Goal: Transaction & Acquisition: Purchase product/service

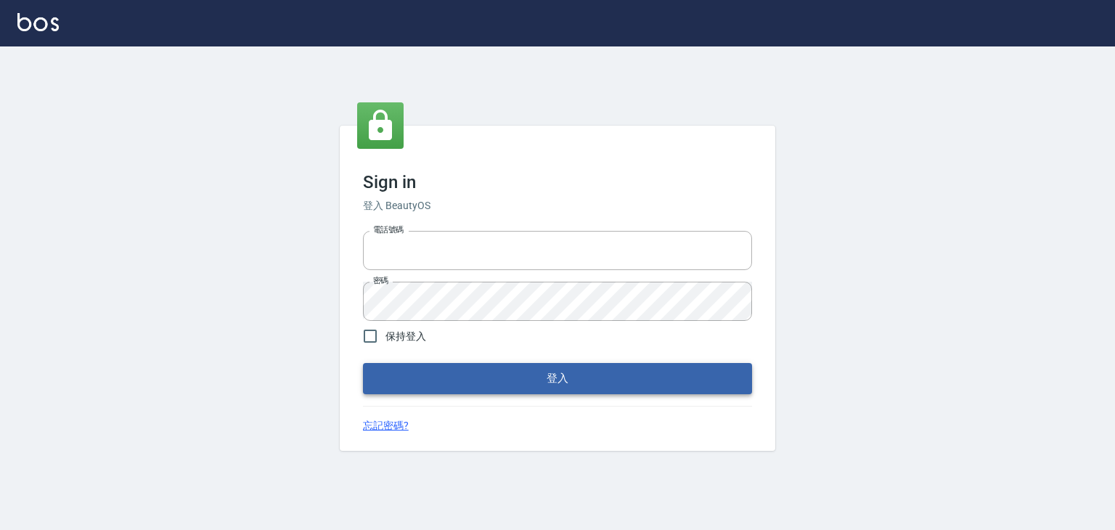
type input "6430581"
click at [451, 385] on button "登入" at bounding box center [557, 378] width 389 height 30
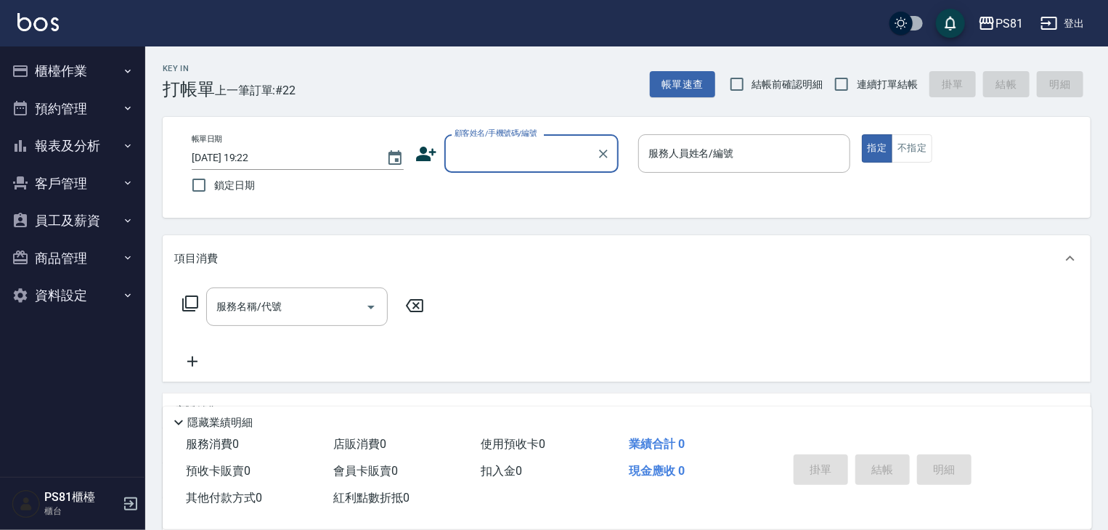
click at [517, 155] on input "顧客姓名/手機號碼/編號" at bounding box center [520, 153] width 139 height 25
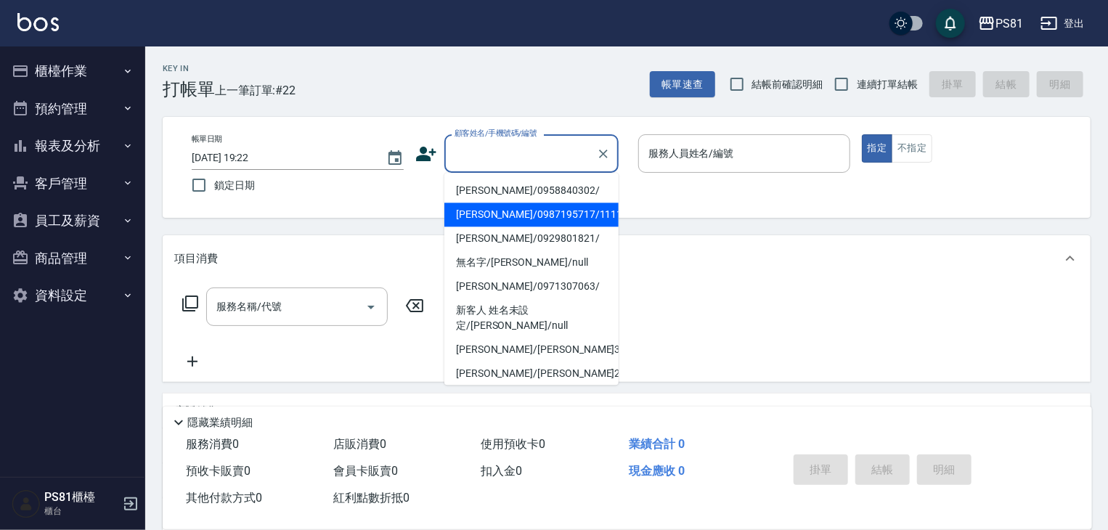
drag, startPoint x: 499, startPoint y: 214, endPoint x: 561, endPoint y: 212, distance: 62.5
click at [499, 216] on li "[PERSON_NAME]/0987195717/111111" at bounding box center [531, 215] width 174 height 24
type input "[PERSON_NAME]/0987195717/111111"
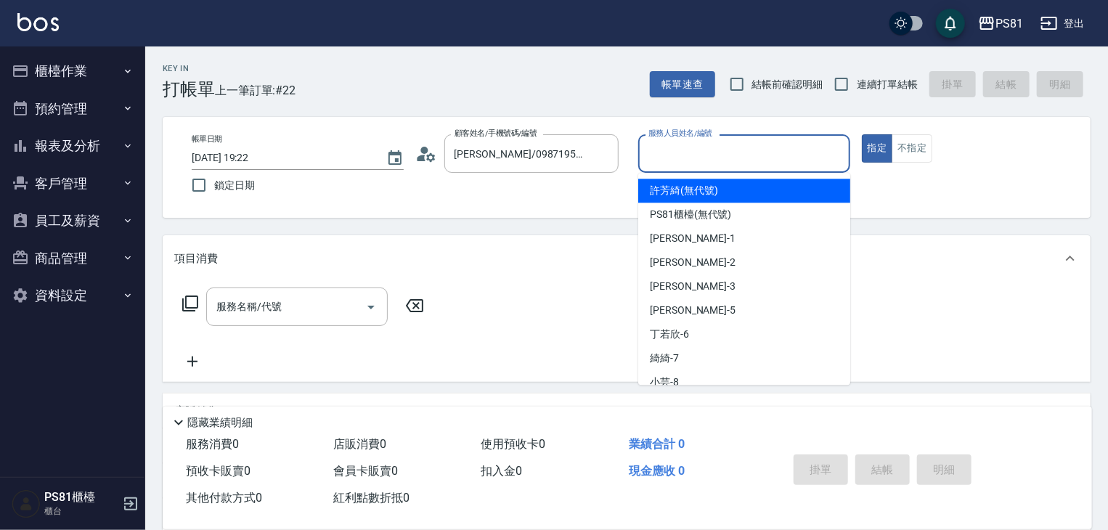
drag, startPoint x: 780, startPoint y: 154, endPoint x: 769, endPoint y: 301, distance: 147.8
click at [780, 155] on input "服務人員姓名/編號" at bounding box center [744, 153] width 199 height 25
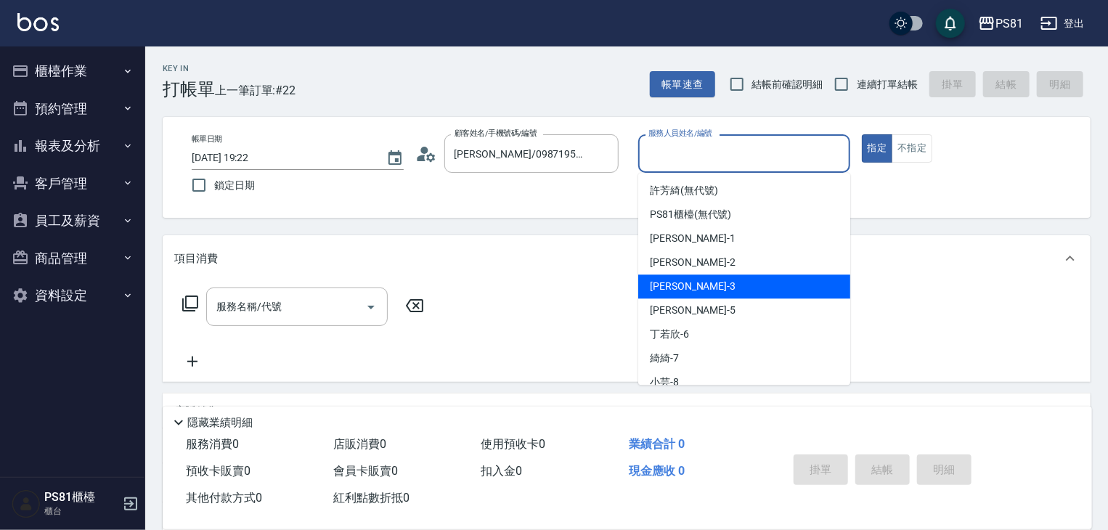
click at [738, 288] on div "[PERSON_NAME] -3" at bounding box center [744, 286] width 212 height 24
type input "[PERSON_NAME]-3"
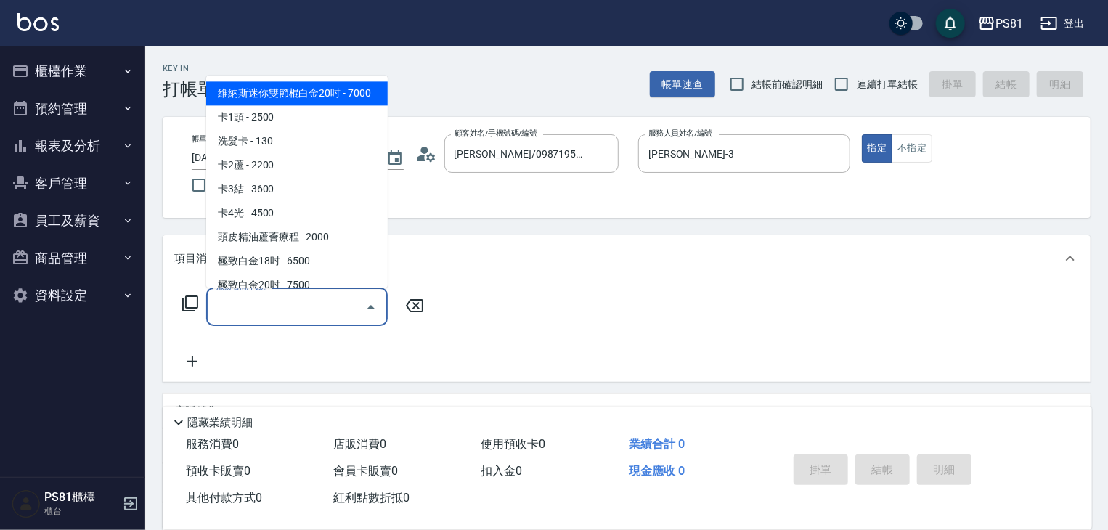
click at [311, 317] on input "服務名稱/代號" at bounding box center [286, 306] width 147 height 25
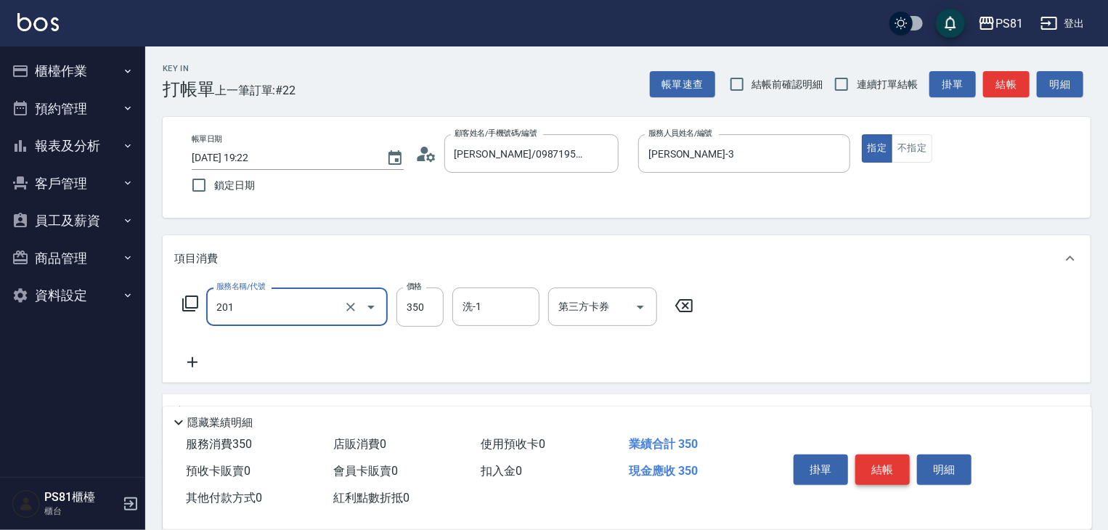
type input "洗剪350(201)"
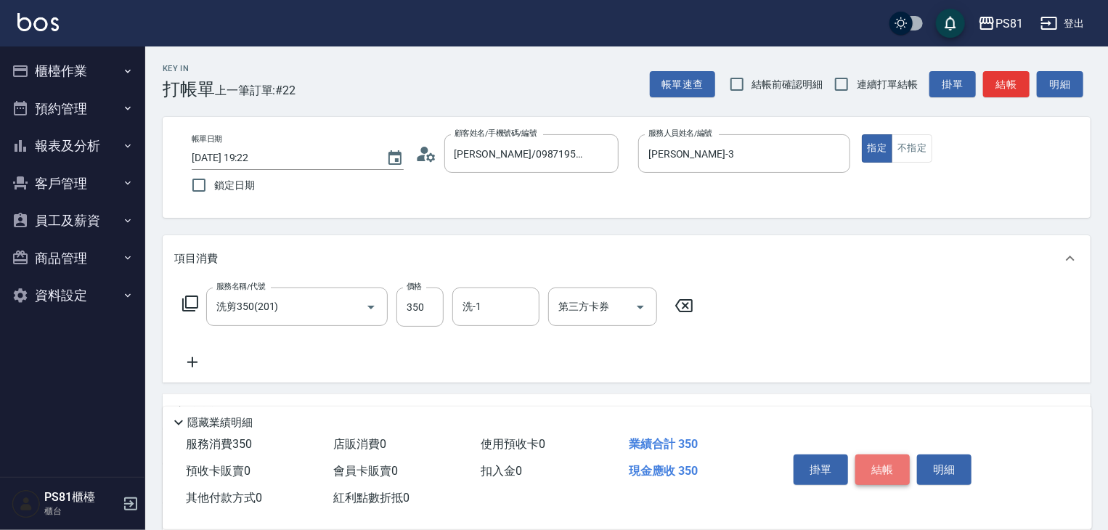
click at [880, 456] on button "結帳" at bounding box center [882, 469] width 54 height 30
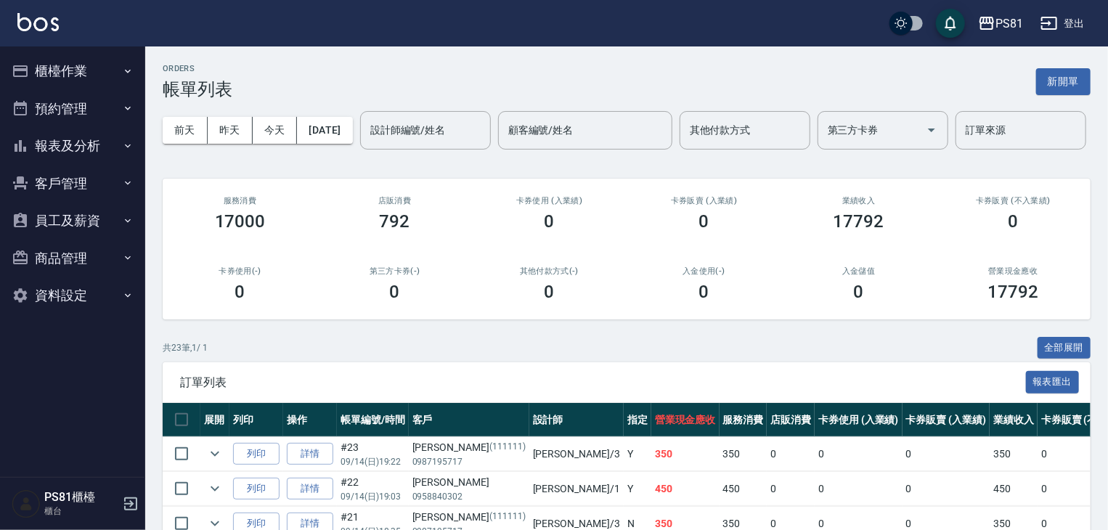
click at [99, 62] on button "櫃檯作業" at bounding box center [73, 71] width 134 height 38
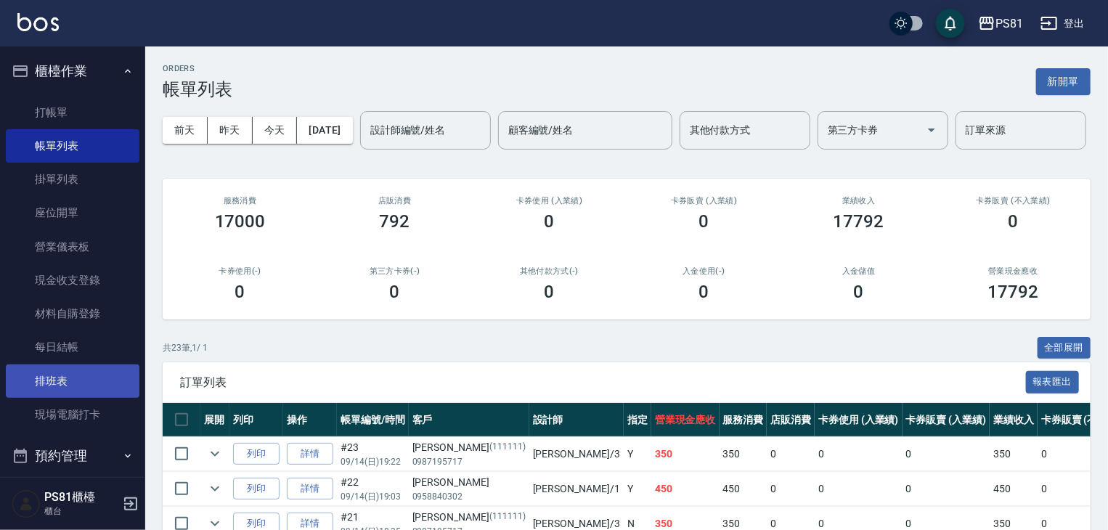
click at [93, 371] on link "排班表" at bounding box center [73, 380] width 134 height 33
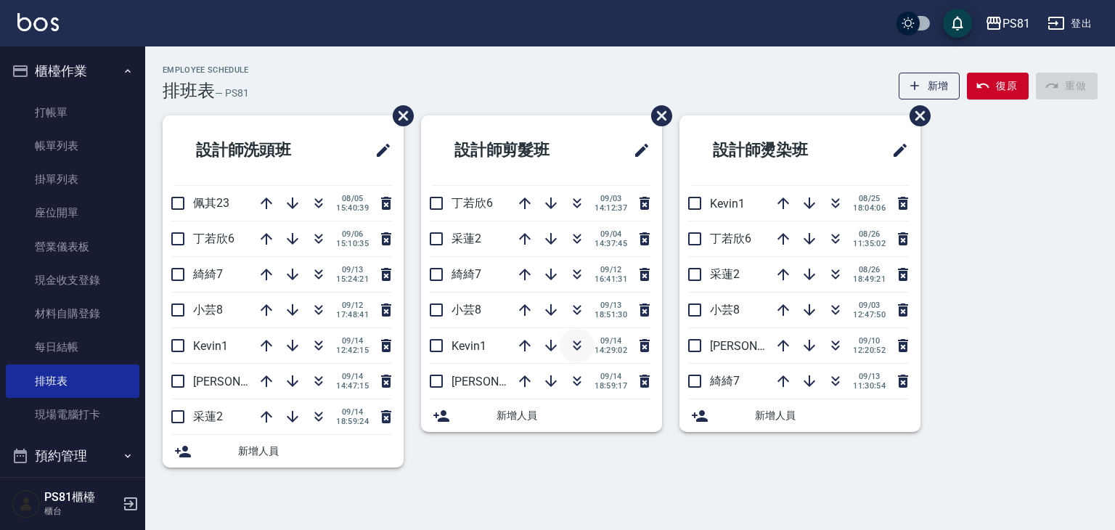
click at [572, 340] on icon "button" at bounding box center [576, 345] width 17 height 17
click at [80, 108] on link "打帳單" at bounding box center [73, 112] width 134 height 33
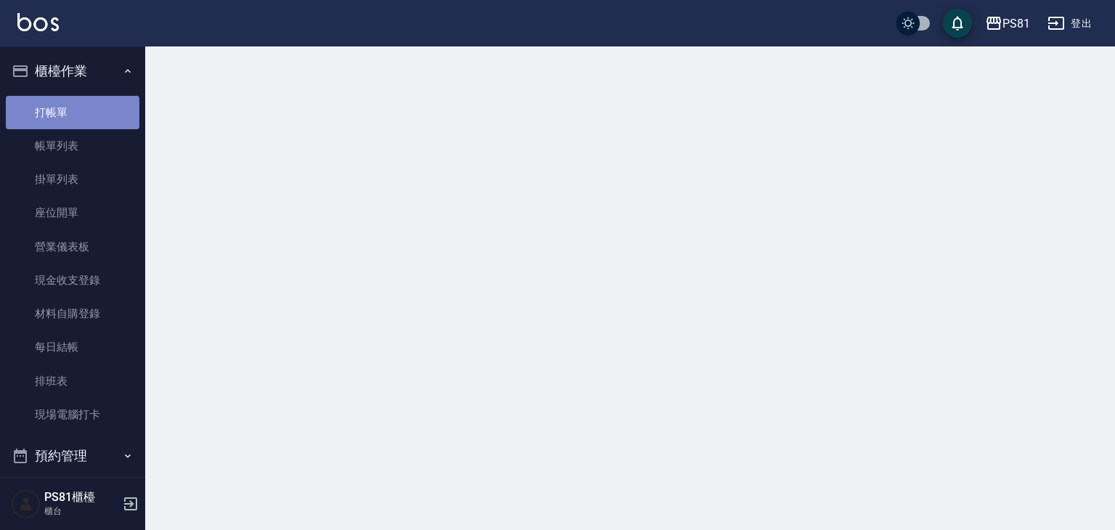
click at [77, 107] on link "打帳單" at bounding box center [73, 112] width 134 height 33
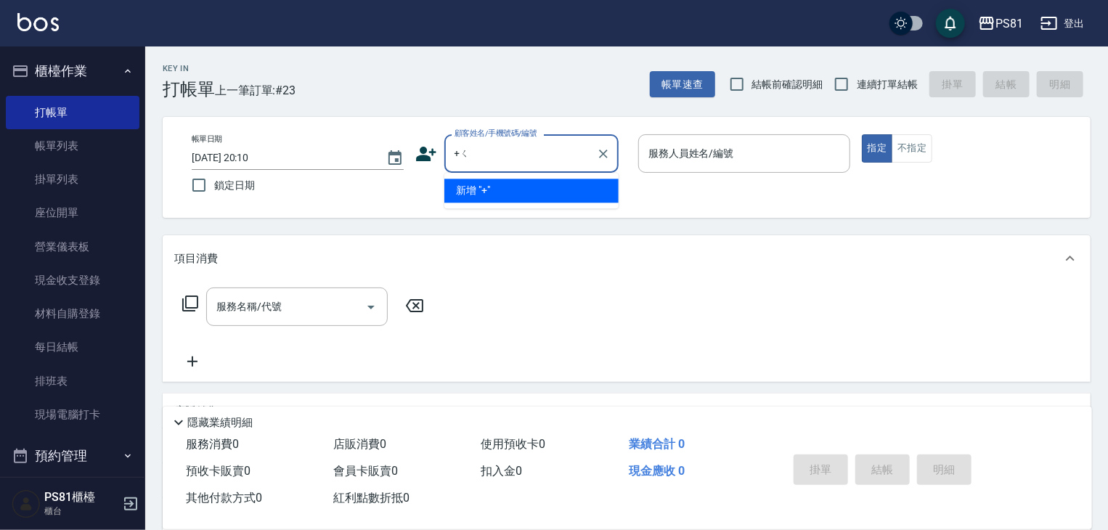
type input "+"
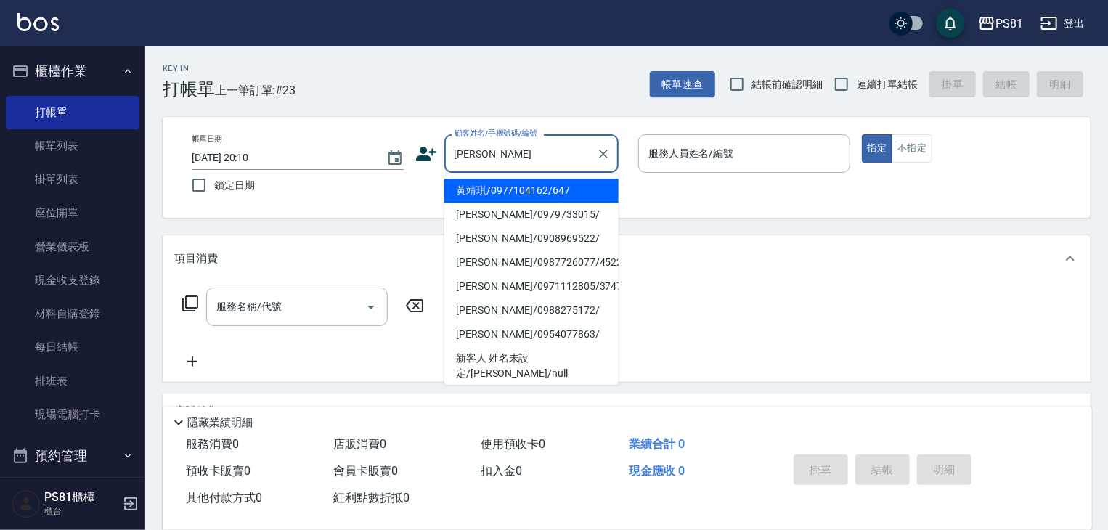
click at [573, 189] on li "黃靖琪/0977104162/647" at bounding box center [531, 191] width 174 height 24
type input "黃靖琪/0977104162/647"
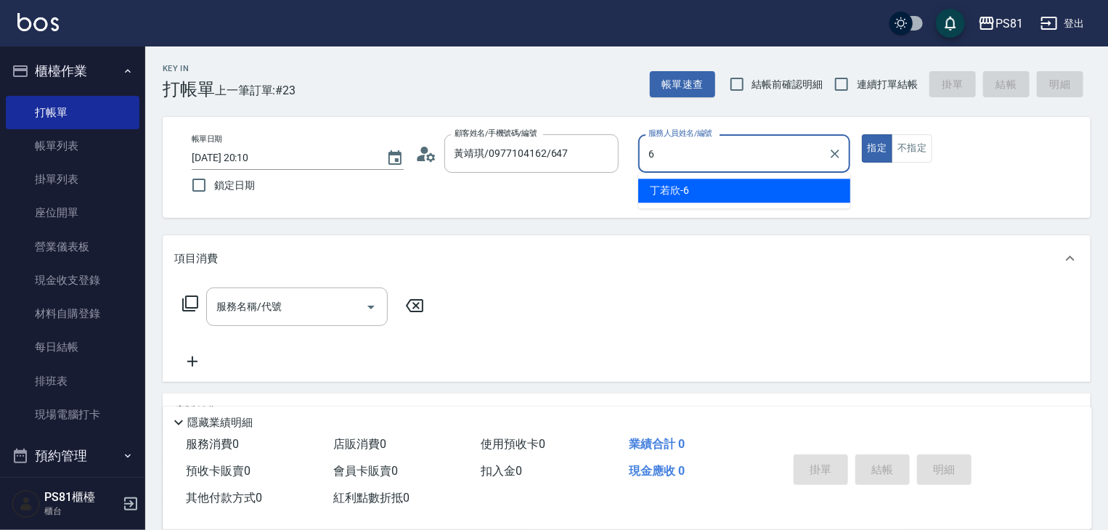
type input "[PERSON_NAME]-6"
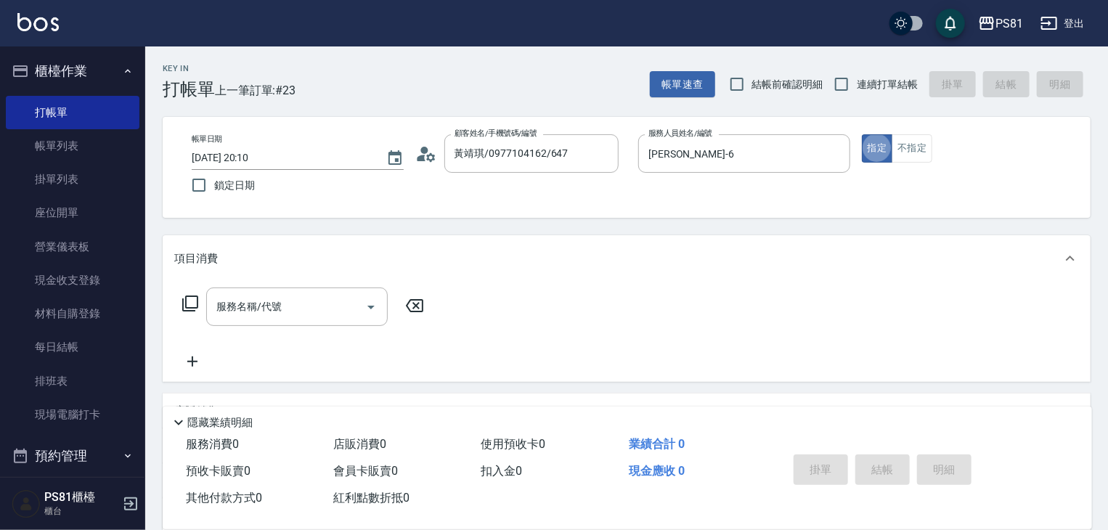
type button "true"
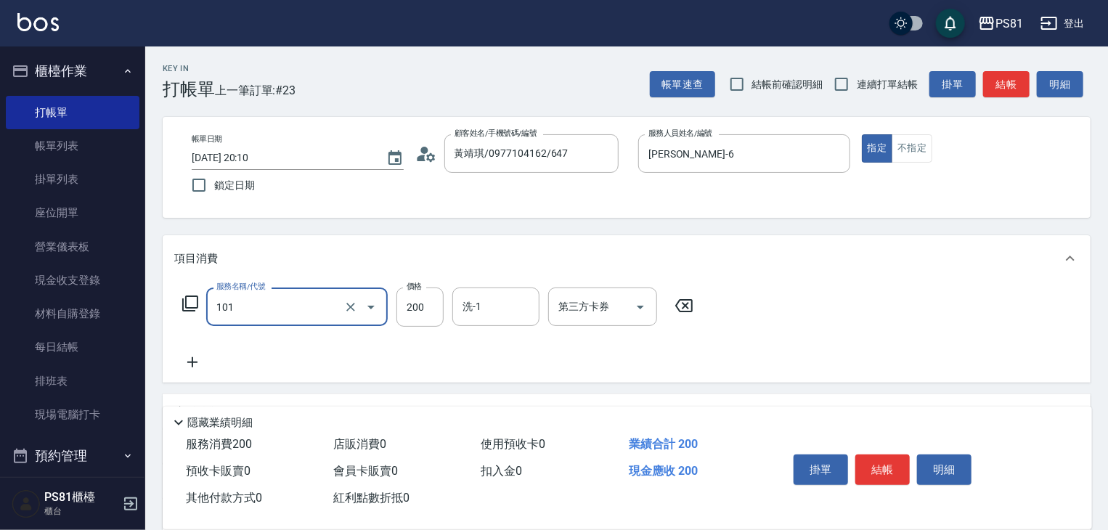
type input "一般洗髮(101)"
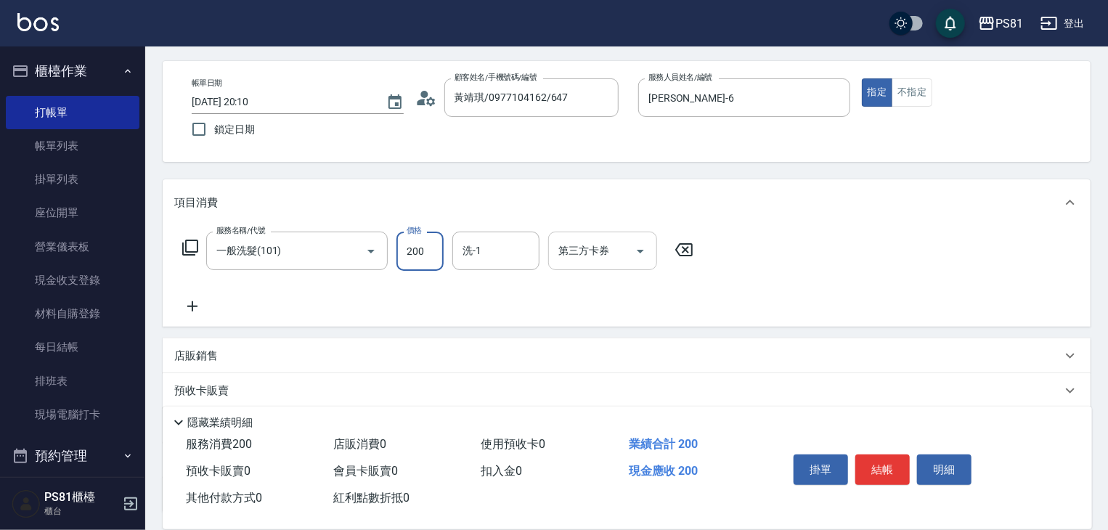
scroll to position [73, 0]
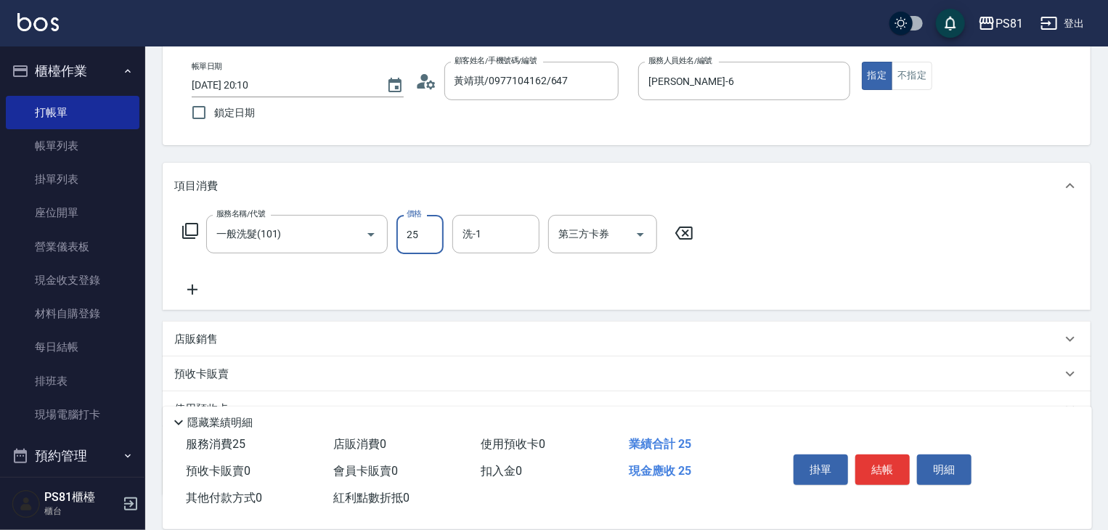
click at [421, 233] on input "25" at bounding box center [419, 234] width 47 height 39
type input "250"
type input "妮可-25"
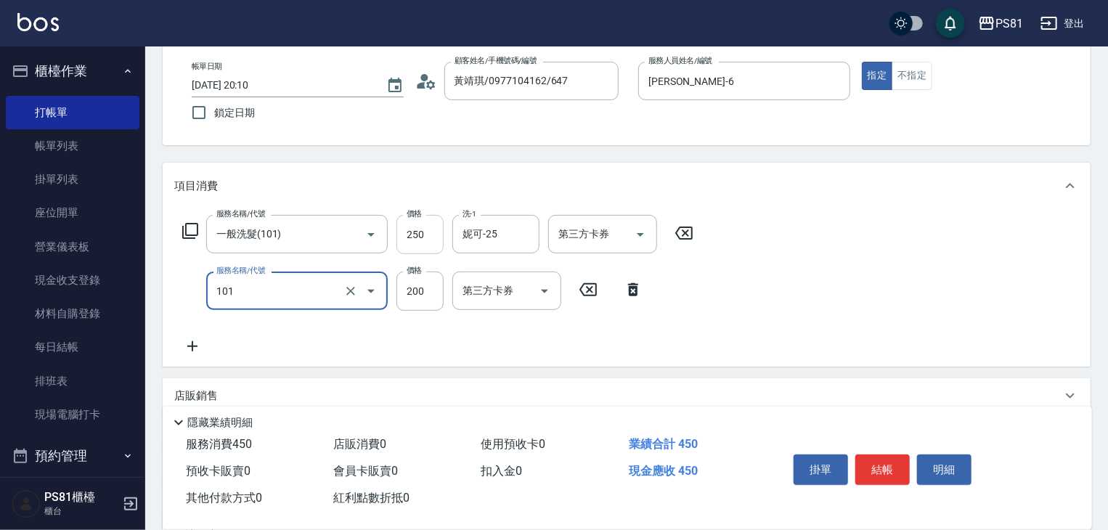
type input "一般洗髮(101)"
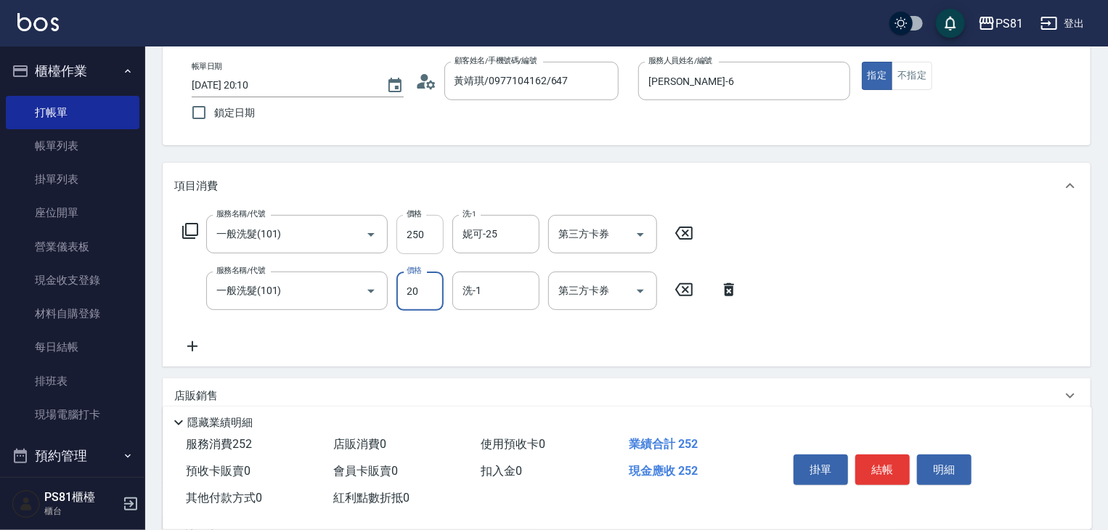
type input "200"
type input "妮可-25"
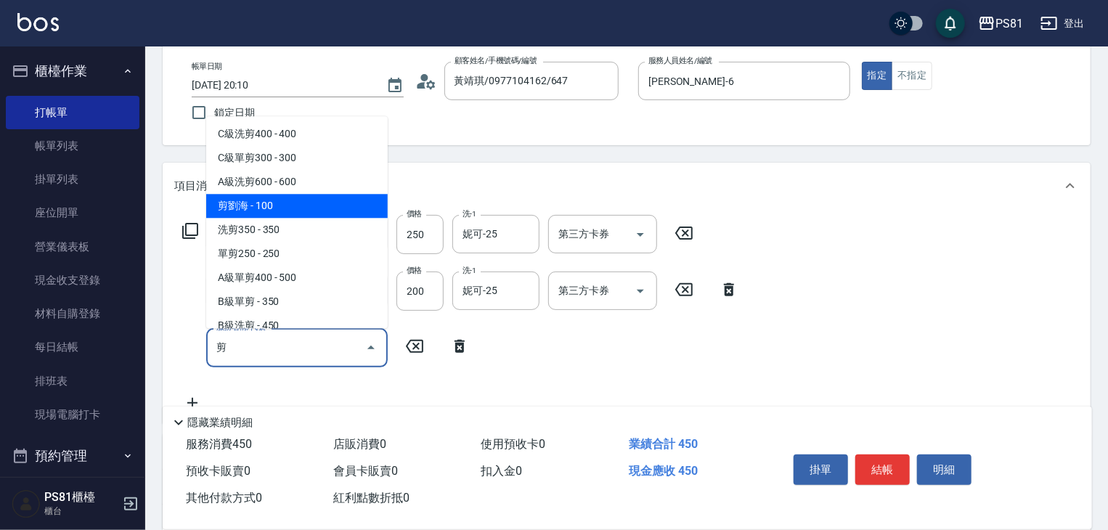
click at [294, 208] on span "剪劉海 - 100" at bounding box center [296, 206] width 181 height 24
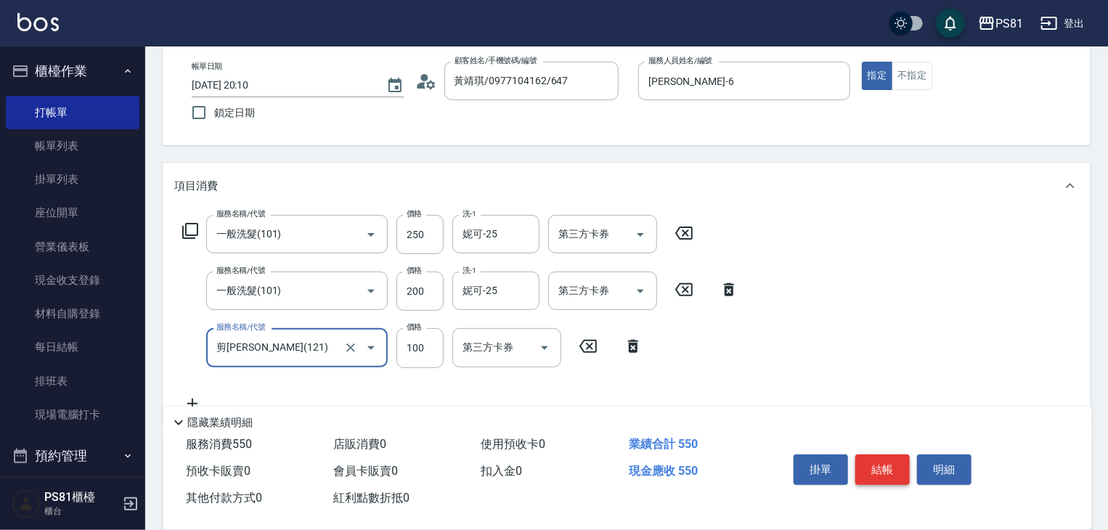
type input "剪[PERSON_NAME](121)"
click at [899, 468] on button "結帳" at bounding box center [882, 469] width 54 height 30
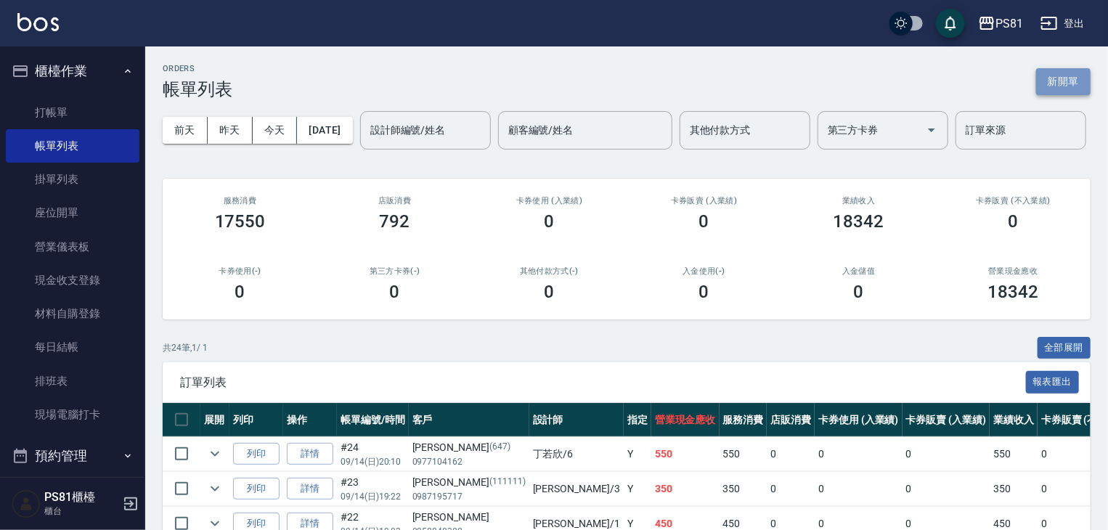
click at [1037, 73] on button "新開單" at bounding box center [1063, 81] width 54 height 27
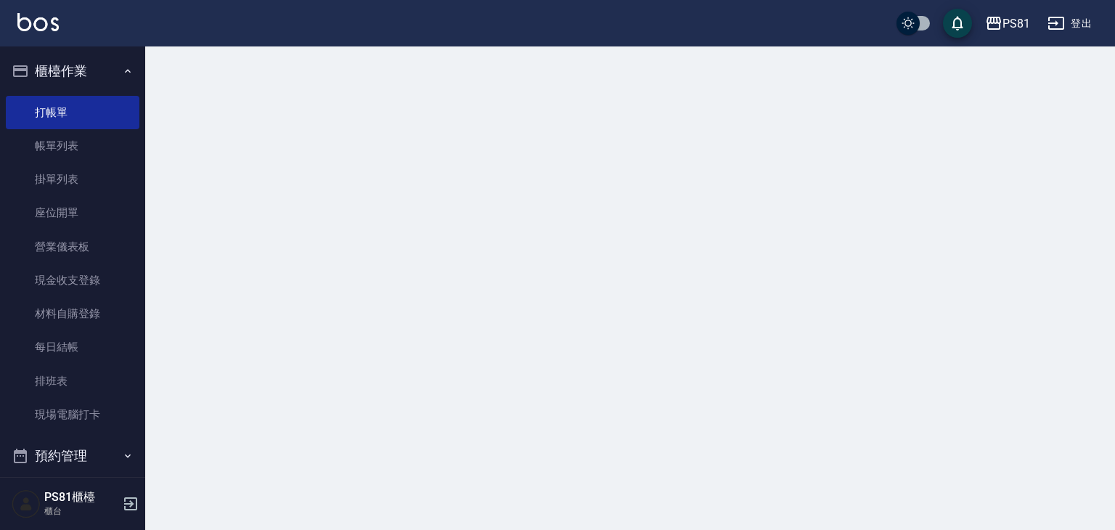
click at [1058, 81] on div at bounding box center [630, 63] width 970 height 35
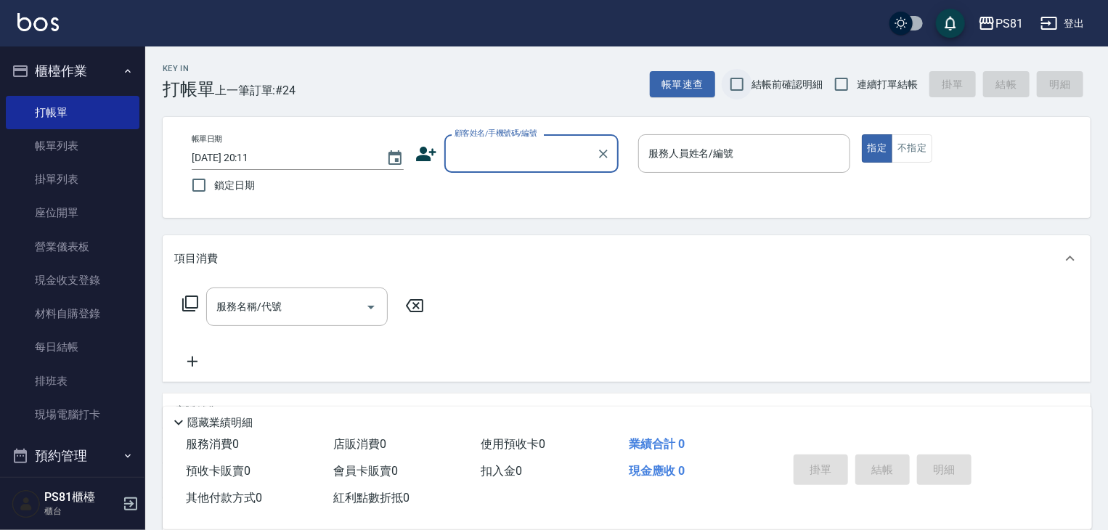
click at [737, 83] on input "結帳前確認明細" at bounding box center [737, 84] width 30 height 30
checkbox input "true"
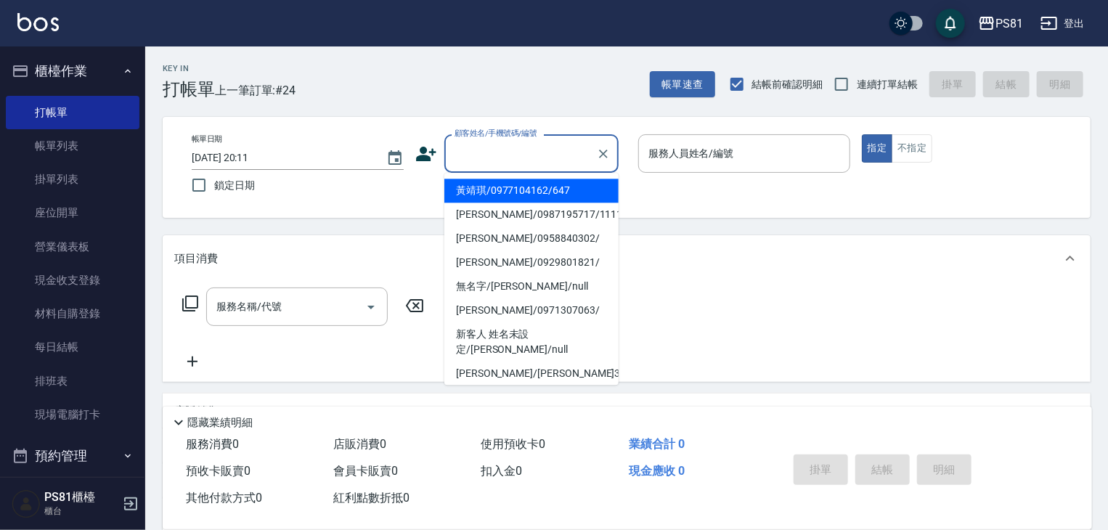
click at [535, 155] on input "顧客姓名/手機號碼/編號" at bounding box center [520, 153] width 139 height 25
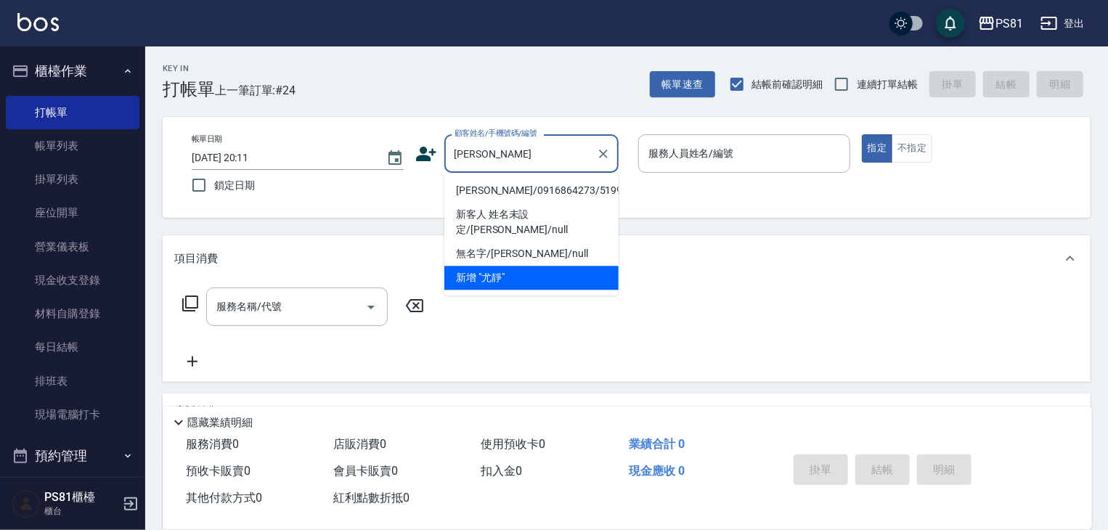
click at [498, 188] on li "[PERSON_NAME]/0916864273/5199" at bounding box center [531, 191] width 174 height 24
type input "[PERSON_NAME]/0916864273/5199"
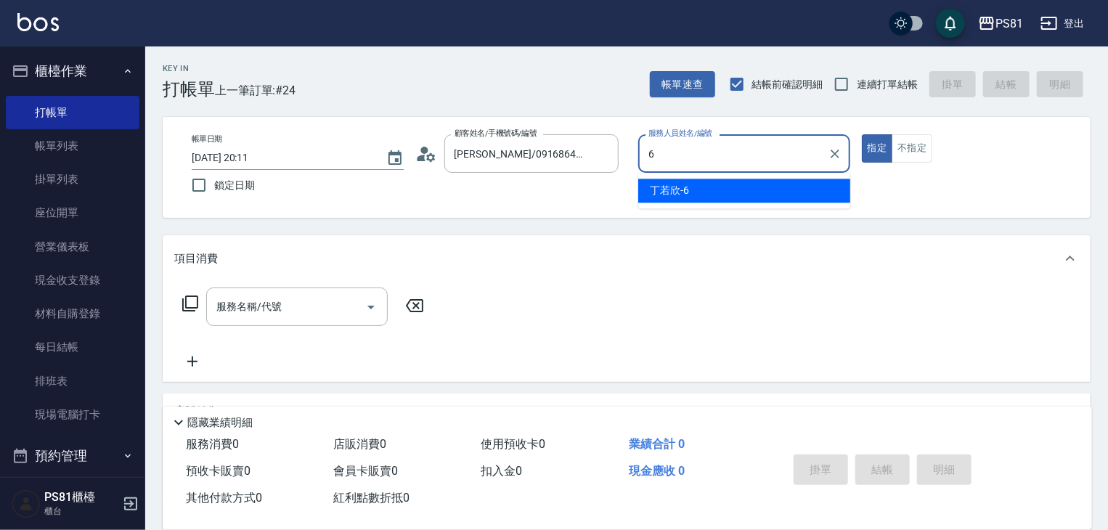
type input "[PERSON_NAME]-6"
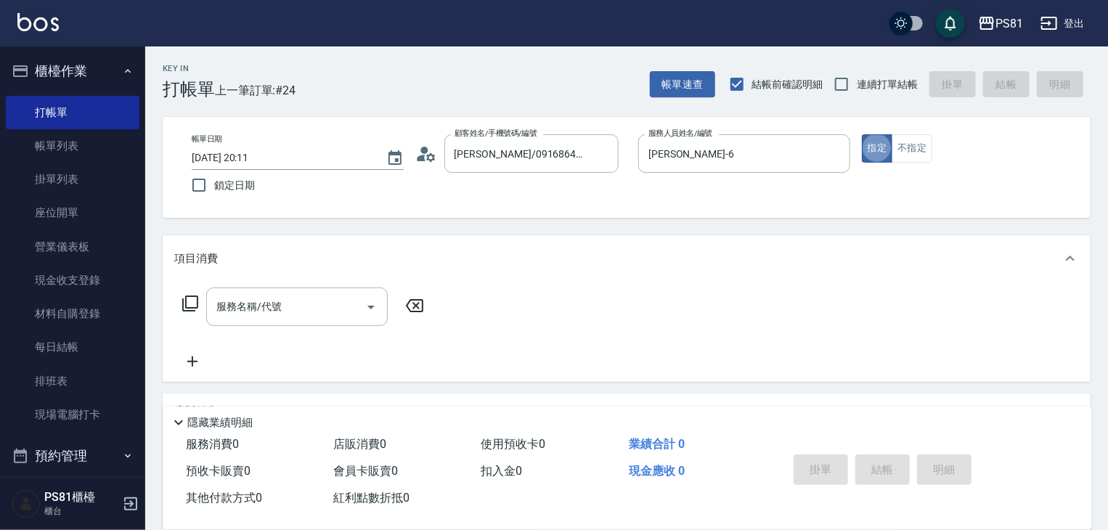
type button "true"
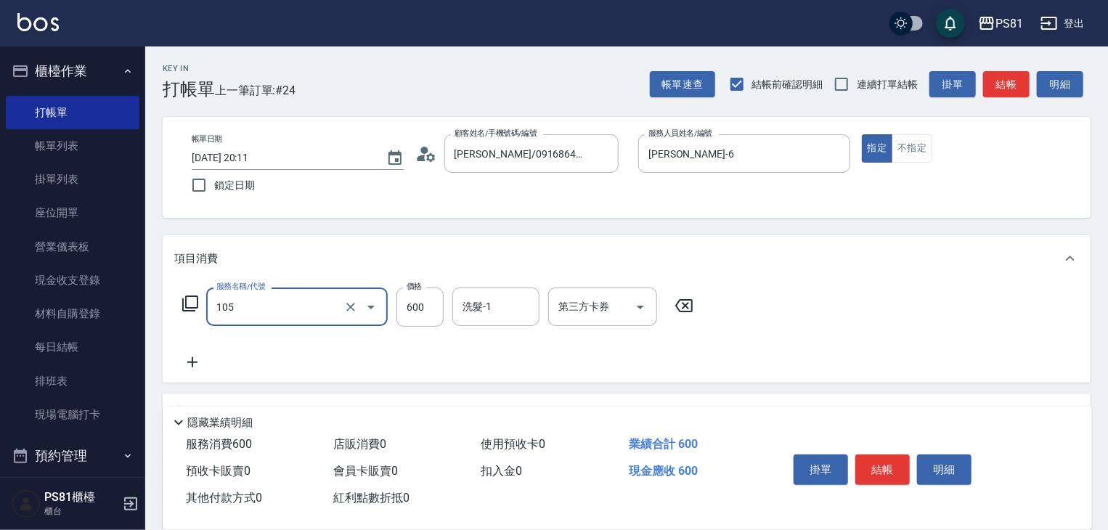
type input "A級洗剪600(105)"
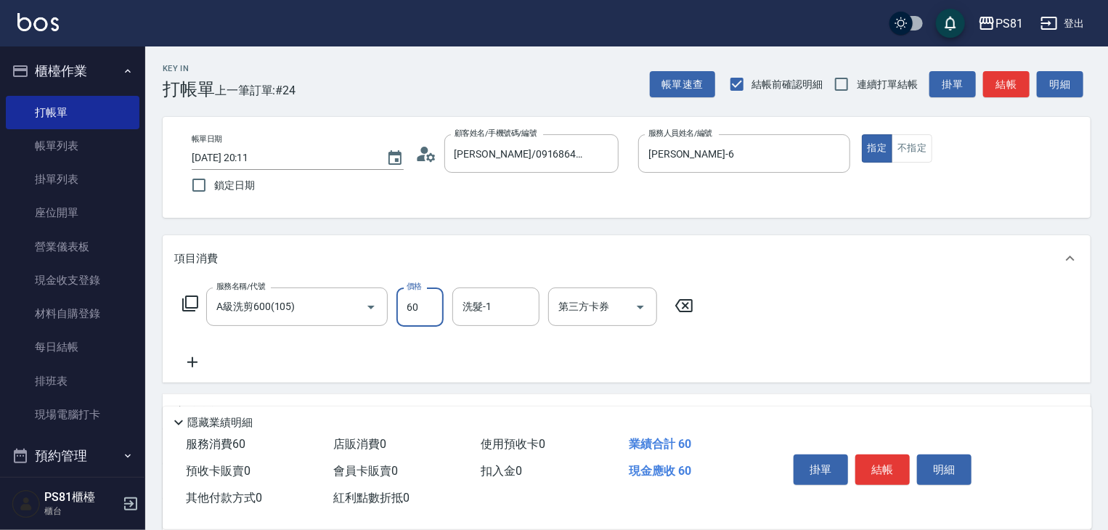
type input "600"
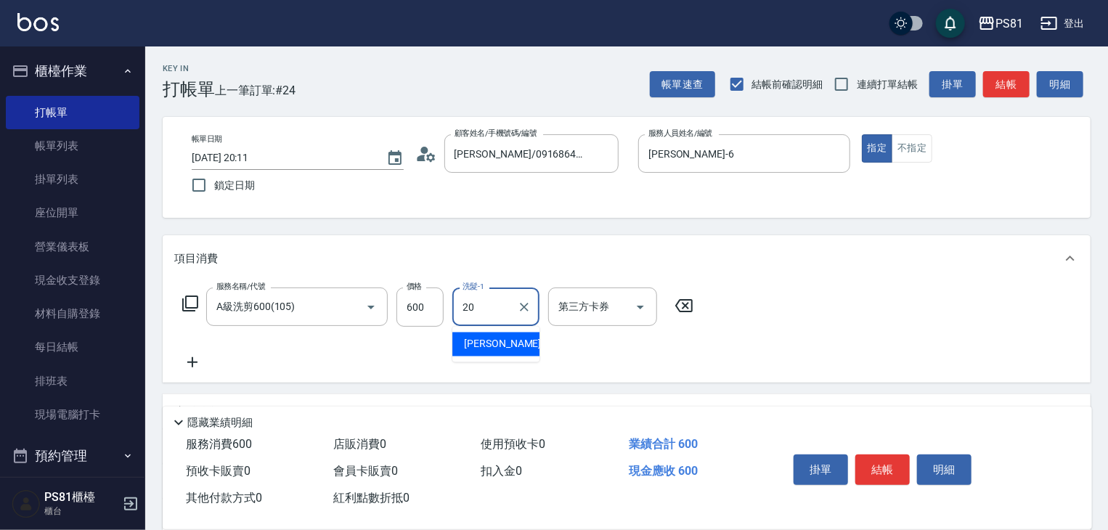
type input "[PERSON_NAME]-20"
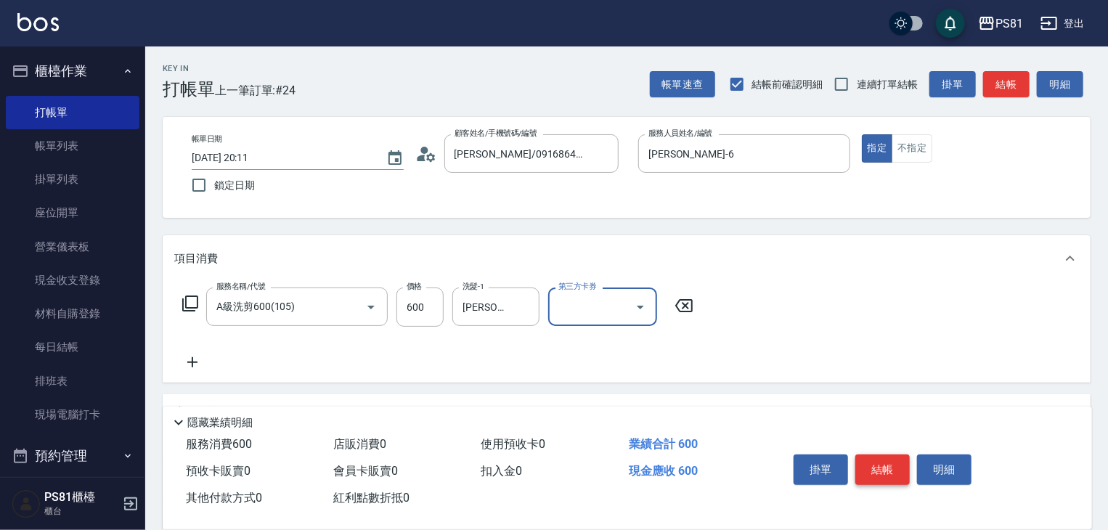
drag, startPoint x: 886, startPoint y: 470, endPoint x: 868, endPoint y: 468, distance: 17.7
click at [881, 468] on button "結帳" at bounding box center [882, 469] width 54 height 30
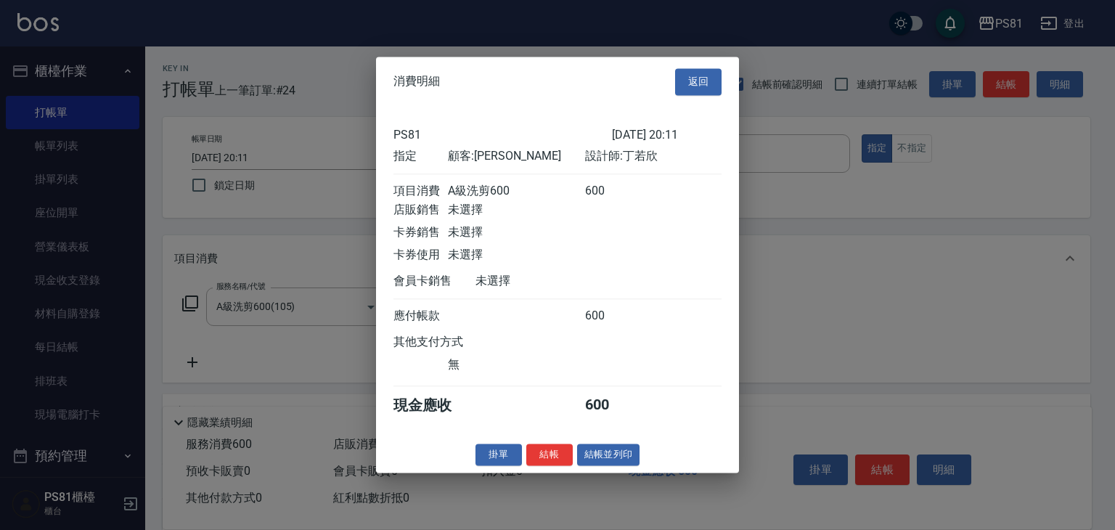
click at [536, 459] on button "結帳" at bounding box center [549, 455] width 46 height 23
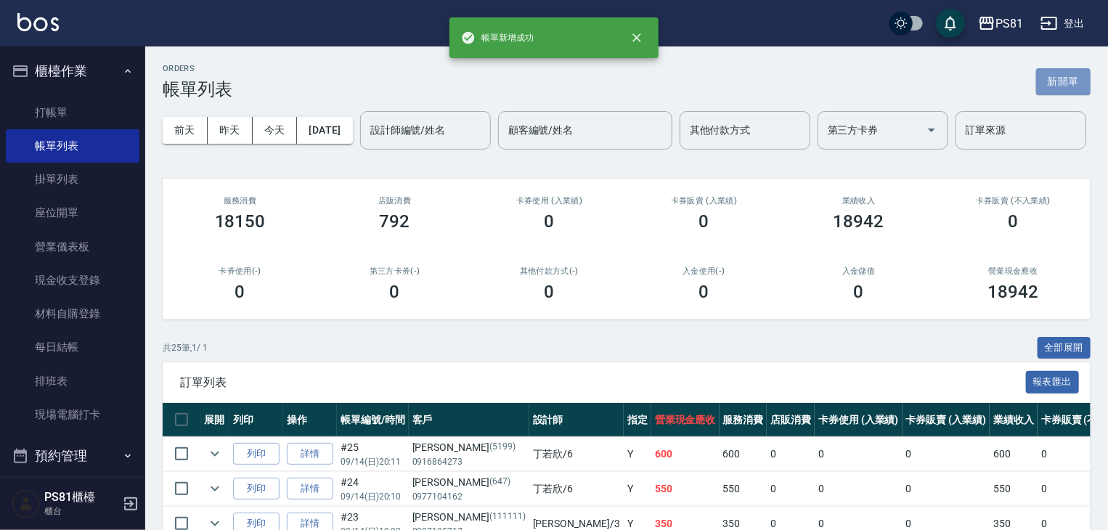
drag, startPoint x: 1056, startPoint y: 87, endPoint x: 970, endPoint y: 83, distance: 85.7
click at [1056, 86] on button "新開單" at bounding box center [1063, 81] width 54 height 27
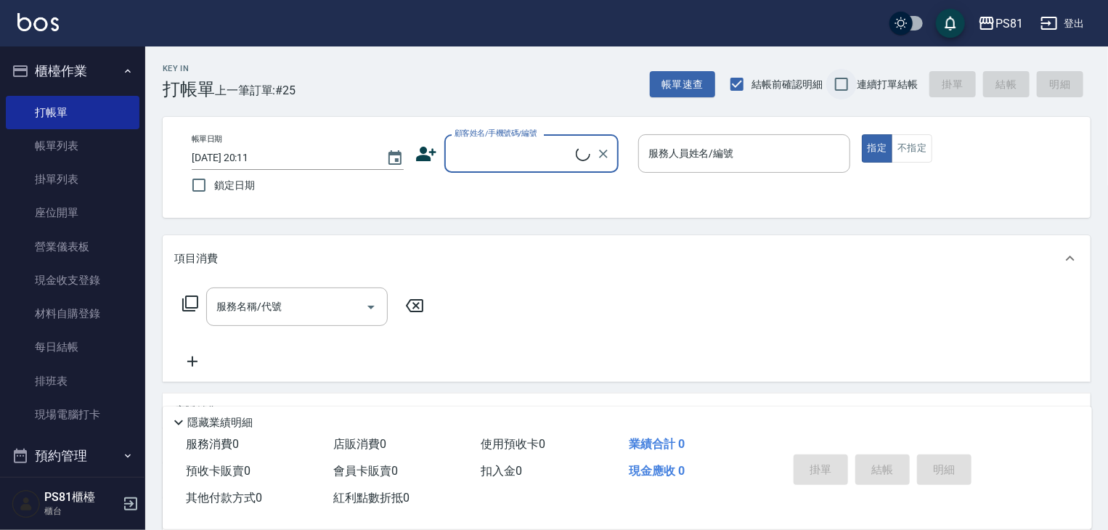
click at [854, 84] on input "連續打單結帳" at bounding box center [841, 84] width 30 height 30
checkbox input "true"
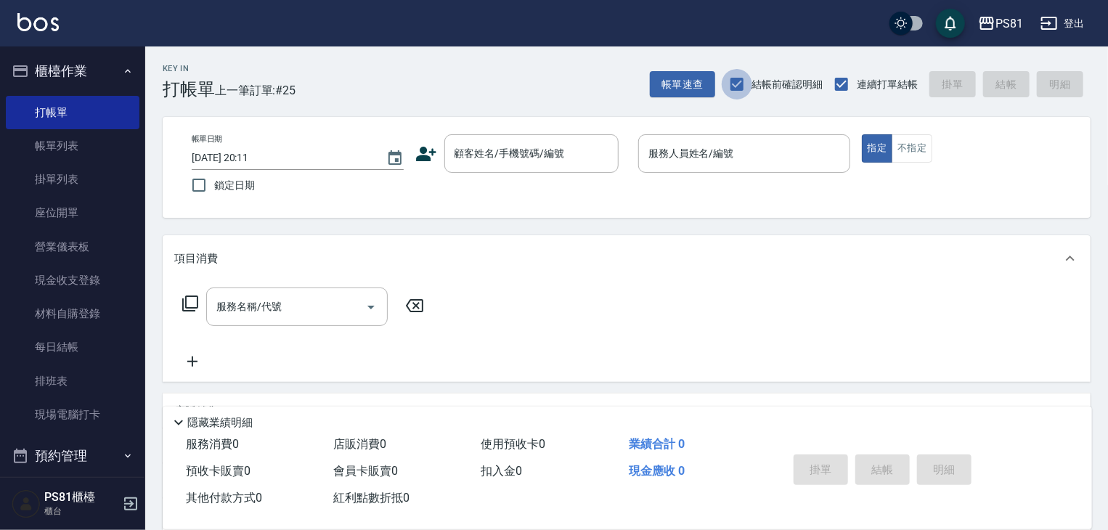
click at [732, 90] on input "結帳前確認明細" at bounding box center [737, 84] width 30 height 30
checkbox input "false"
click at [537, 155] on input "顧客姓名/手機號碼/編號" at bounding box center [520, 153] width 139 height 25
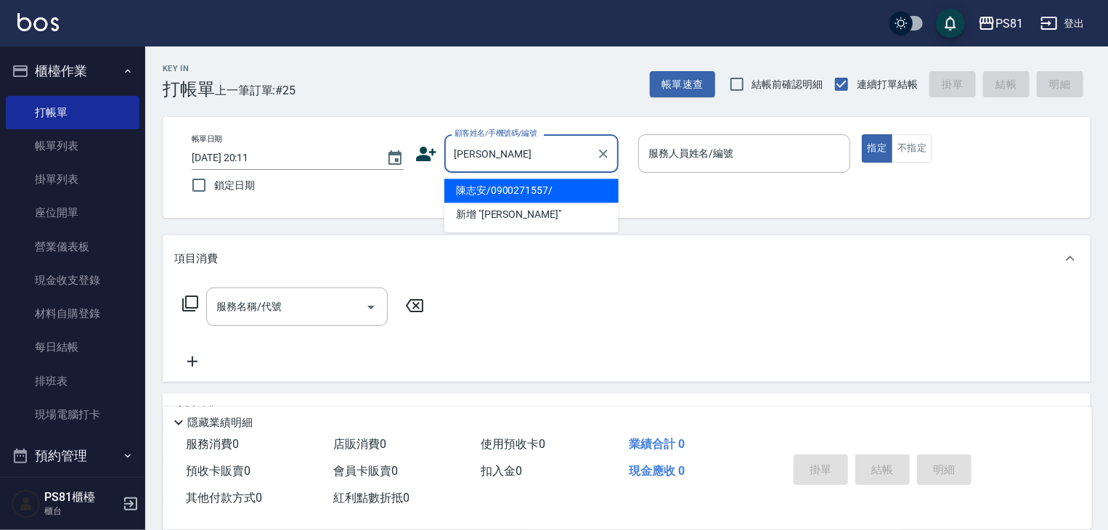
click at [581, 182] on li "陳志安/0900271557/" at bounding box center [531, 191] width 174 height 24
type input "陳志安/0900271557/"
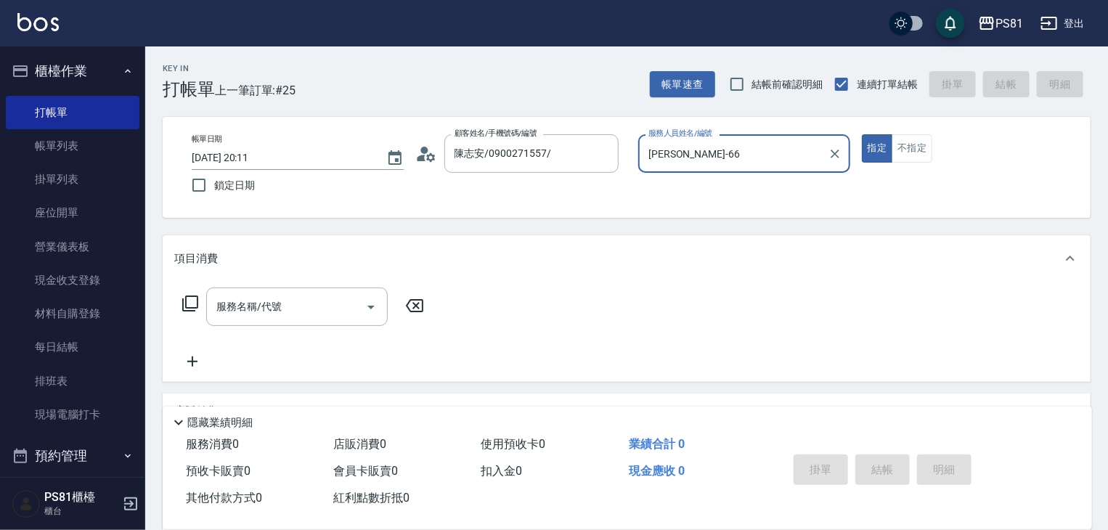
type input "[PERSON_NAME]-6"
click at [862, 134] on button "指定" at bounding box center [877, 148] width 31 height 28
type button "true"
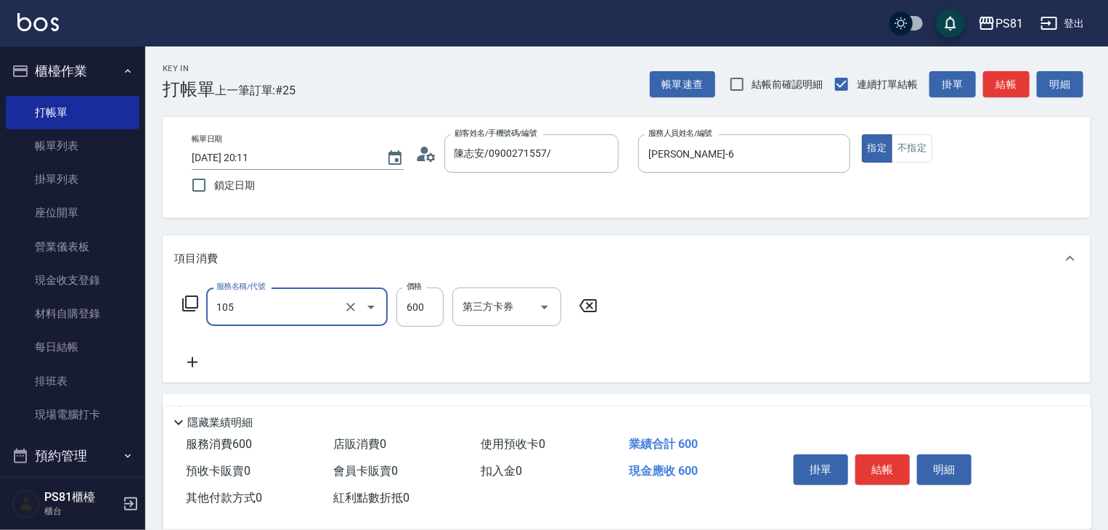
type input "A級洗剪600(105)"
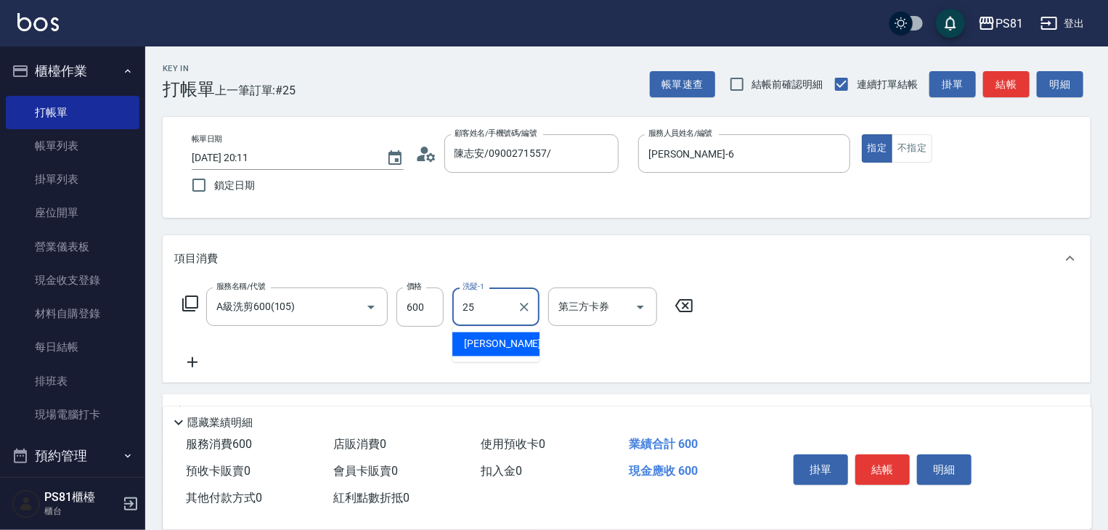
type input "妮可-25"
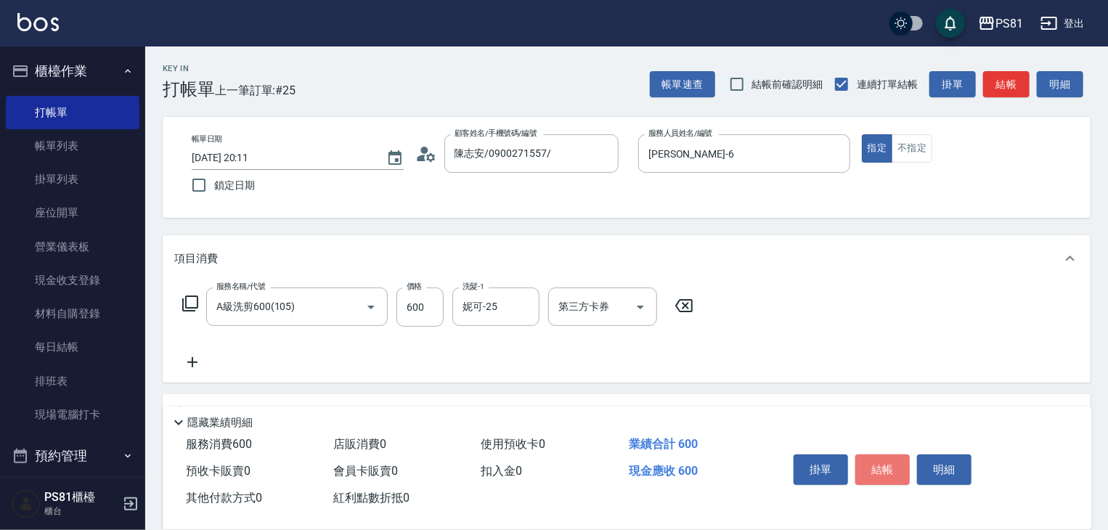
drag, startPoint x: 883, startPoint y: 462, endPoint x: 873, endPoint y: 454, distance: 13.4
click at [877, 458] on button "結帳" at bounding box center [882, 469] width 54 height 30
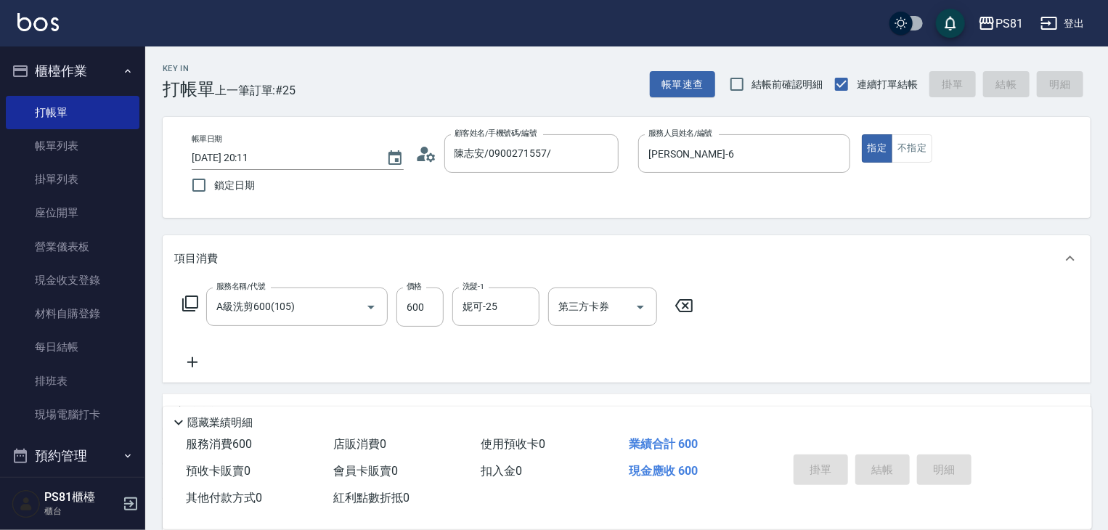
type input "[DATE] 20:12"
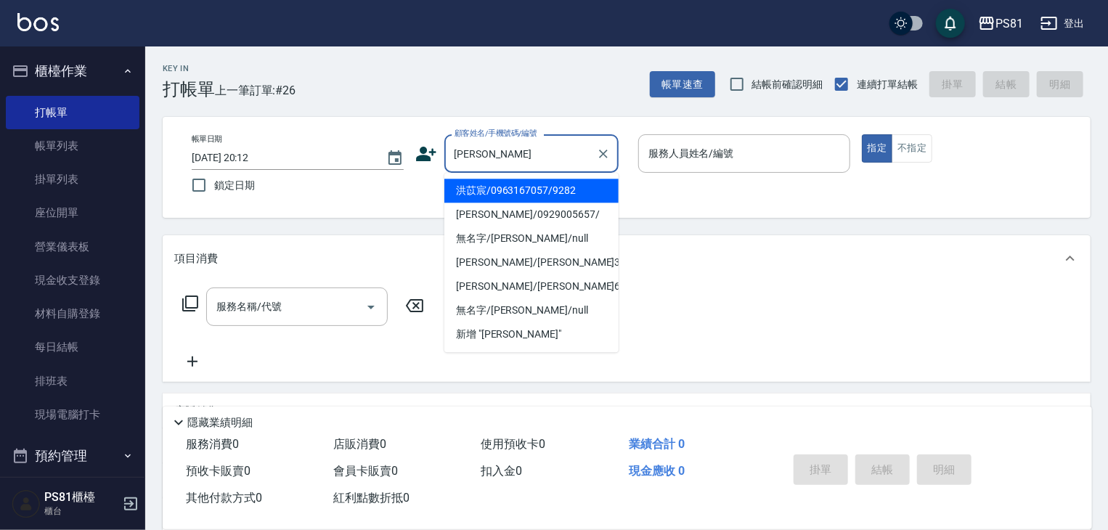
click at [503, 191] on li "洪苡宸/0963167057/9282" at bounding box center [531, 191] width 174 height 24
type input "洪苡宸/0963167057/9282"
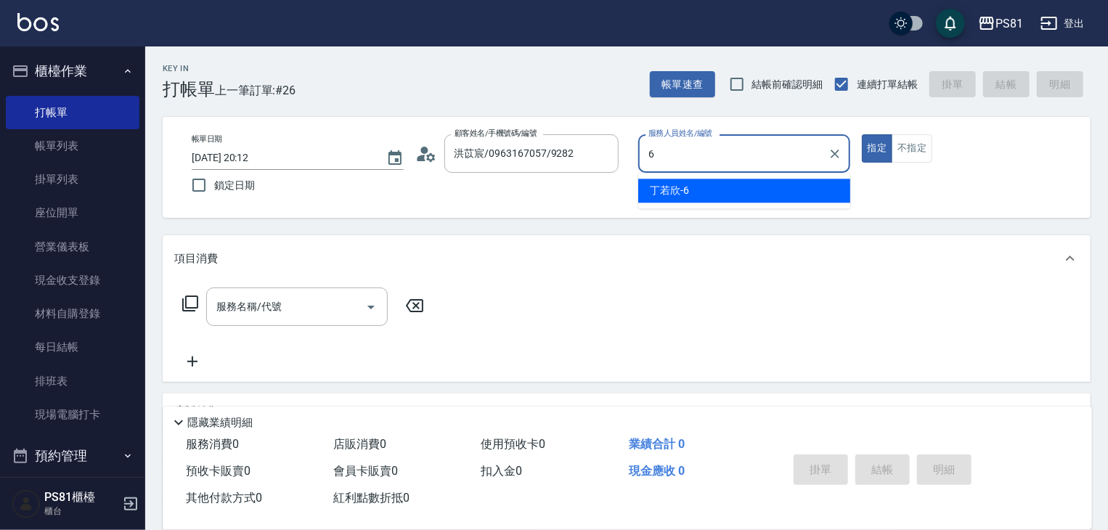
type input "[PERSON_NAME]-6"
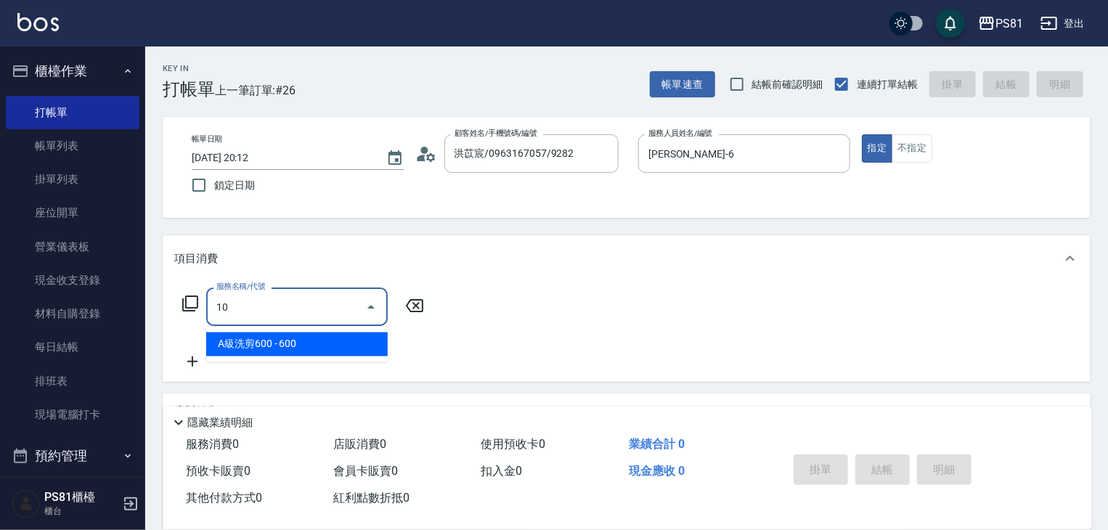
type input "1"
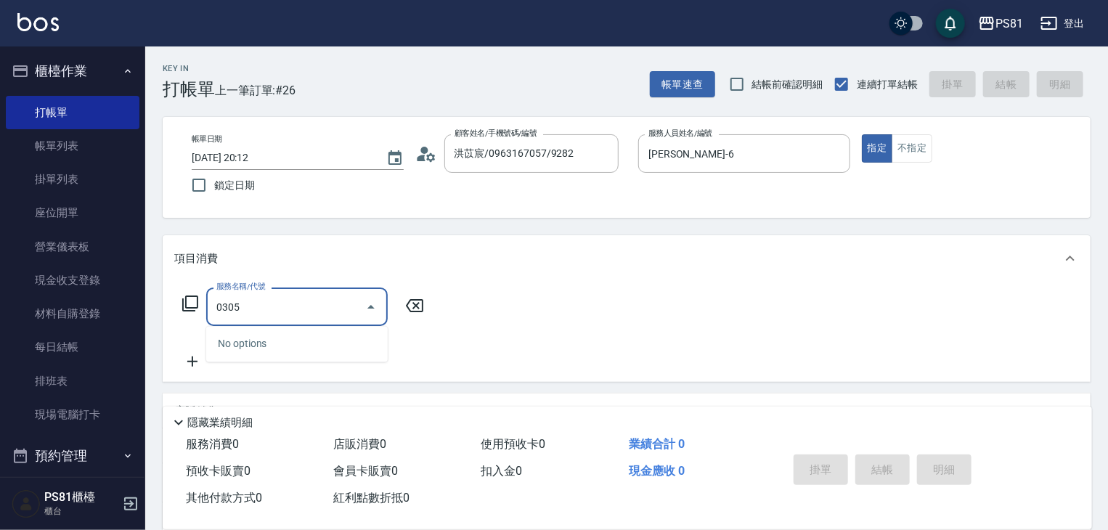
click at [311, 306] on input "0305" at bounding box center [286, 306] width 147 height 25
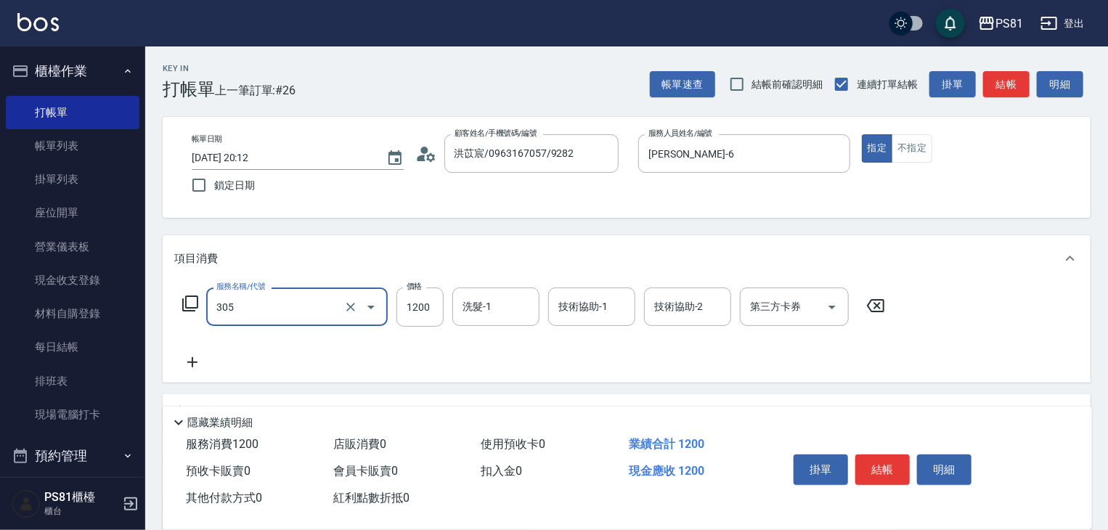
type input "基本離子燙(305)"
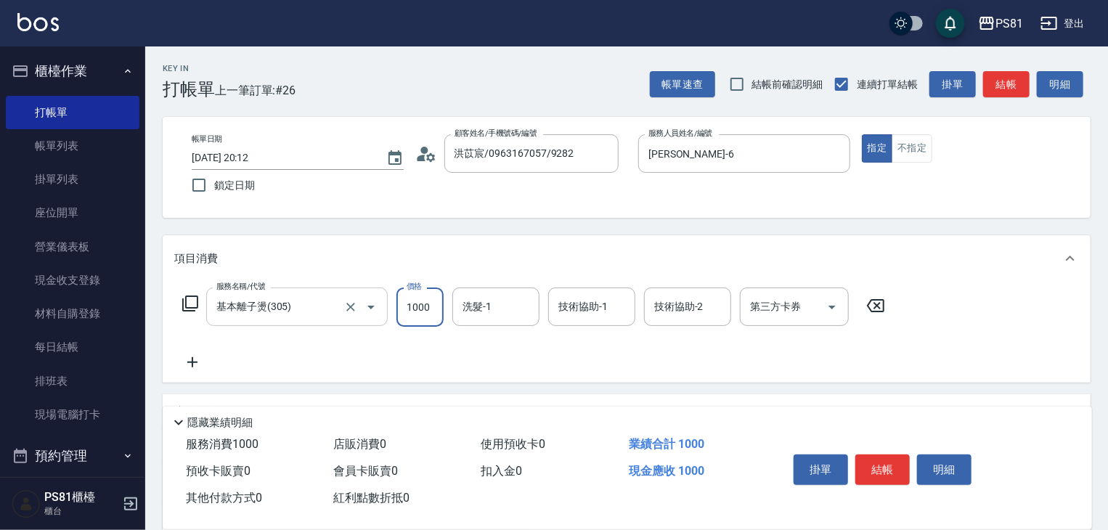
type input "1000"
type input "2"
click at [511, 306] on div "涵文-22 洗髮-1" at bounding box center [495, 306] width 87 height 38
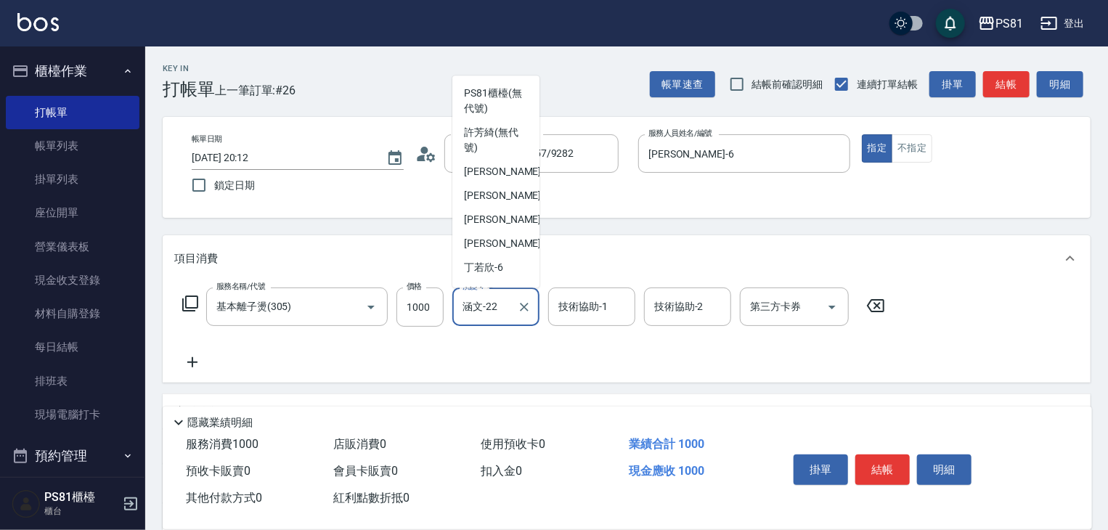
scroll to position [136, 0]
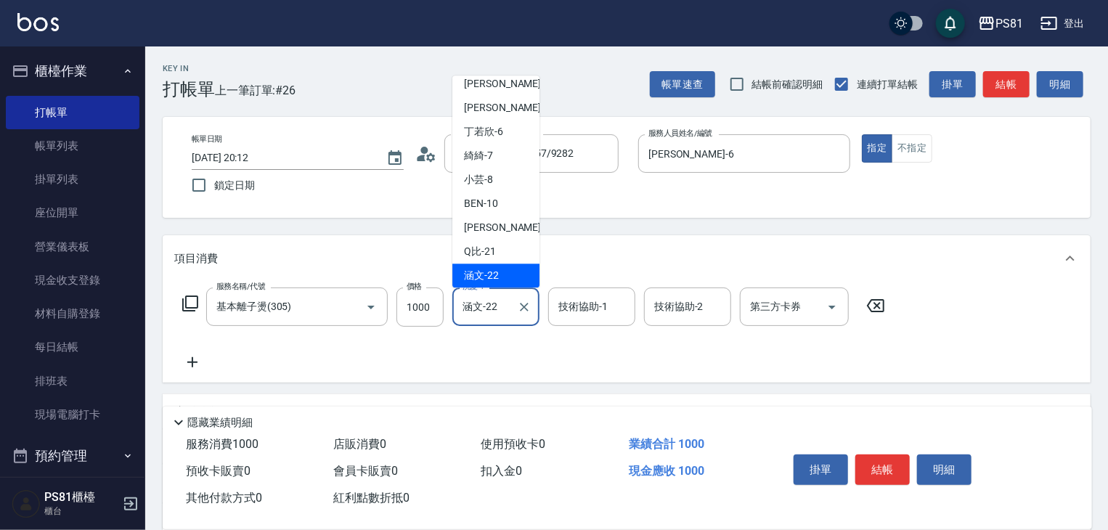
click at [502, 308] on input "涵文-22" at bounding box center [485, 306] width 52 height 25
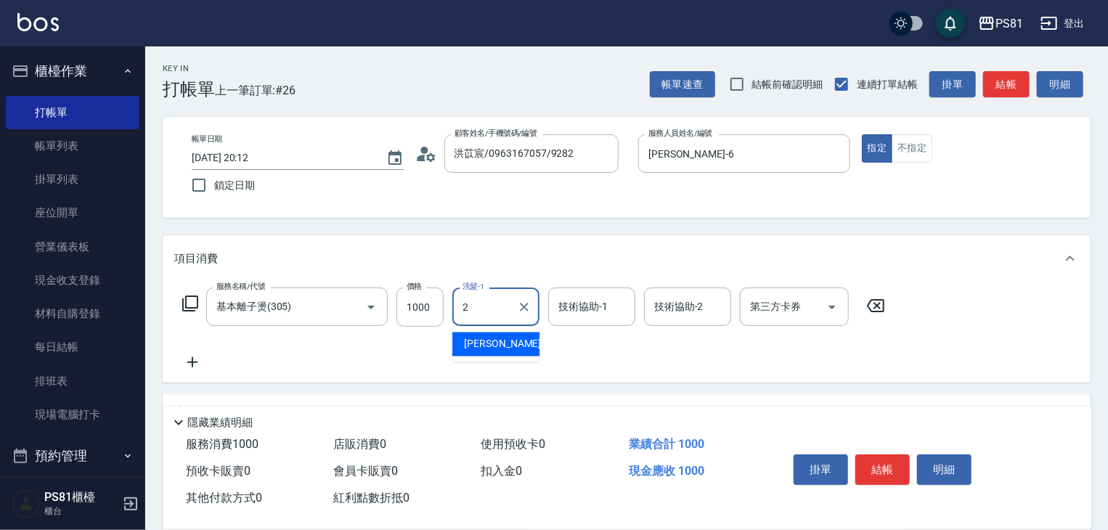
scroll to position [0, 0]
type input "妮可-25"
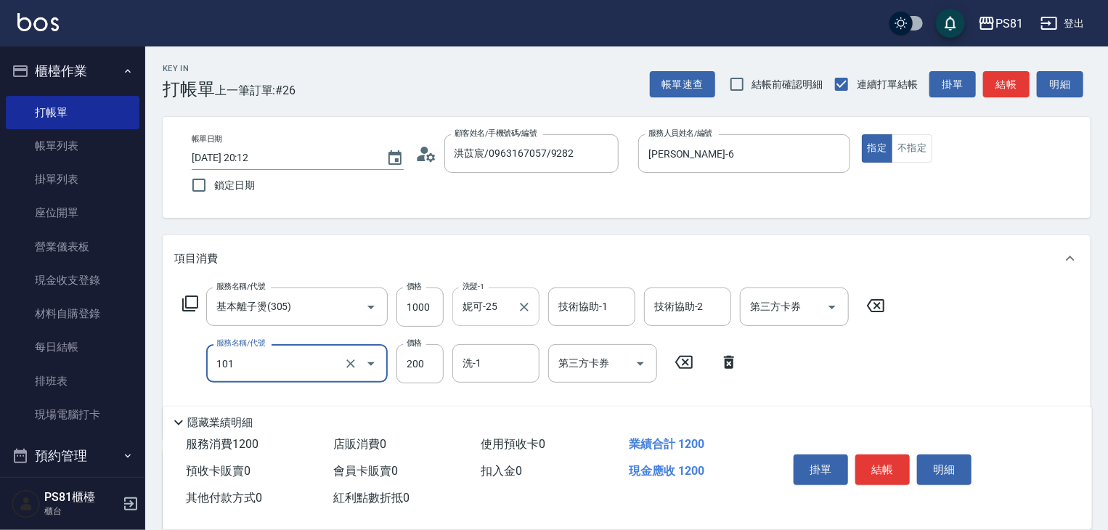
type input "一般洗髮(101)"
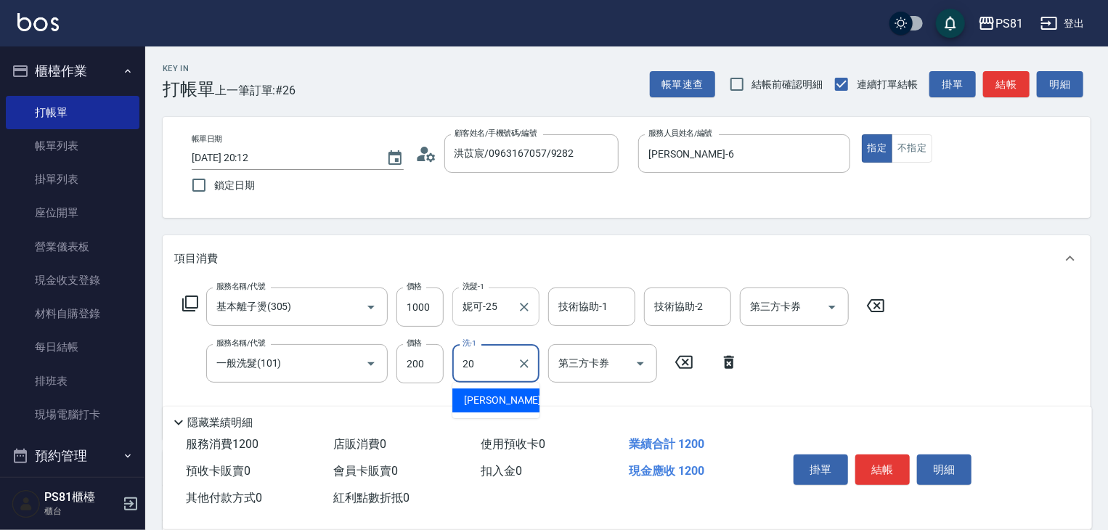
type input "[PERSON_NAME]-20"
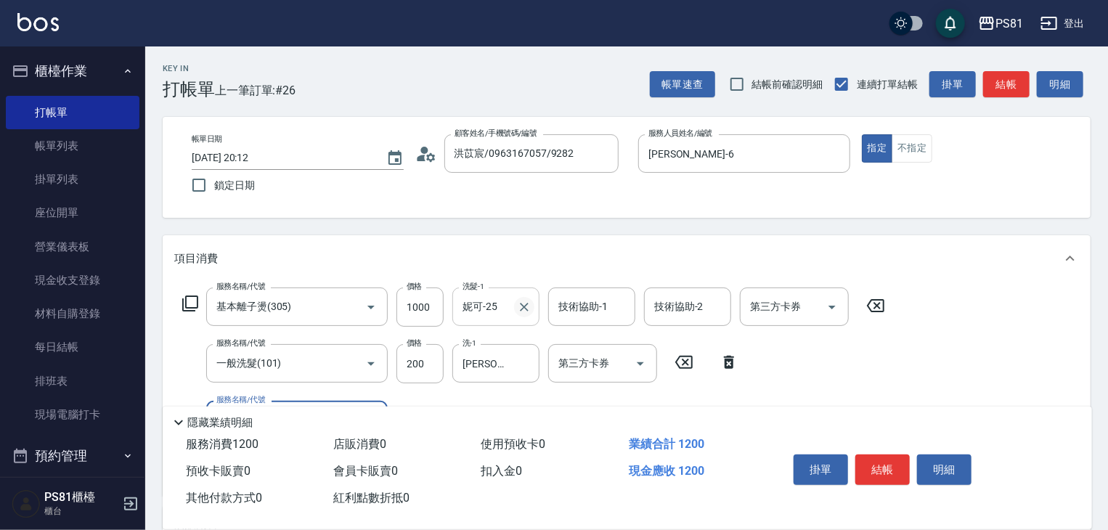
click at [528, 303] on icon "Clear" at bounding box center [524, 307] width 9 height 9
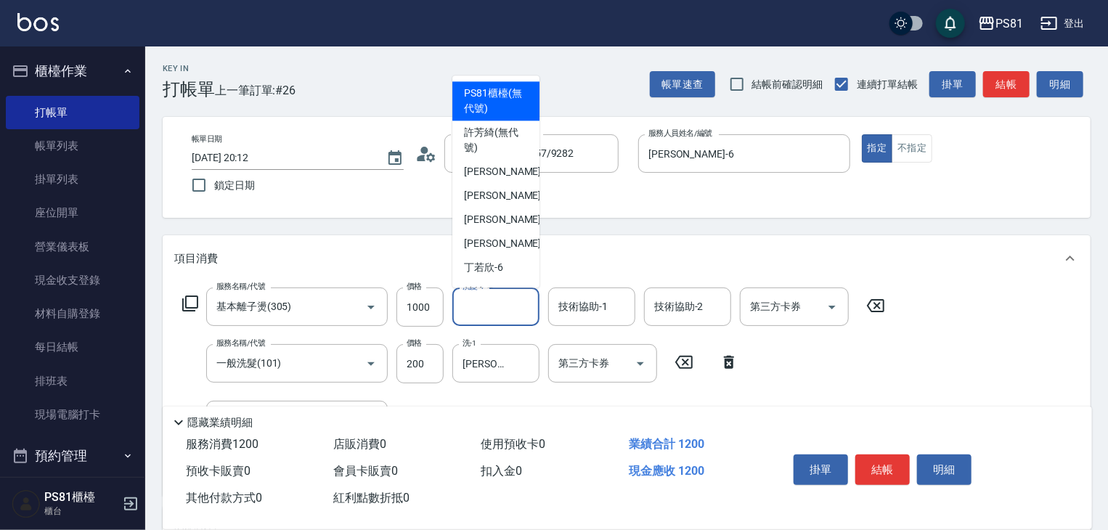
click at [528, 303] on input "洗髮-1" at bounding box center [496, 306] width 74 height 25
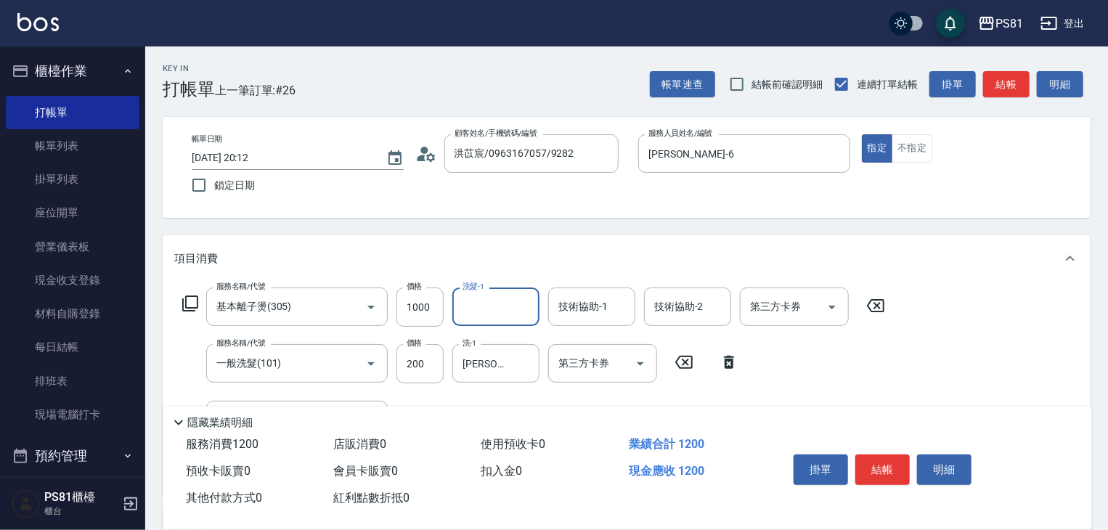
click at [492, 306] on input "洗髮-1" at bounding box center [496, 306] width 74 height 25
type input "[PERSON_NAME]-20"
click at [502, 380] on div "[PERSON_NAME]-20 洗-1" at bounding box center [495, 363] width 87 height 38
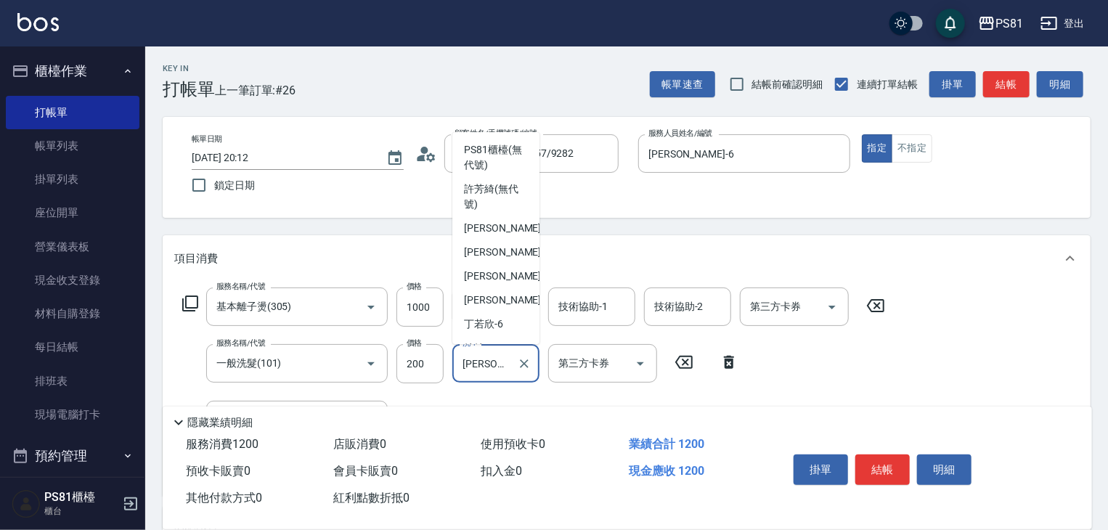
click at [502, 380] on div "[PERSON_NAME]-20 洗-1" at bounding box center [495, 363] width 87 height 38
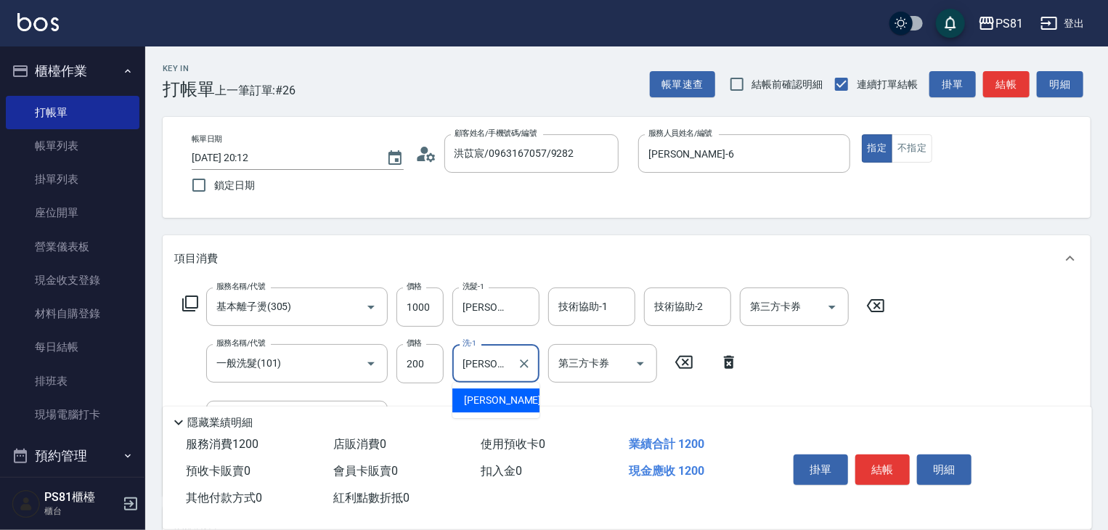
type input "妍"
type input "妮可-25"
drag, startPoint x: 889, startPoint y: 459, endPoint x: 894, endPoint y: 474, distance: 16.3
click at [884, 456] on button "結帳" at bounding box center [882, 469] width 54 height 30
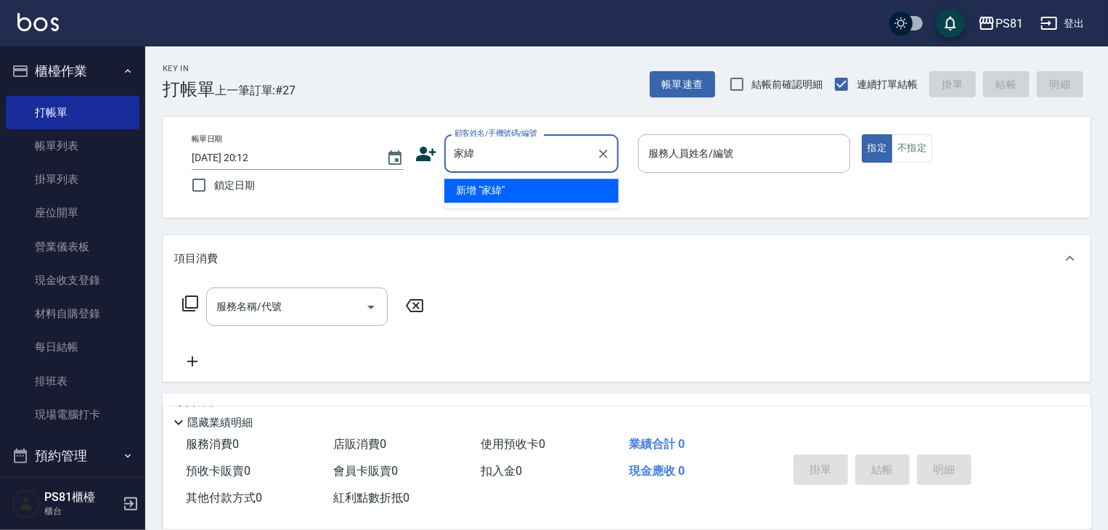
click at [466, 158] on input "家緯" at bounding box center [520, 153] width 139 height 25
click at [507, 147] on input "家緯" at bounding box center [520, 153] width 139 height 25
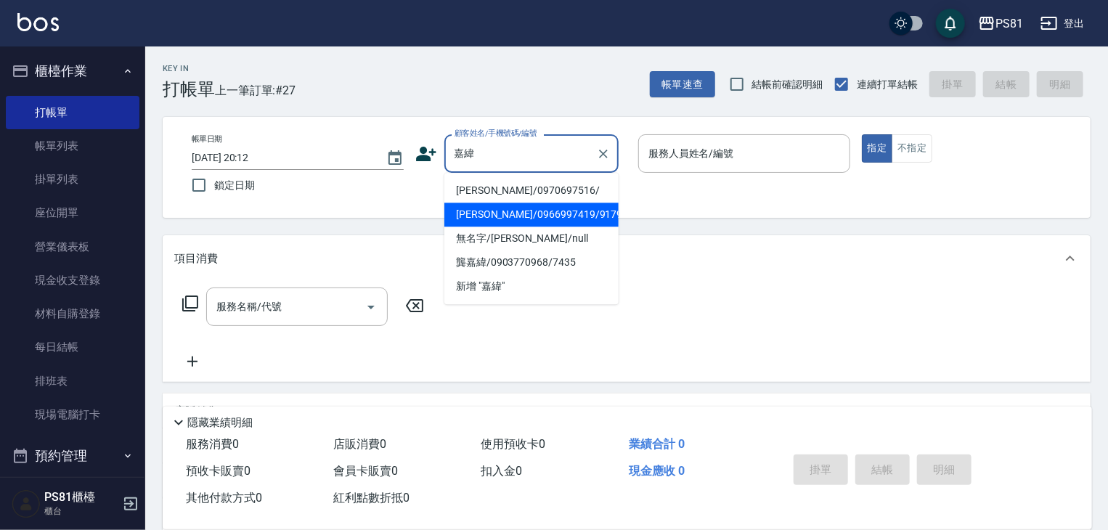
drag, startPoint x: 494, startPoint y: 194, endPoint x: 498, endPoint y: 208, distance: 14.3
click at [494, 221] on ul "[PERSON_NAME]/0970697516/ [PERSON_NAME]/0966997419/9179 無名字/[PERSON_NAME]/null …" at bounding box center [531, 238] width 174 height 131
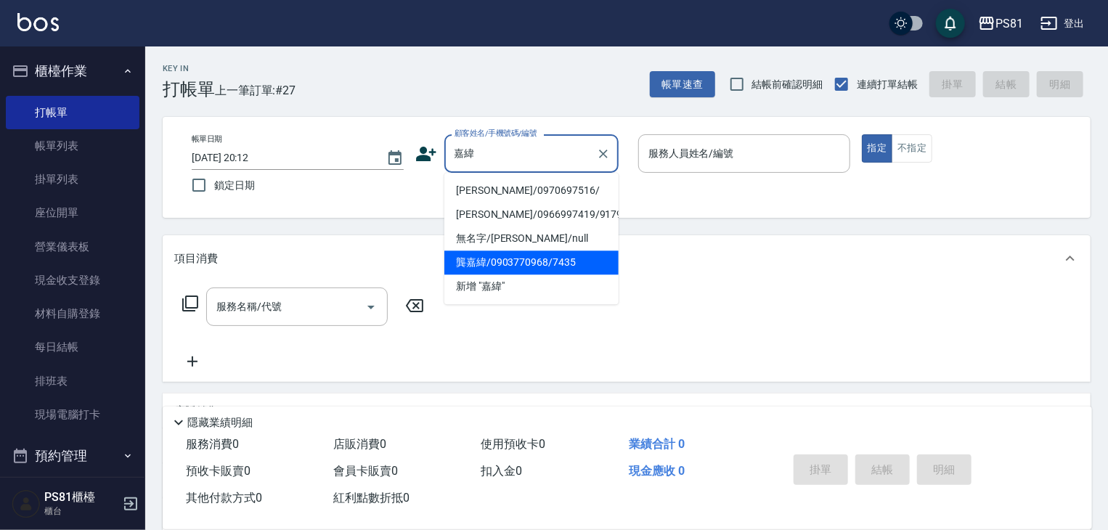
click at [510, 250] on li "龔嘉緯/0903770968/7435" at bounding box center [531, 262] width 174 height 24
type input "龔嘉緯/0903770968/7435"
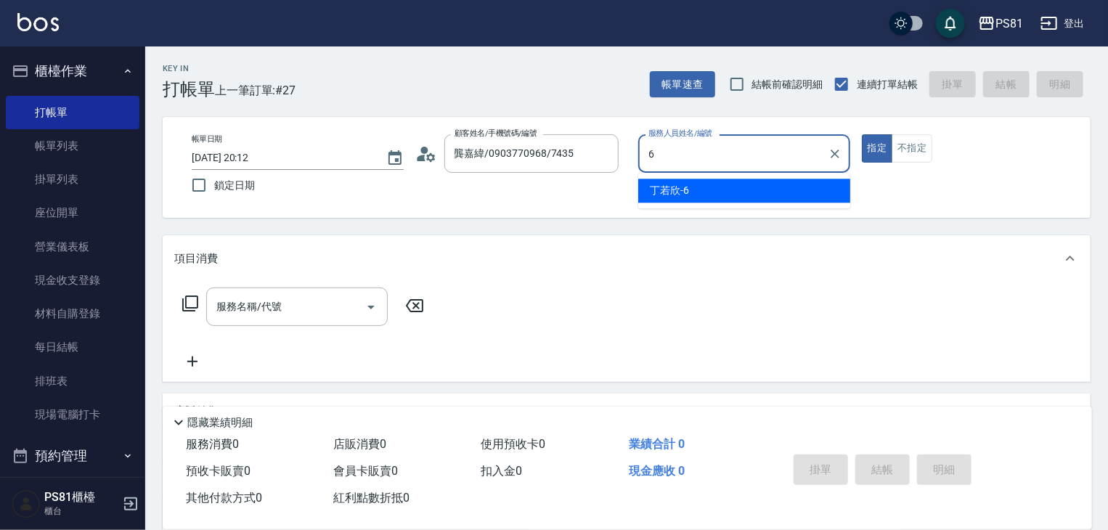
type input "[PERSON_NAME]-6"
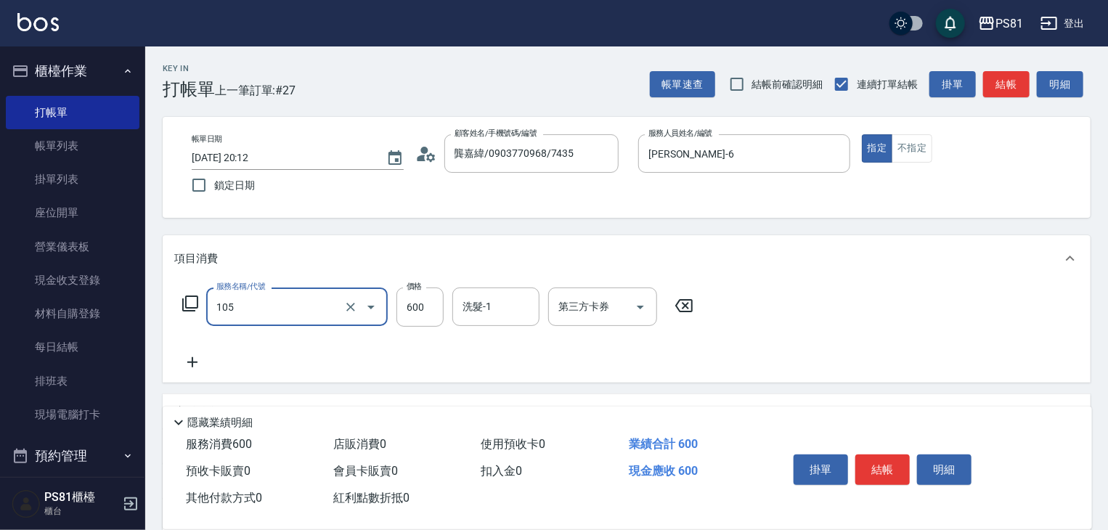
type input "A級洗剪600(105)"
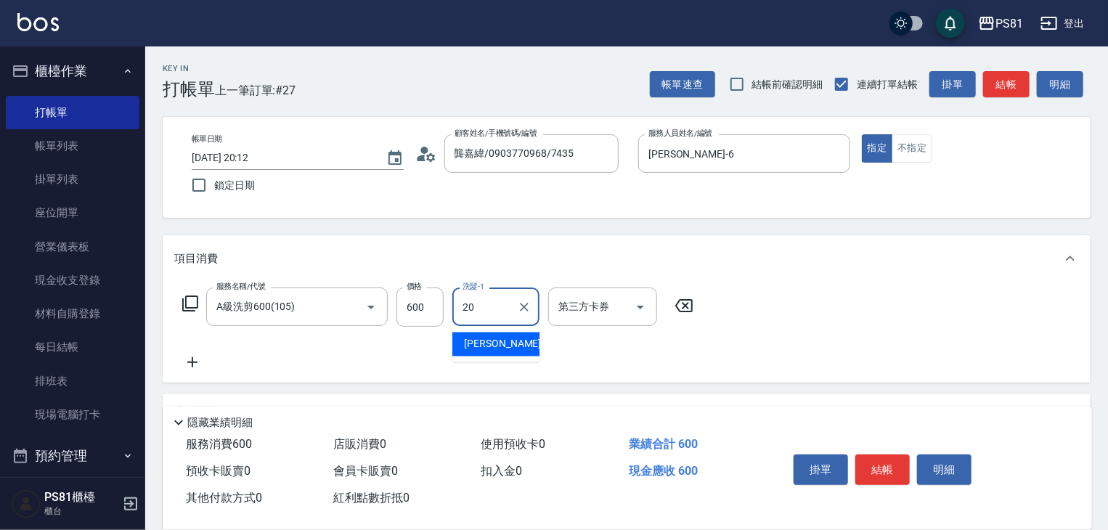
type input "[PERSON_NAME]-20"
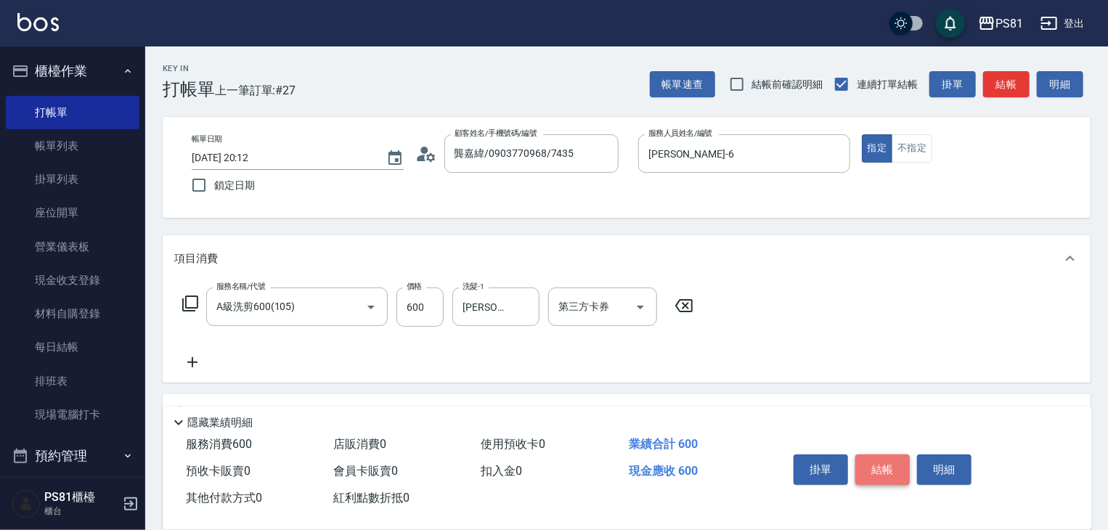
click at [893, 464] on button "結帳" at bounding box center [882, 469] width 54 height 30
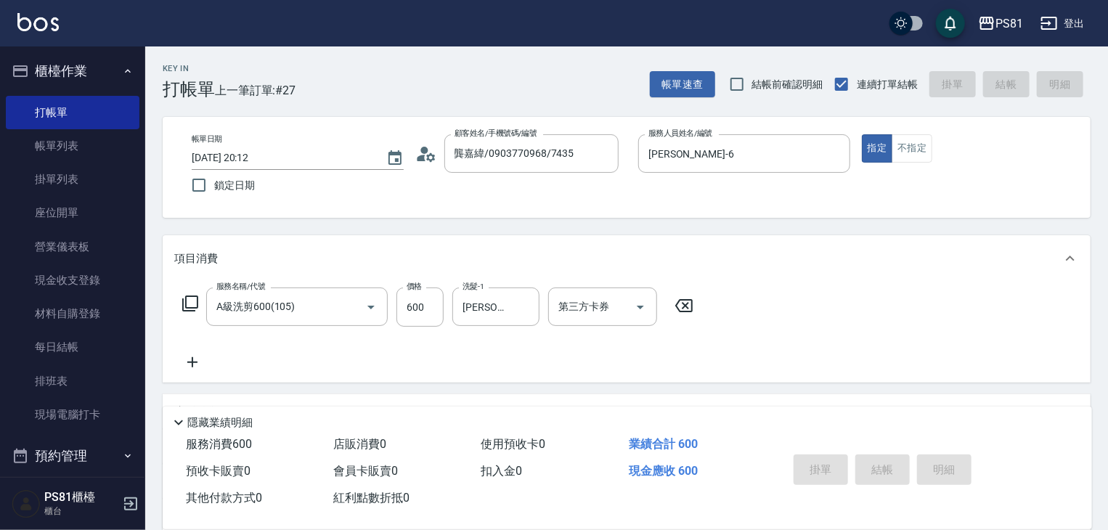
type input "[DATE] 20:13"
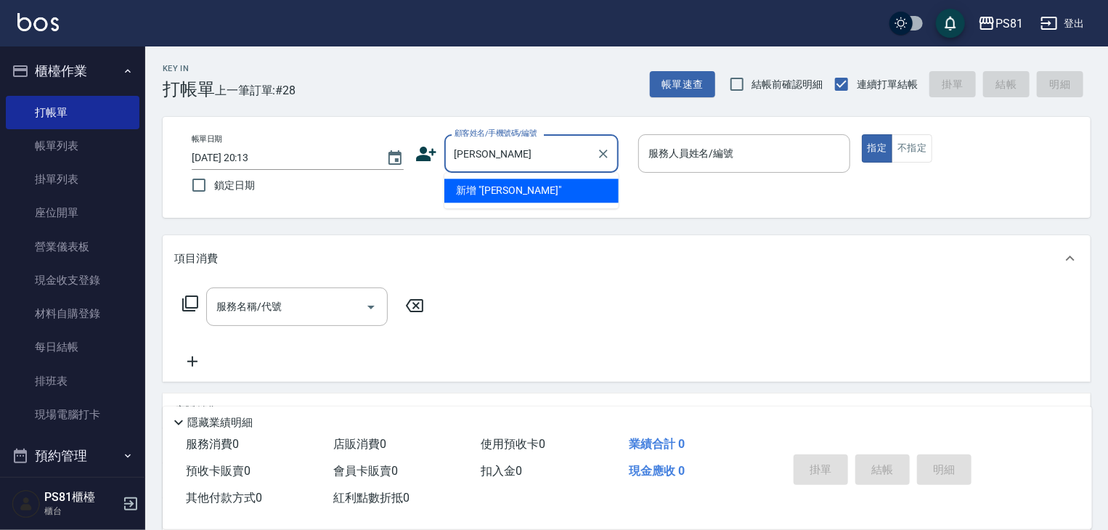
click at [525, 151] on input "[PERSON_NAME]" at bounding box center [520, 153] width 139 height 25
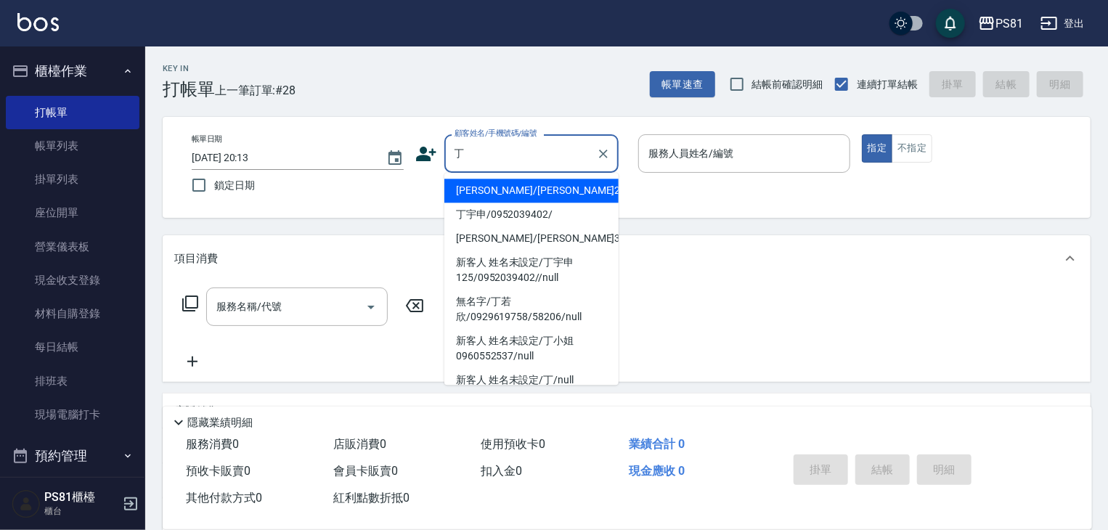
click at [513, 310] on li "無名字/丁若欣/0929619758/58206/null" at bounding box center [531, 309] width 174 height 39
type input "無名字/丁若欣/0929619758/58206/null"
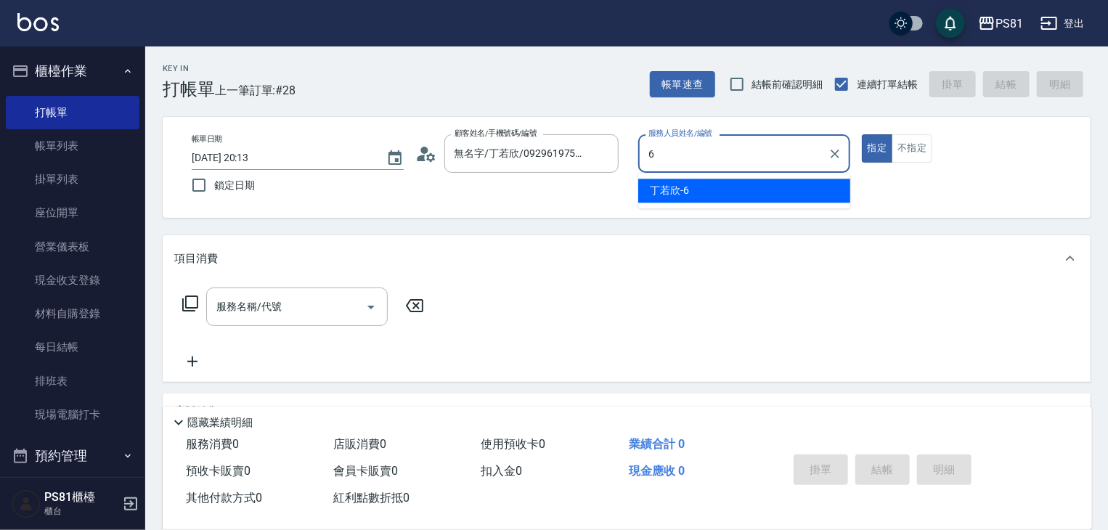
type input "[PERSON_NAME]-6"
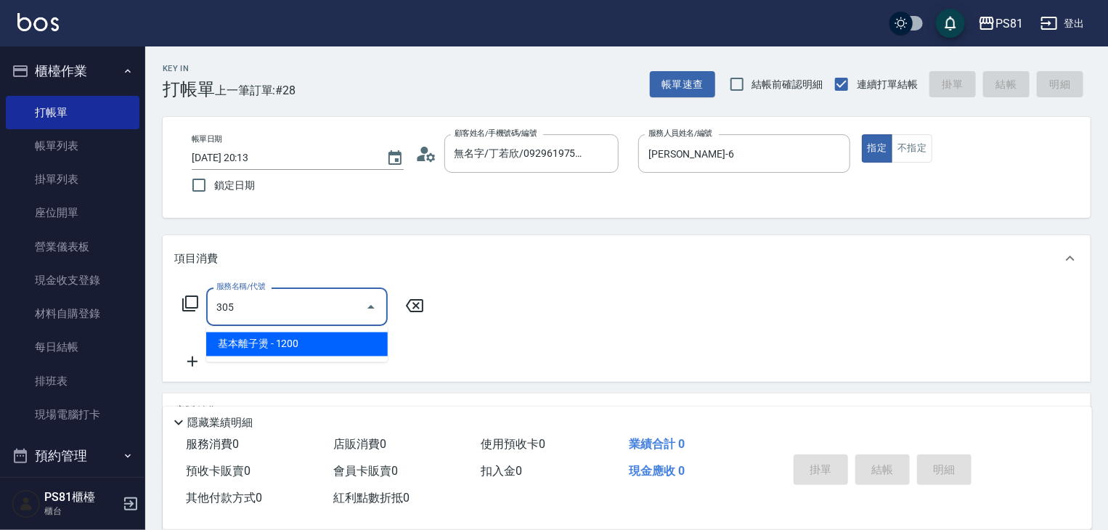
type input "基本離子燙(305)"
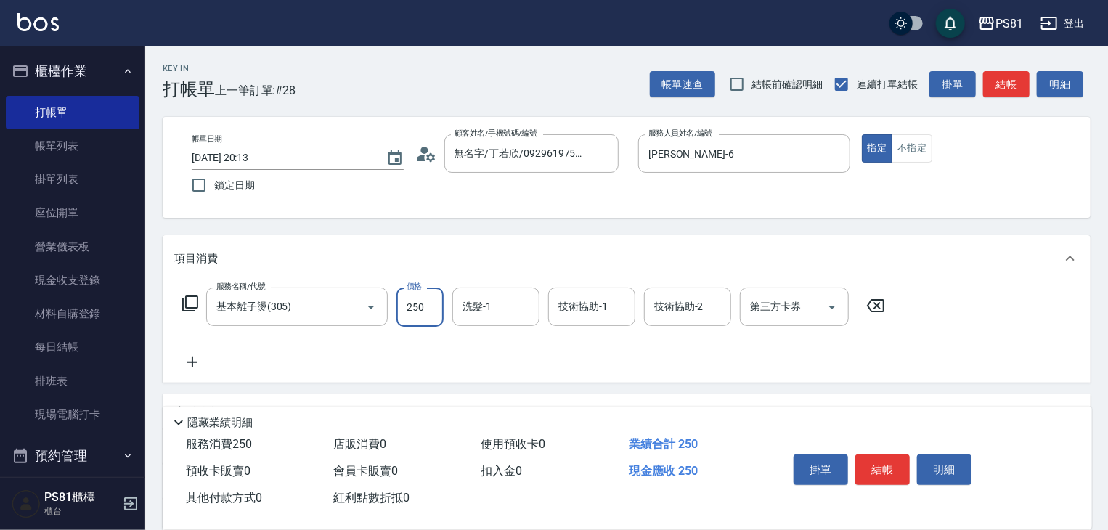
type input "250"
type input "妮可-25"
type input "25"
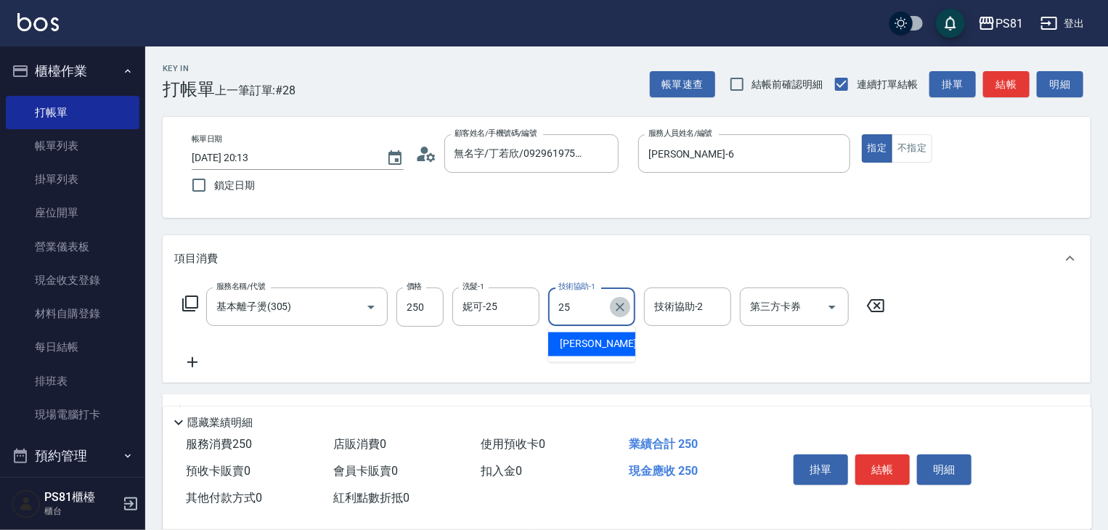
click at [621, 309] on icon "Clear" at bounding box center [620, 307] width 15 height 15
drag, startPoint x: 409, startPoint y: 289, endPoint x: 424, endPoint y: 308, distance: 23.8
click at [411, 290] on label "價格" at bounding box center [414, 286] width 15 height 11
click at [411, 290] on input "250" at bounding box center [419, 306] width 47 height 39
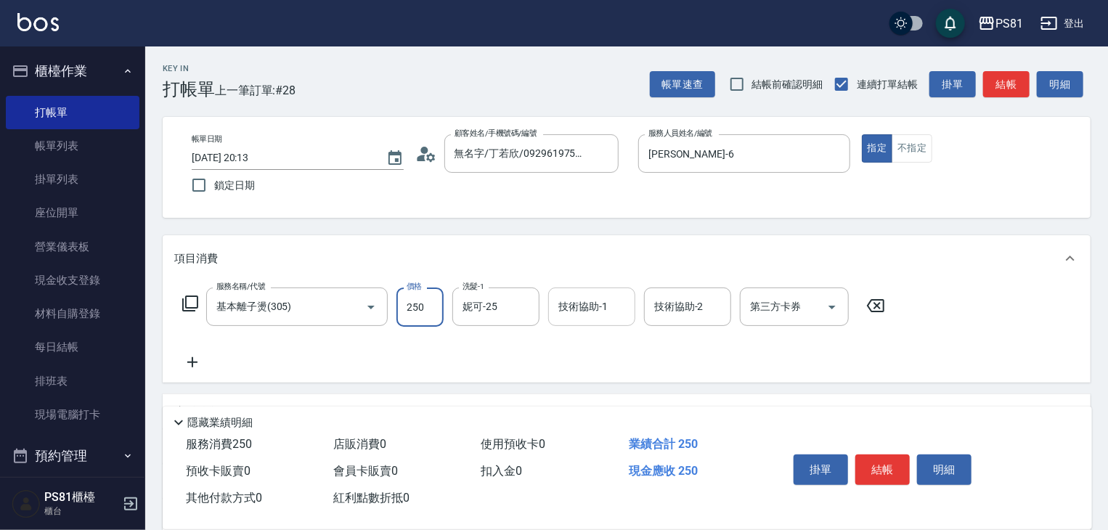
click at [424, 309] on input "250" at bounding box center [419, 306] width 47 height 39
type input "2500"
click at [610, 311] on input "技術協助-1" at bounding box center [592, 306] width 74 height 25
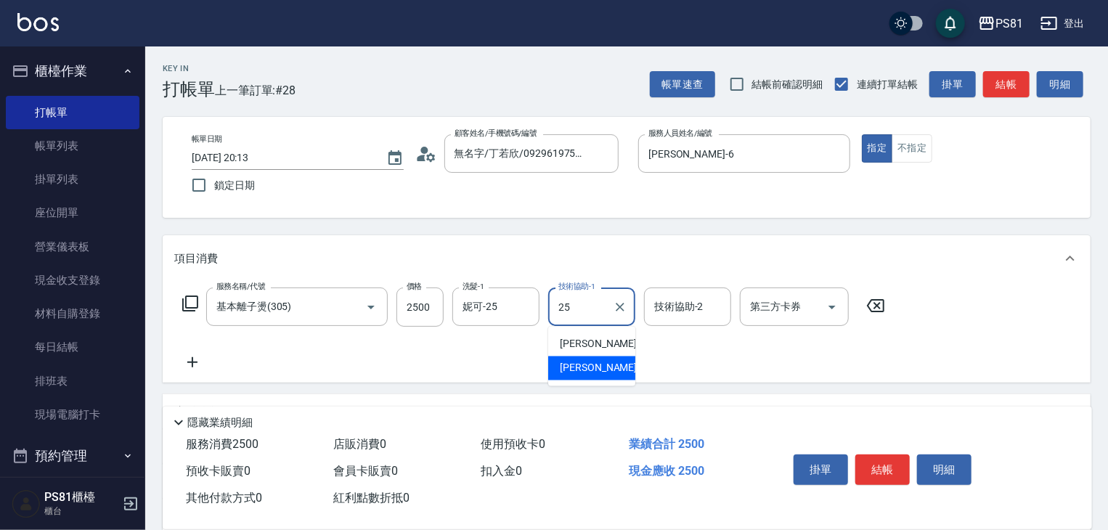
type input "妮可-25"
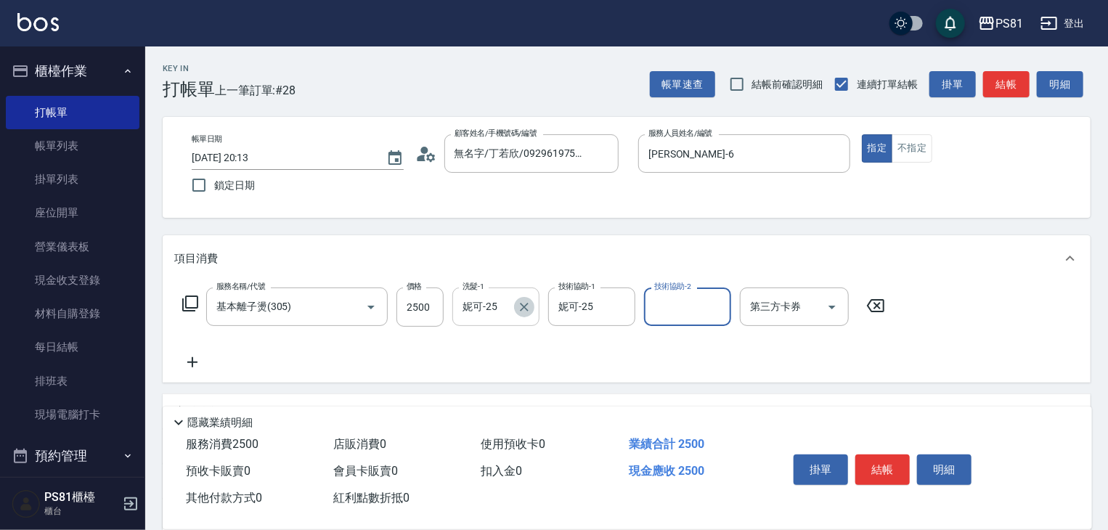
click at [520, 304] on icon "Clear" at bounding box center [524, 307] width 15 height 15
click at [891, 462] on button "結帳" at bounding box center [882, 469] width 54 height 30
type input "[DATE] 20:14"
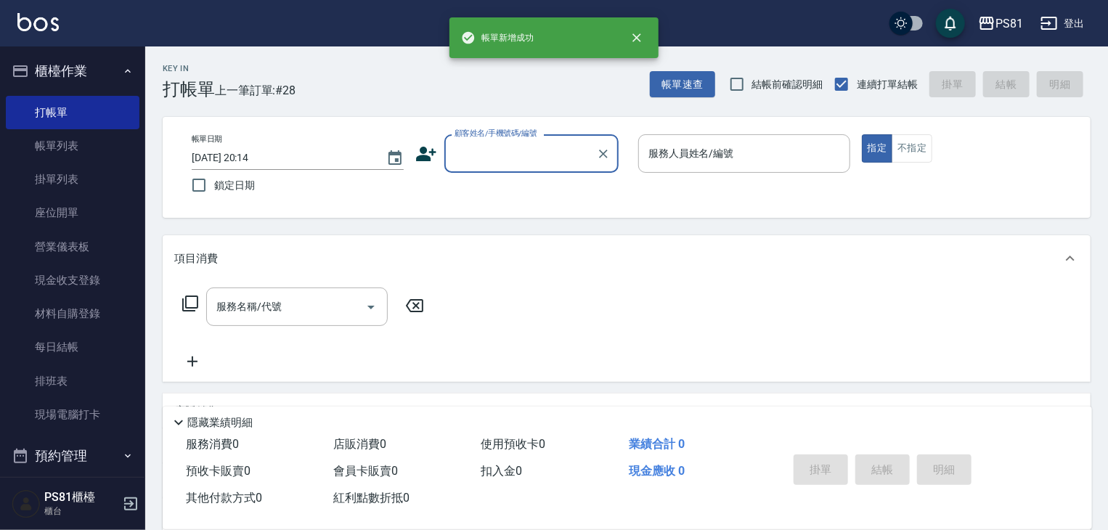
scroll to position [0, 0]
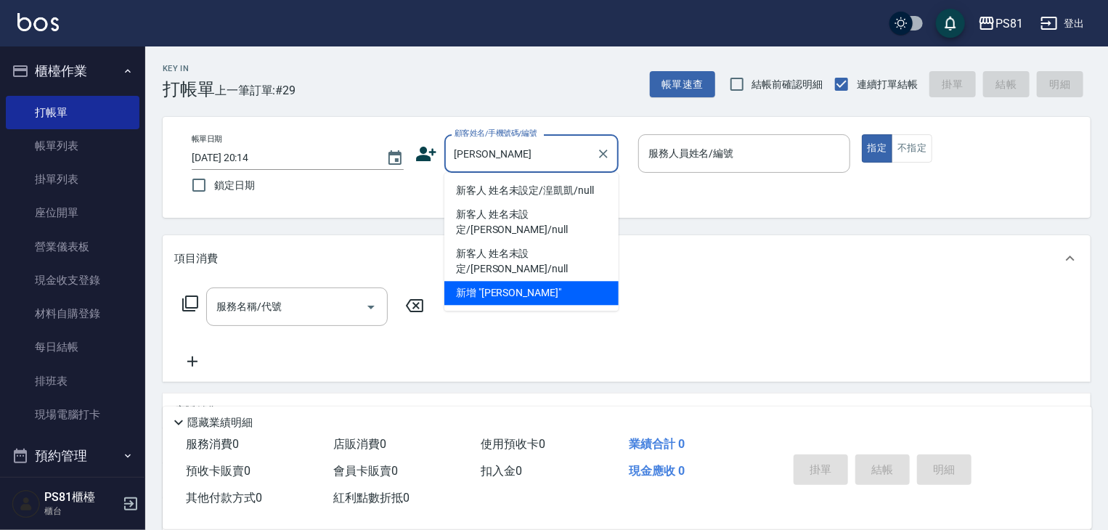
type input "凱"
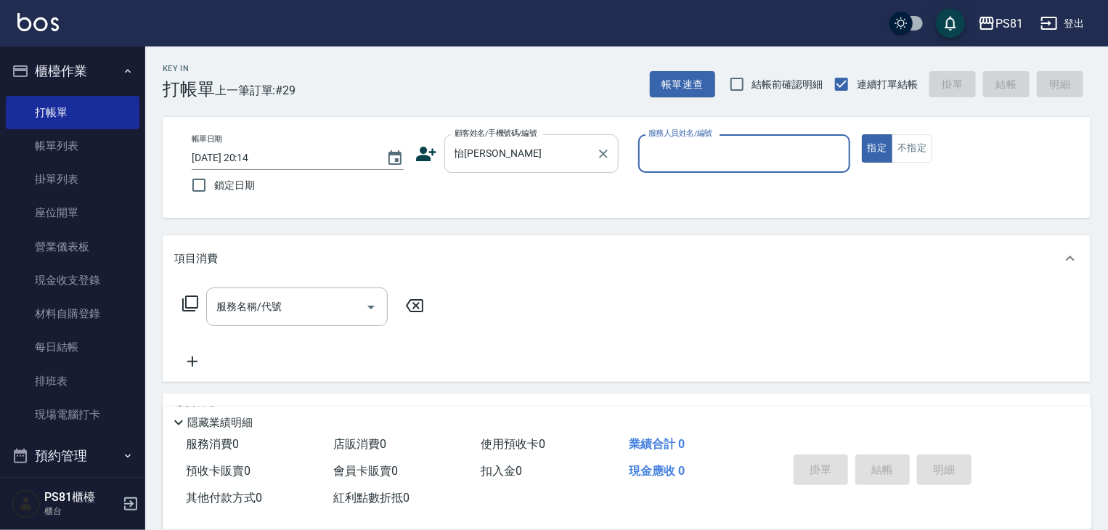
click at [552, 168] on div "[PERSON_NAME] 顧客姓名/手機號碼/編號" at bounding box center [531, 153] width 174 height 38
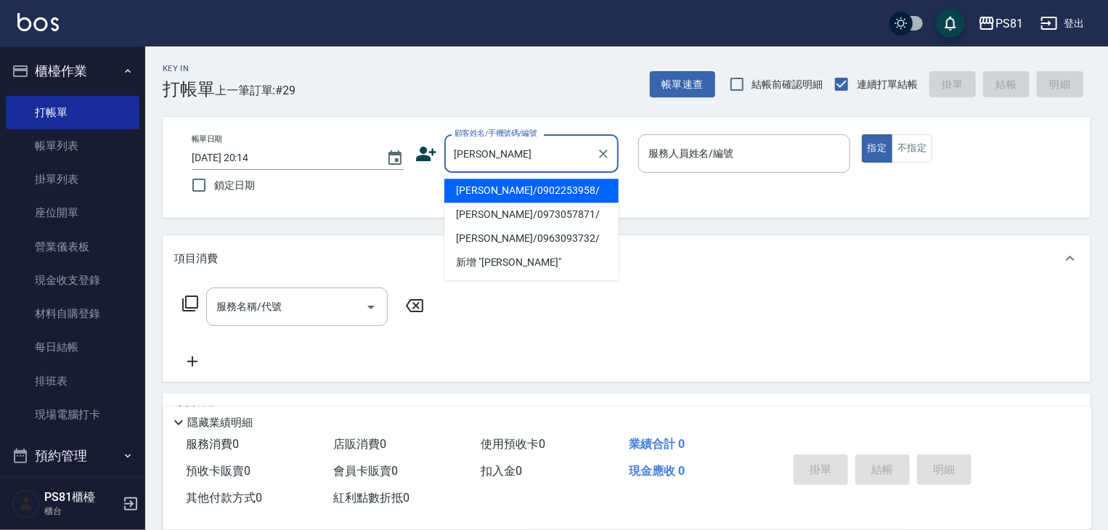
click at [510, 189] on li "[PERSON_NAME]/0902253958/" at bounding box center [531, 191] width 174 height 24
type input "[PERSON_NAME]/0902253958/"
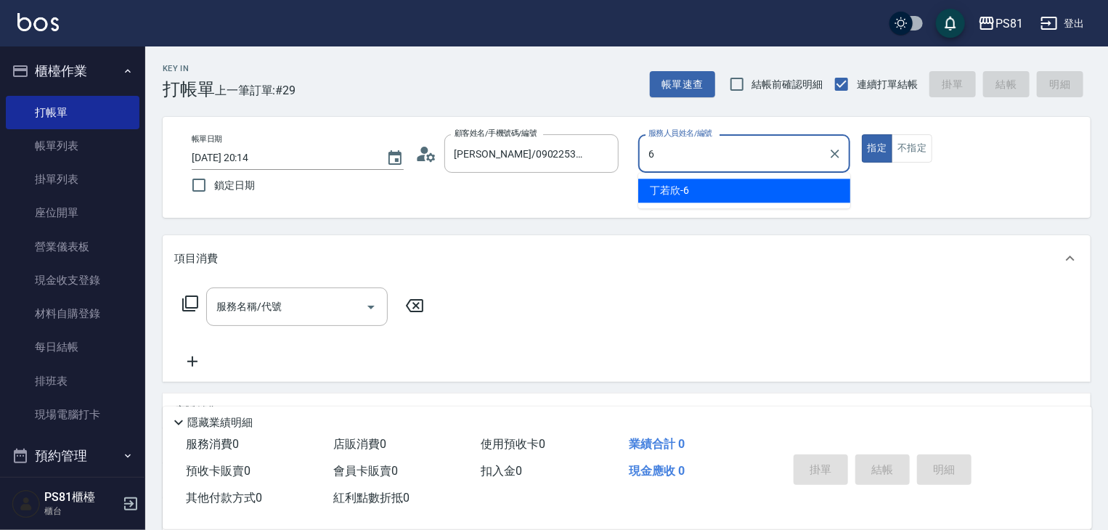
type input "[PERSON_NAME]-6"
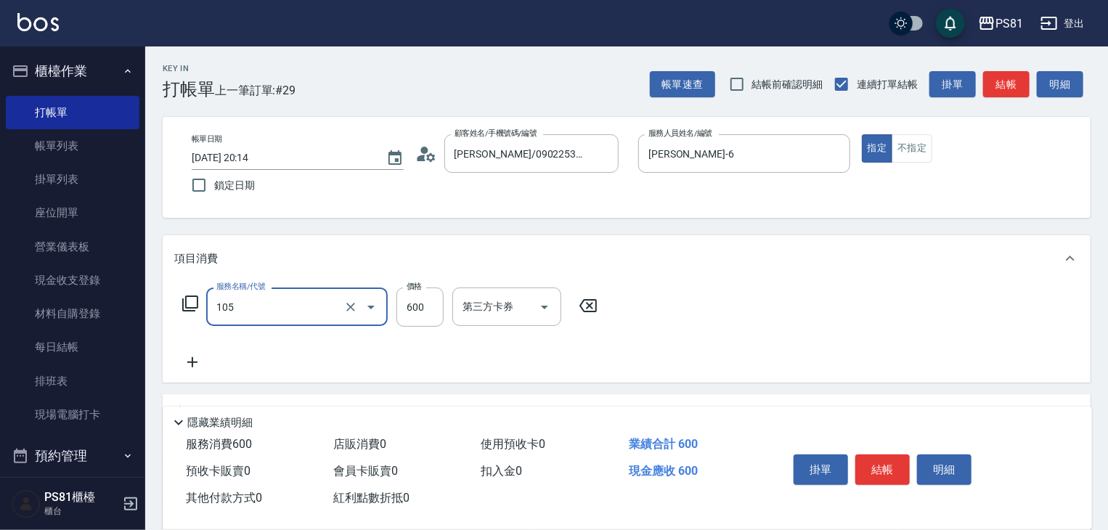
type input "A級洗剪600(105)"
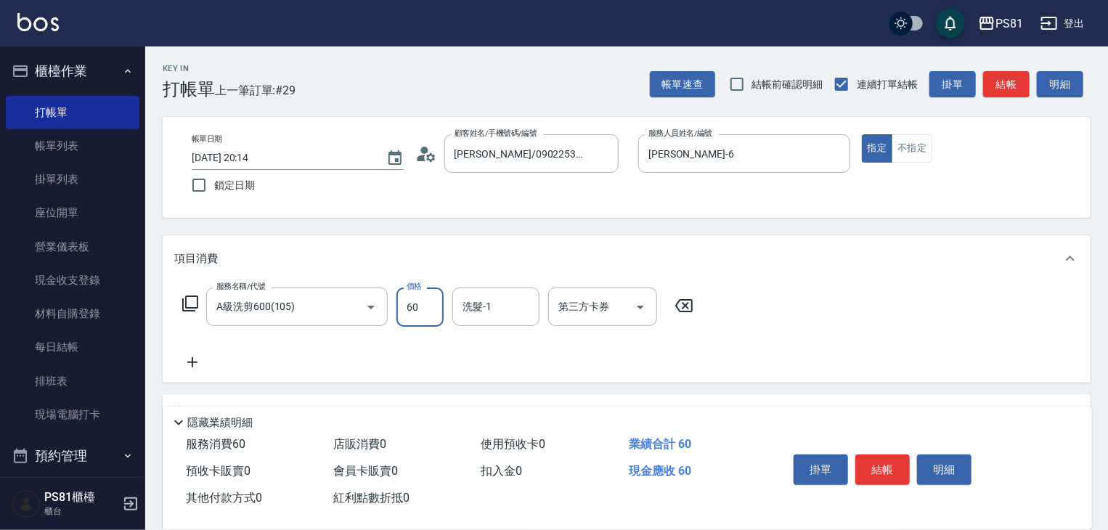
type input "600"
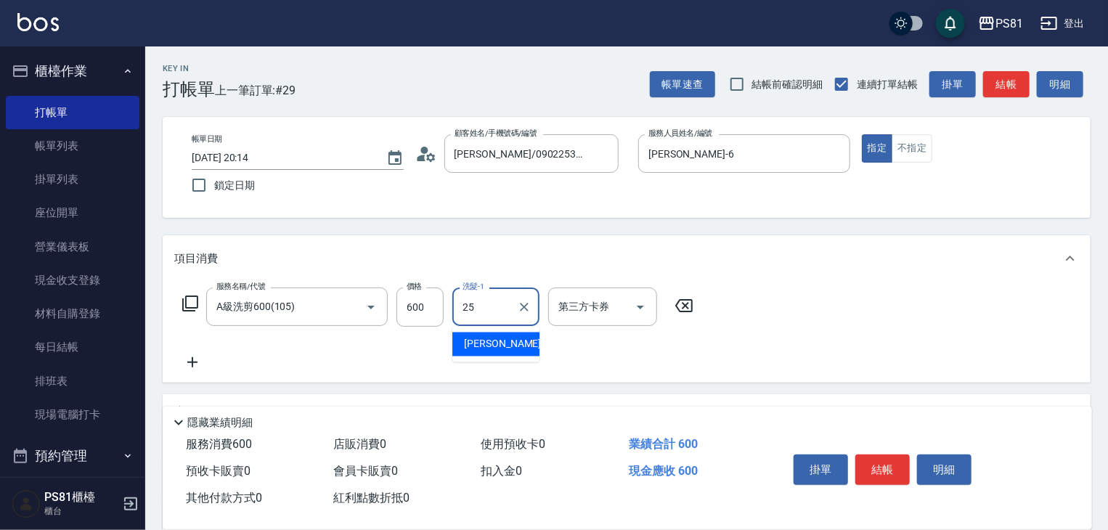
type input "妮可-25"
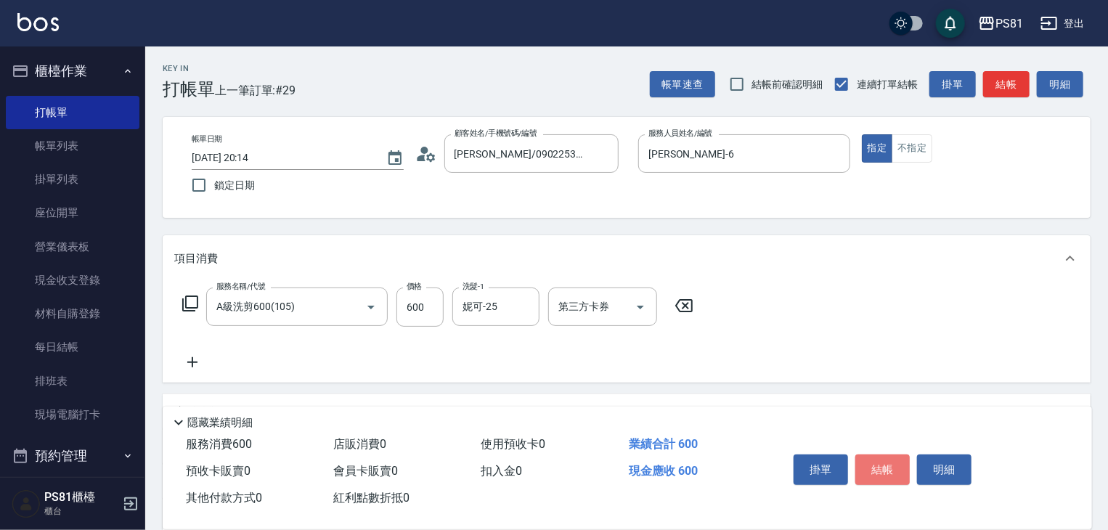
drag, startPoint x: 894, startPoint y: 473, endPoint x: 882, endPoint y: 466, distance: 14.0
click at [894, 472] on button "結帳" at bounding box center [882, 469] width 54 height 30
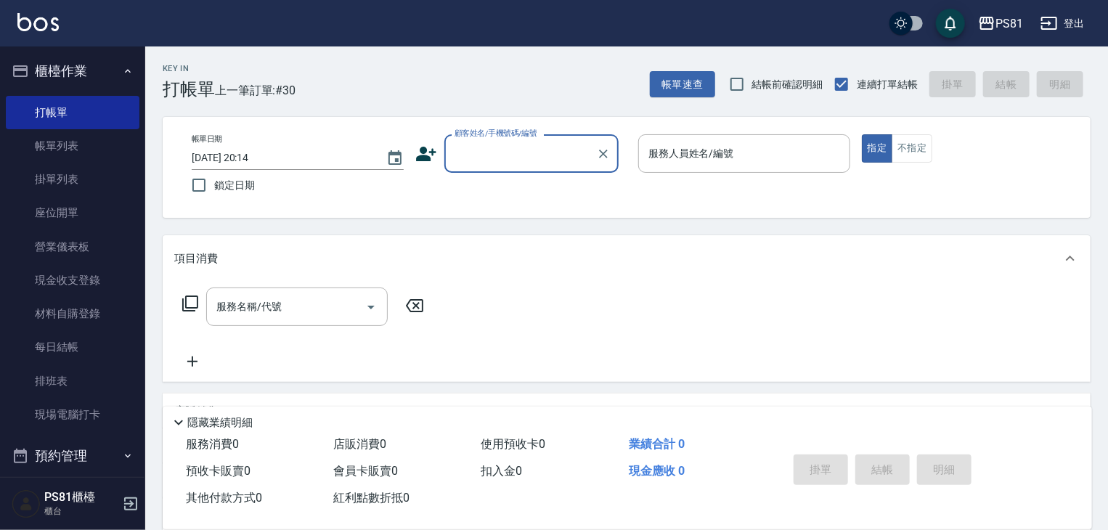
type input "ㄧ"
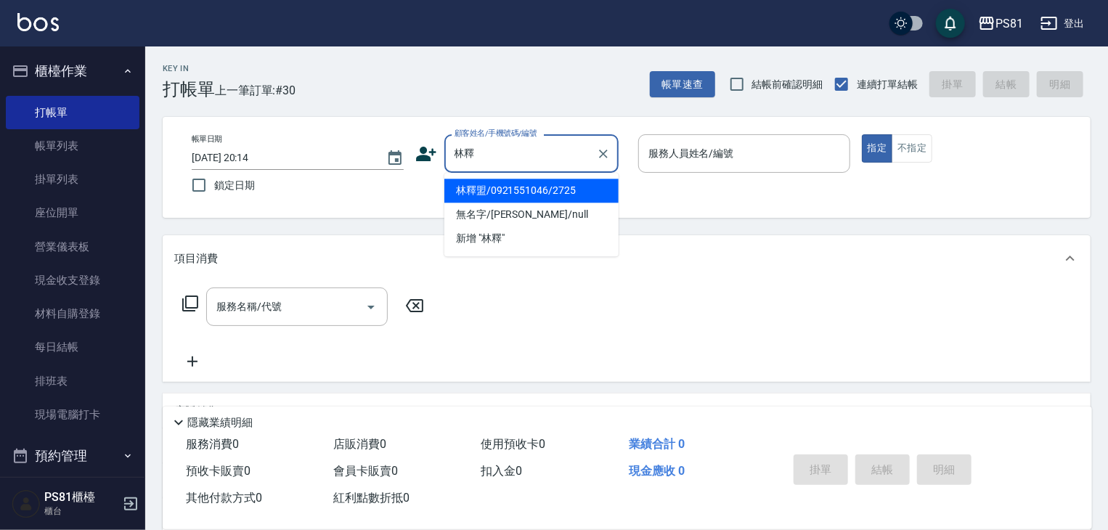
click at [532, 188] on li "林釋盟/0921551046/2725" at bounding box center [531, 191] width 174 height 24
type input "林釋盟/0921551046/2725"
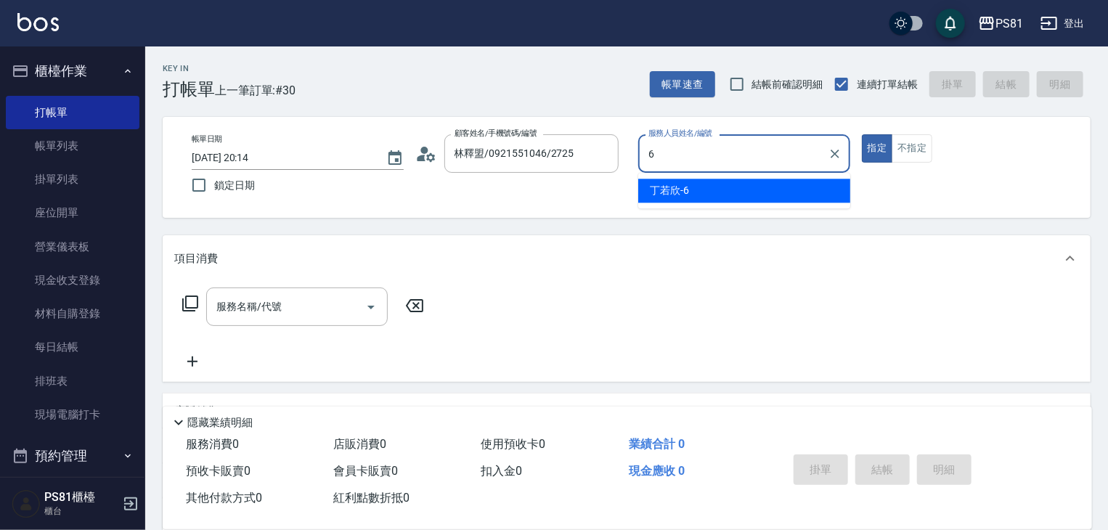
type input "[PERSON_NAME]-6"
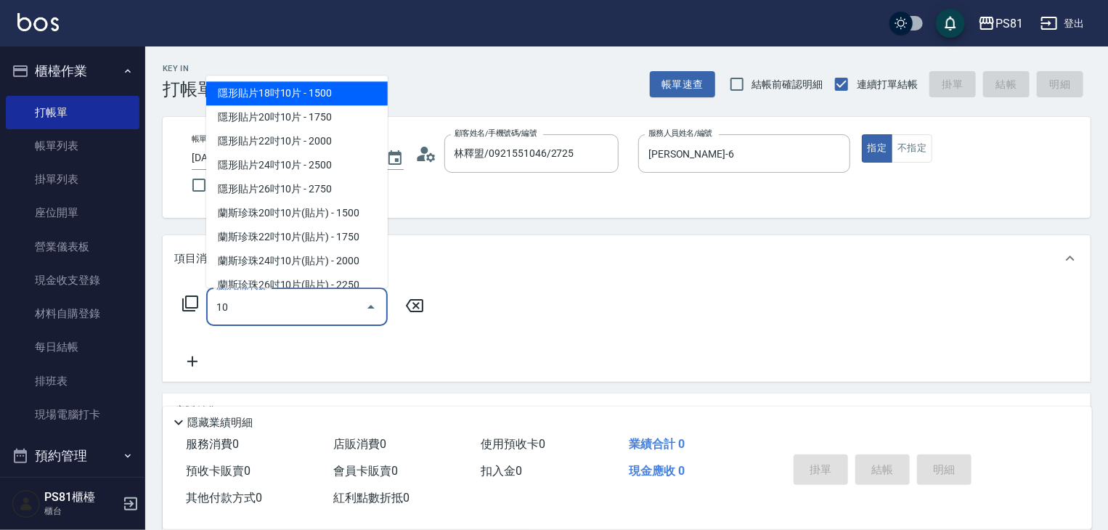
type input "1"
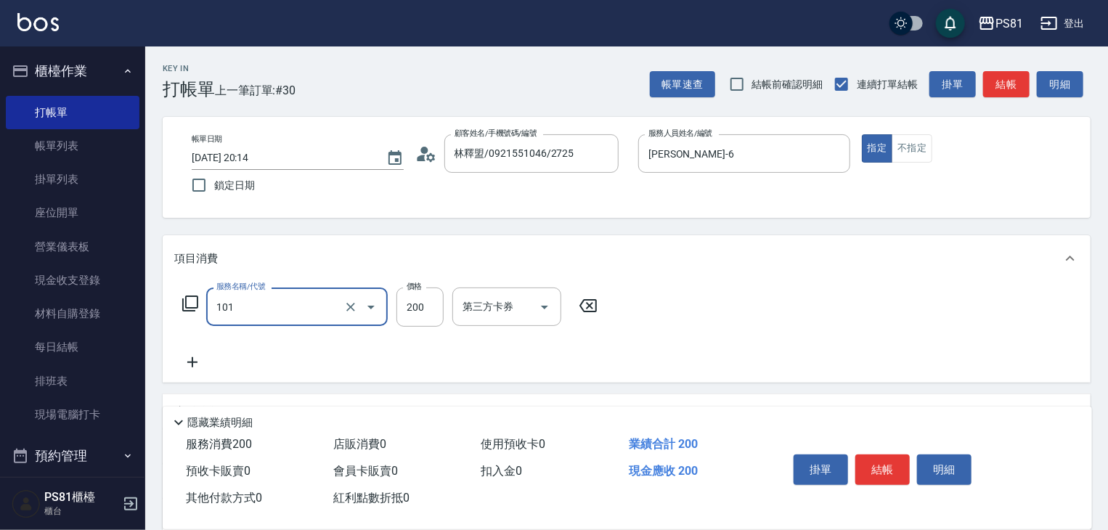
type input "一般洗髮(101)"
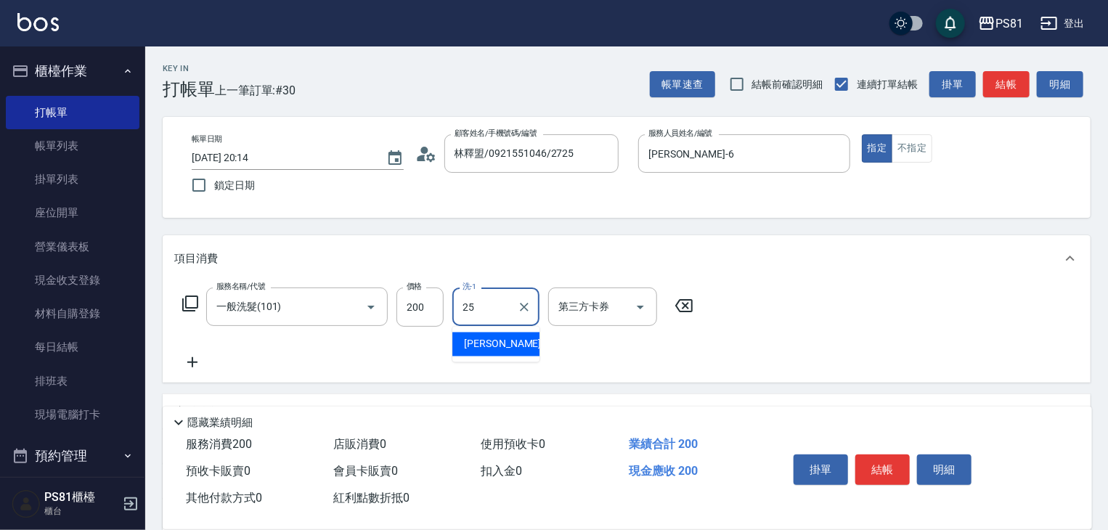
type input "妮可-25"
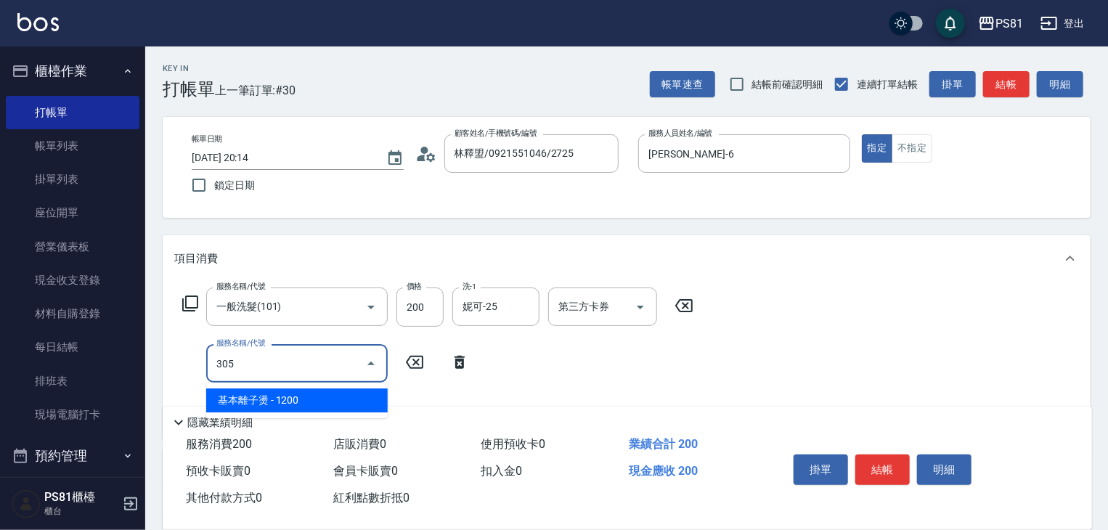
type input "基本離子燙(305)"
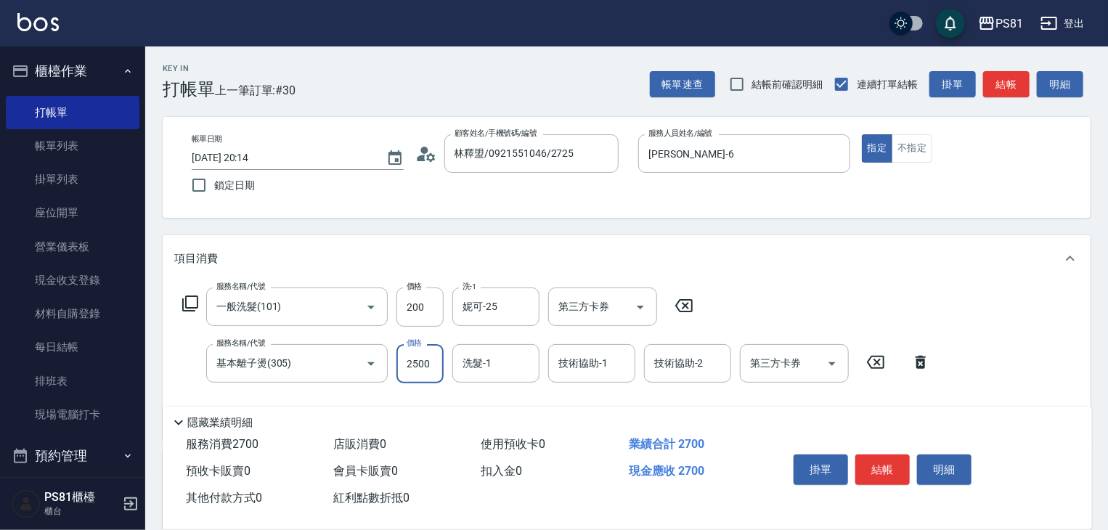
type input "2500"
type input "妮可-25"
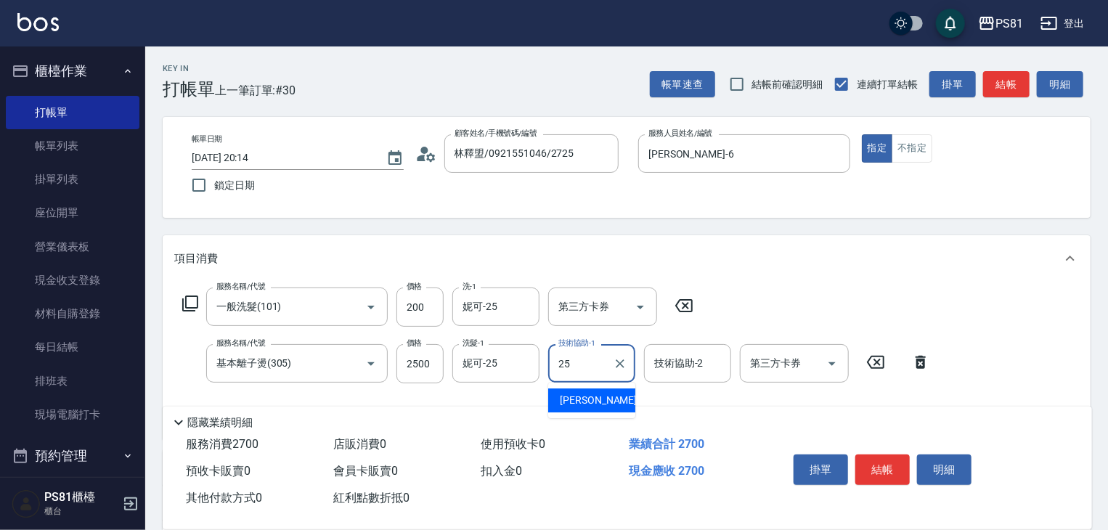
type input "妮可-25"
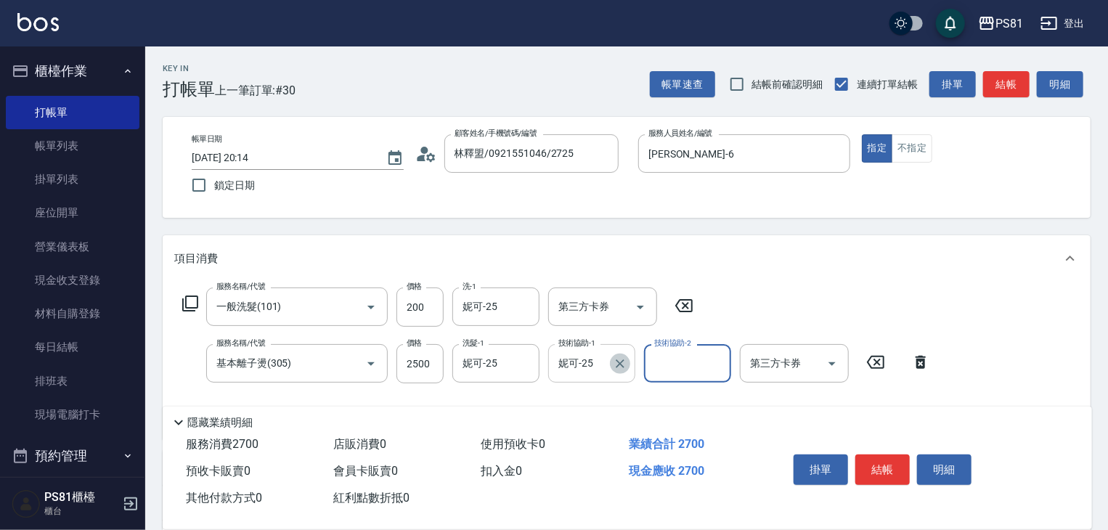
click at [622, 365] on icon "Clear" at bounding box center [620, 363] width 9 height 9
click at [523, 364] on icon "Clear" at bounding box center [524, 363] width 9 height 9
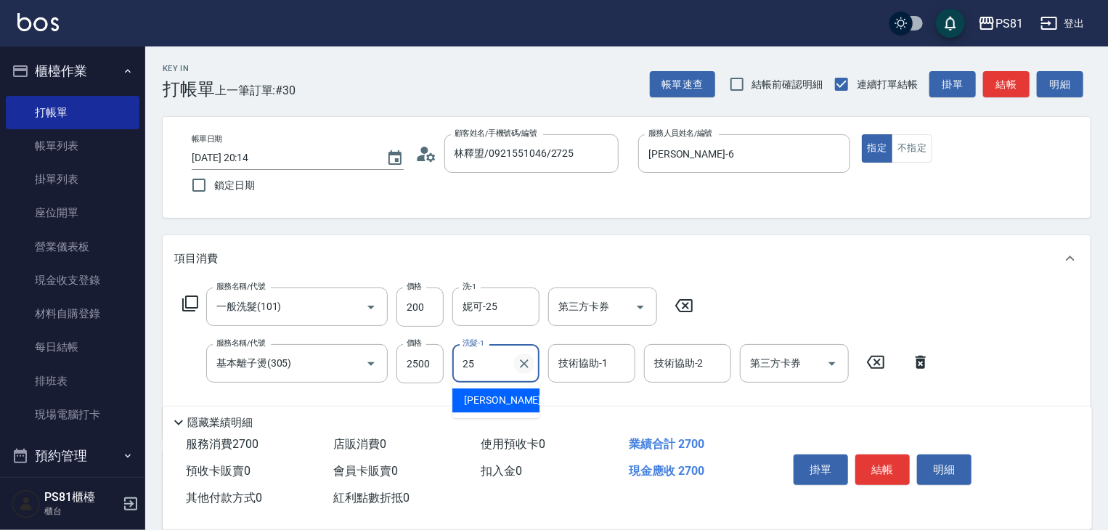
type input "妮可-25"
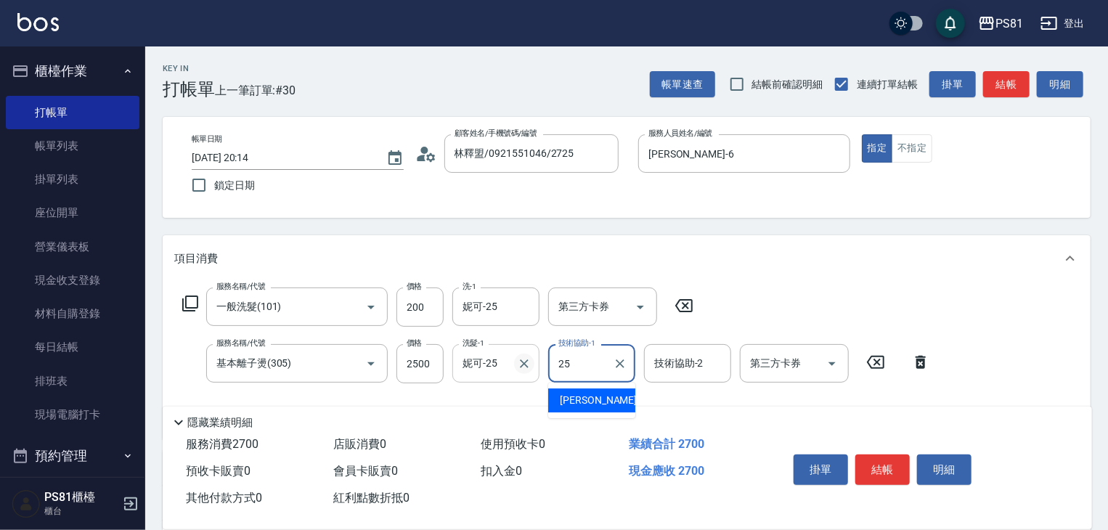
type input "妮可-25"
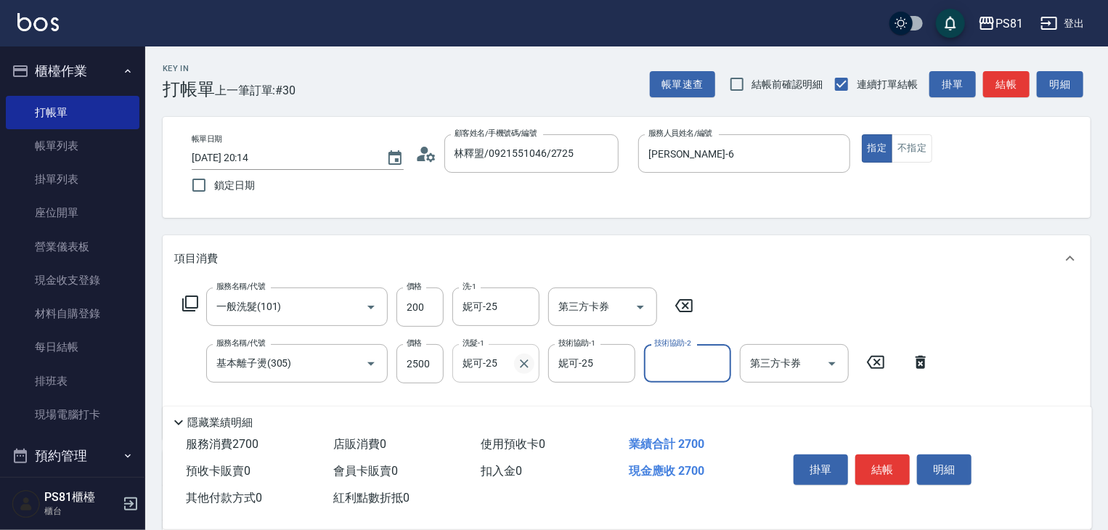
click at [522, 360] on icon "Clear" at bounding box center [524, 363] width 15 height 15
click at [873, 466] on button "結帳" at bounding box center [882, 469] width 54 height 30
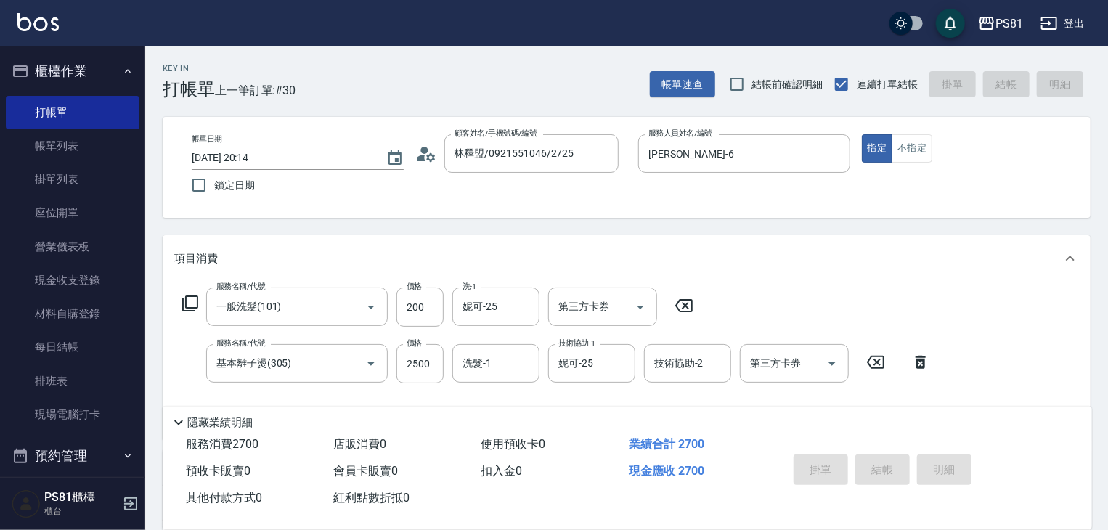
type input "[DATE] 20:15"
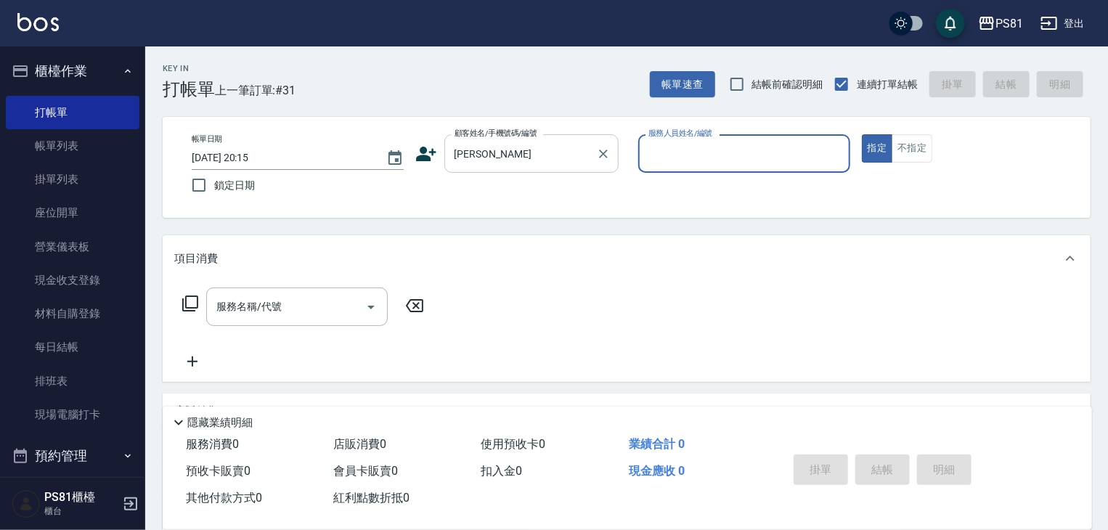
click at [563, 135] on div "小波波 顧客姓名/手機號碼/編號" at bounding box center [531, 153] width 174 height 38
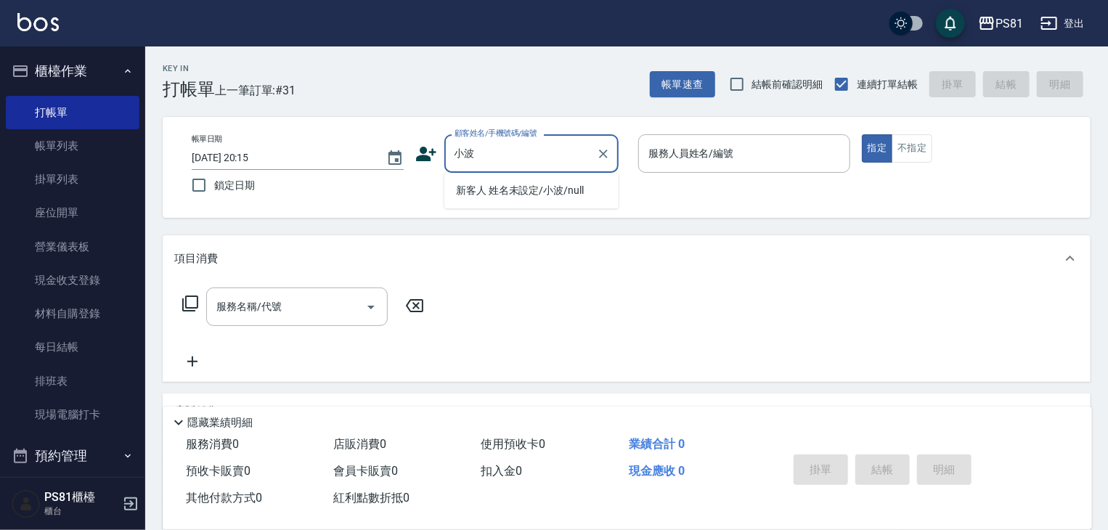
click at [526, 189] on li "新客人 姓名未設定/小波/null" at bounding box center [531, 191] width 174 height 24
type input "新客人 姓名未設定/小波/null"
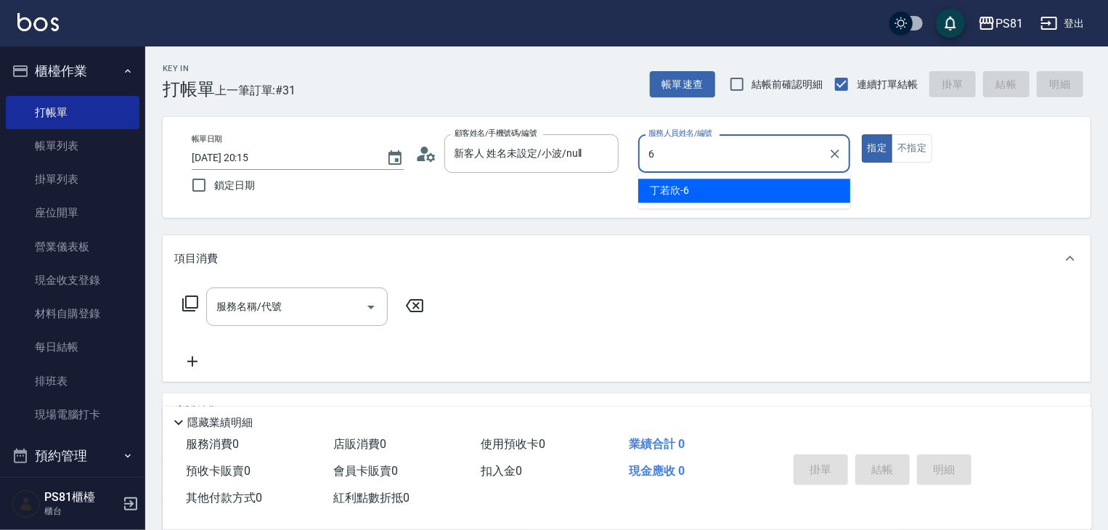
type input "[PERSON_NAME]-6"
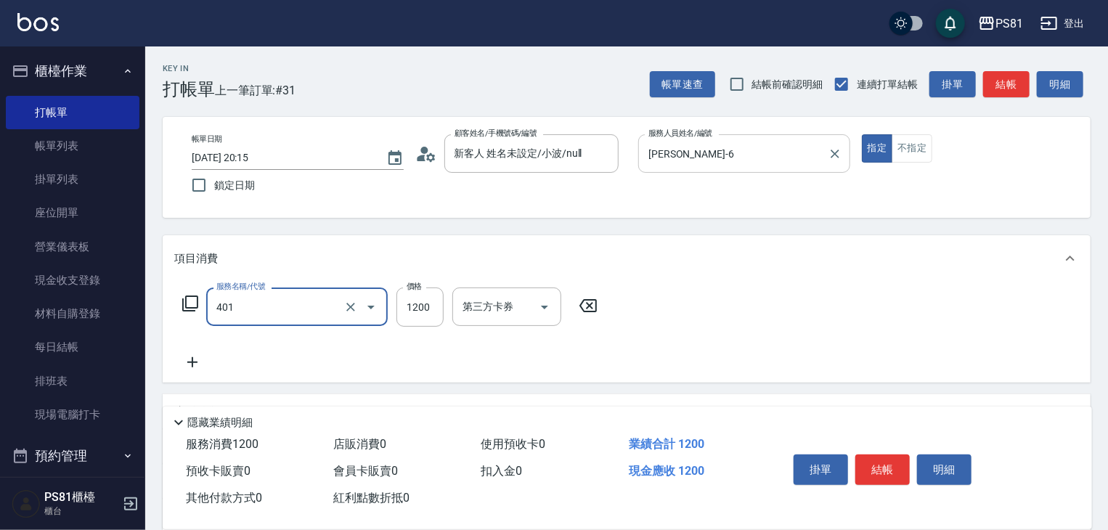
type input "基本染髮(401)"
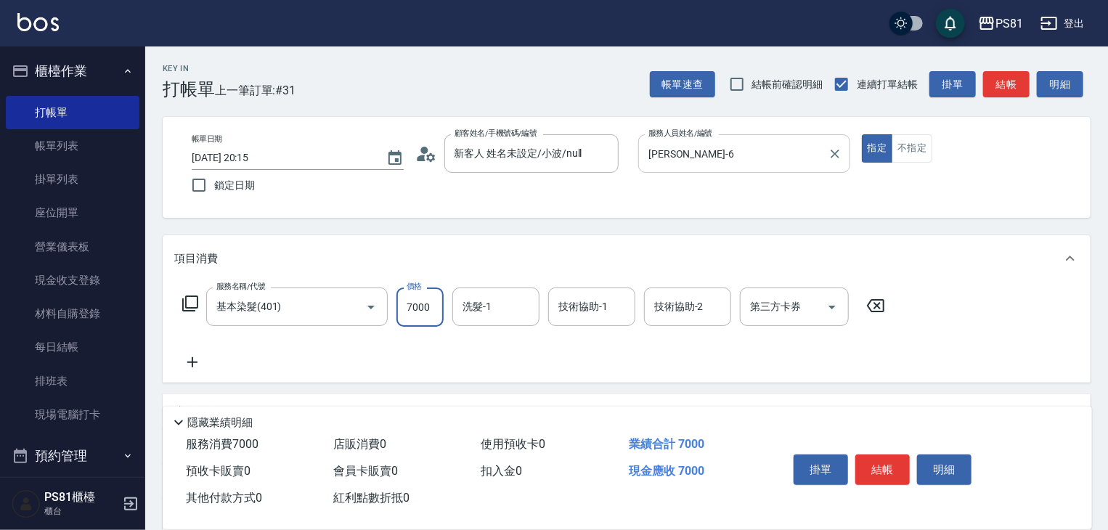
type input "7000"
type input "2"
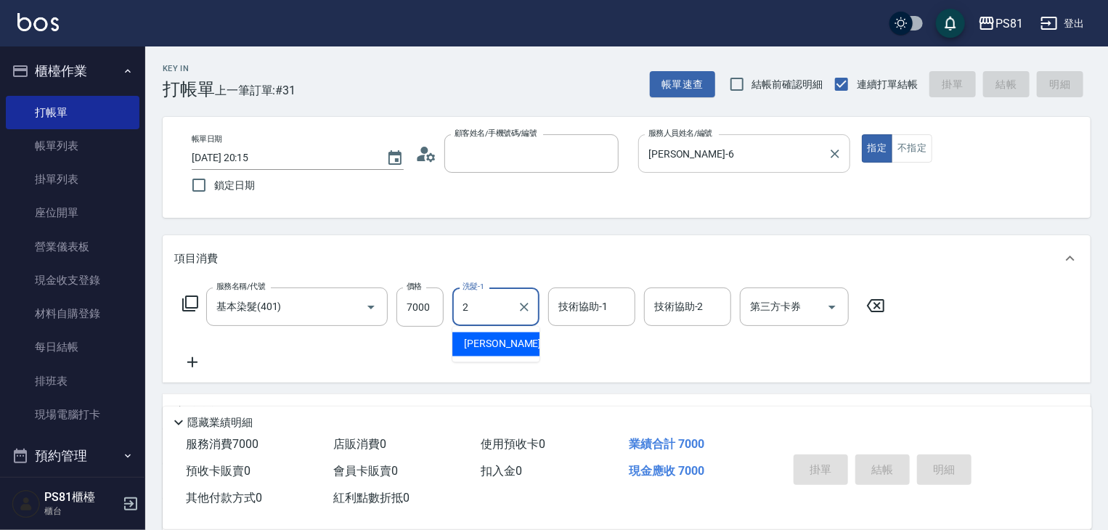
type input "[DATE] 20:16"
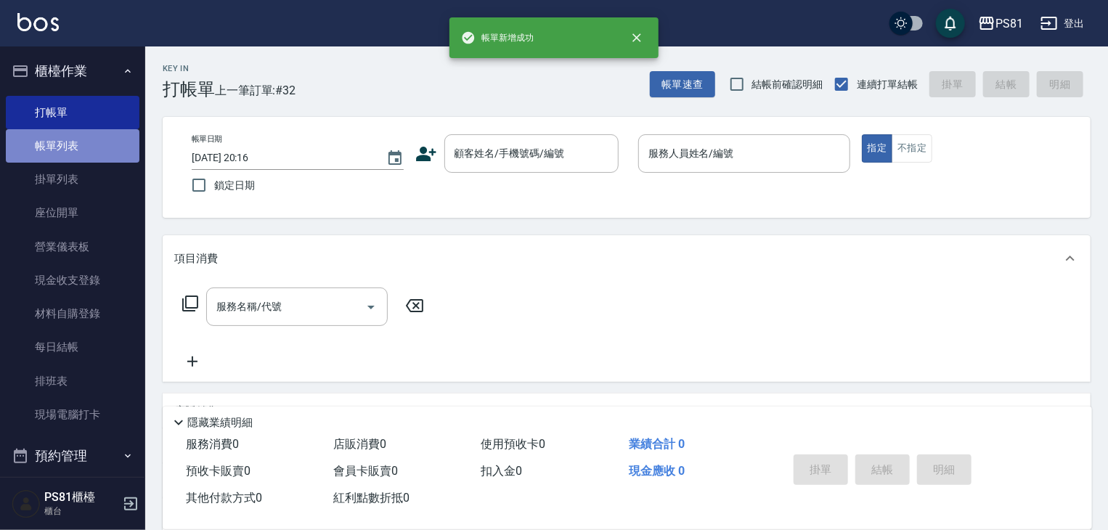
click at [81, 139] on link "帳單列表" at bounding box center [73, 145] width 134 height 33
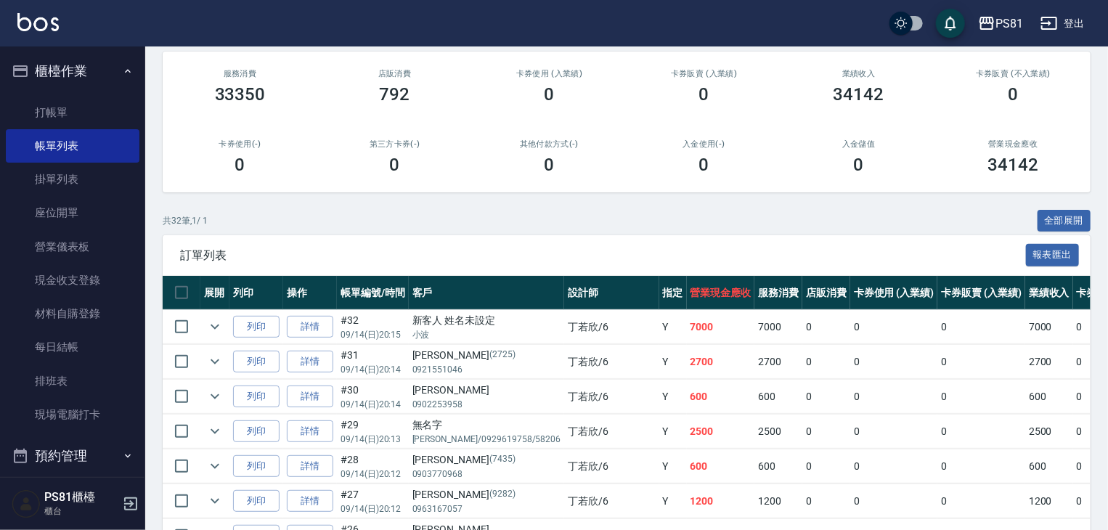
scroll to position [145, 0]
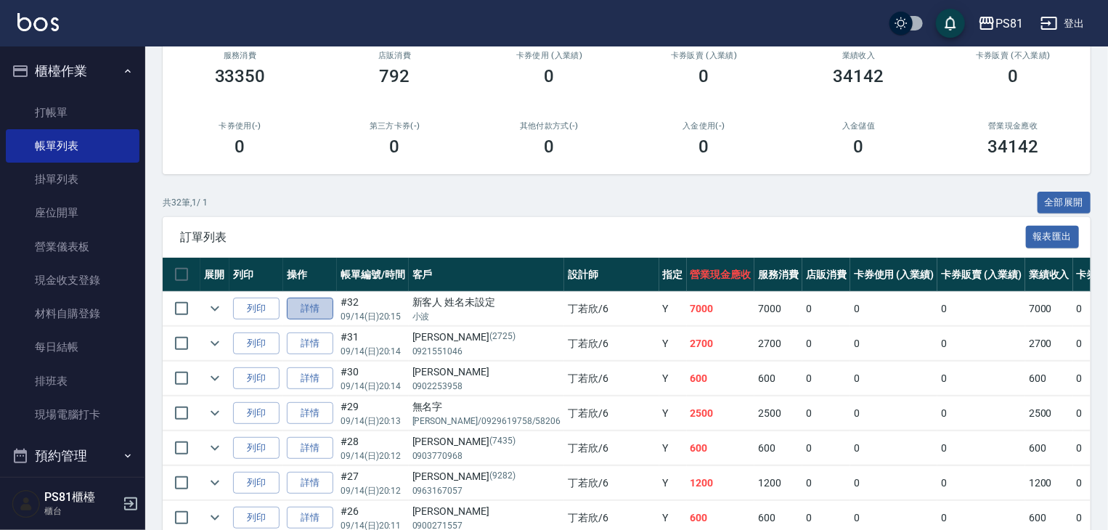
click at [314, 320] on link "詳情" at bounding box center [310, 309] width 46 height 23
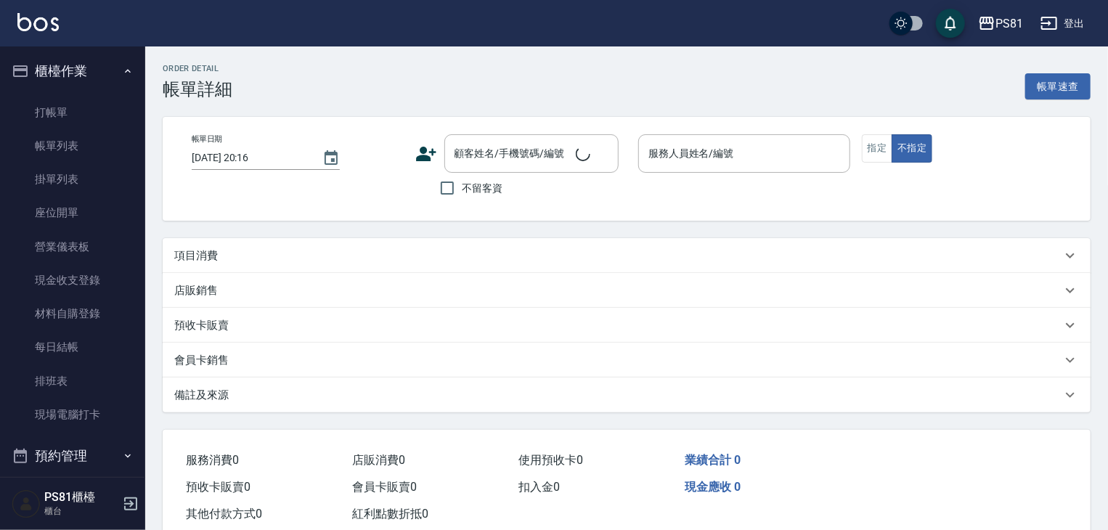
type input "[DATE] 20:15"
type input "[PERSON_NAME]-6"
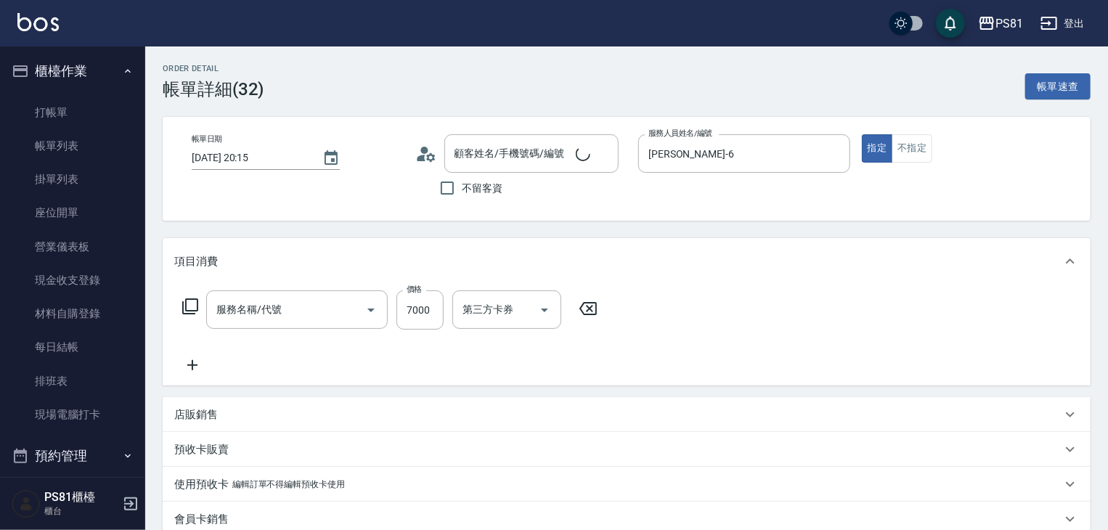
type input "基本染髮(401)"
type input "新客人 姓名未設定/小波/null"
click at [489, 311] on input "洗髮-1" at bounding box center [496, 309] width 74 height 25
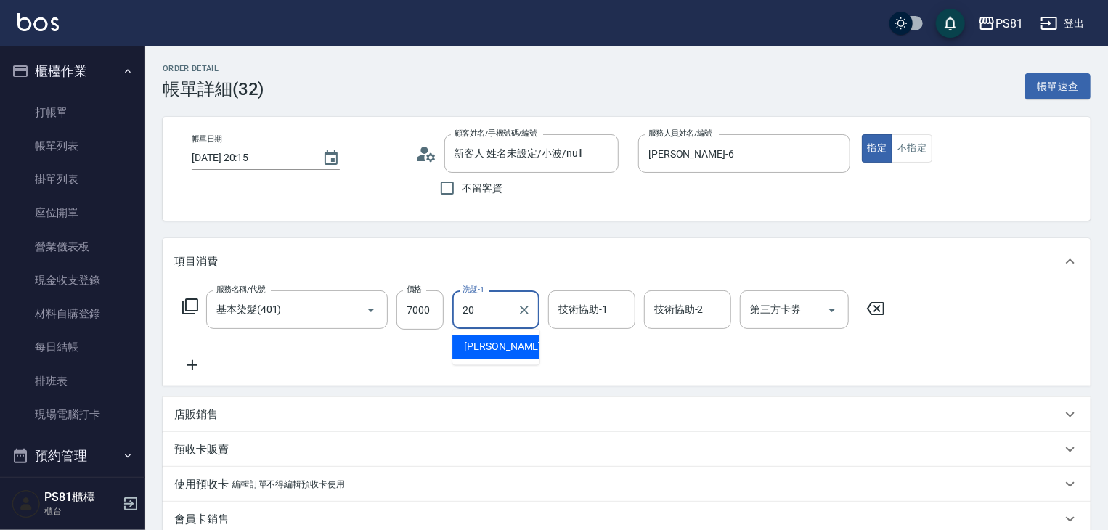
type input "[PERSON_NAME]-20"
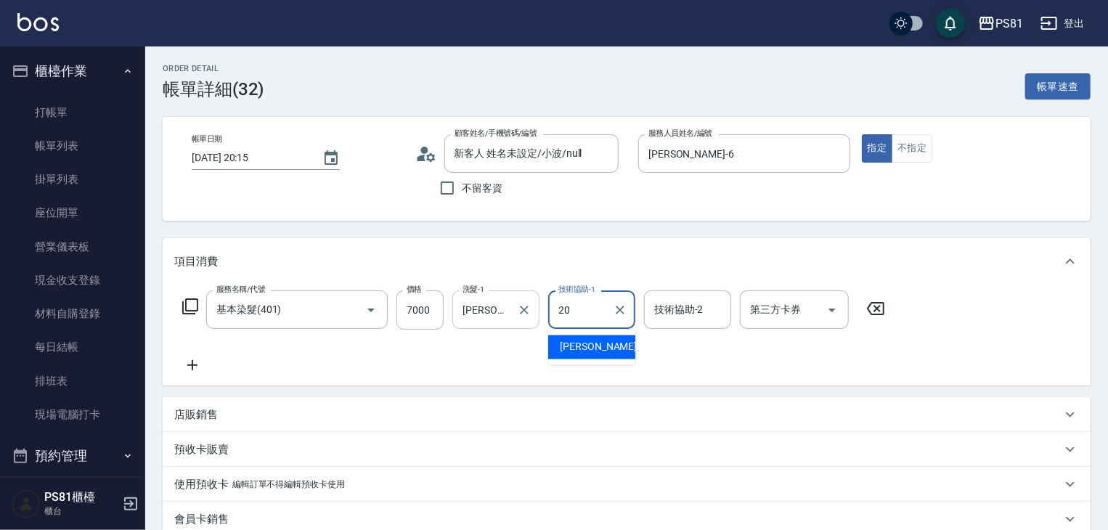
type input "[PERSON_NAME]-20"
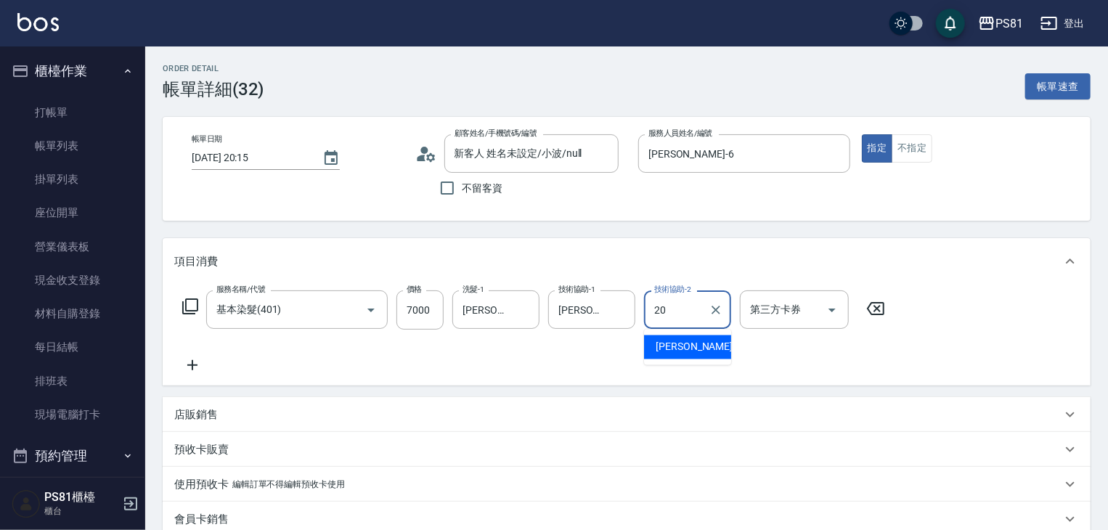
type input "[PERSON_NAME]-20"
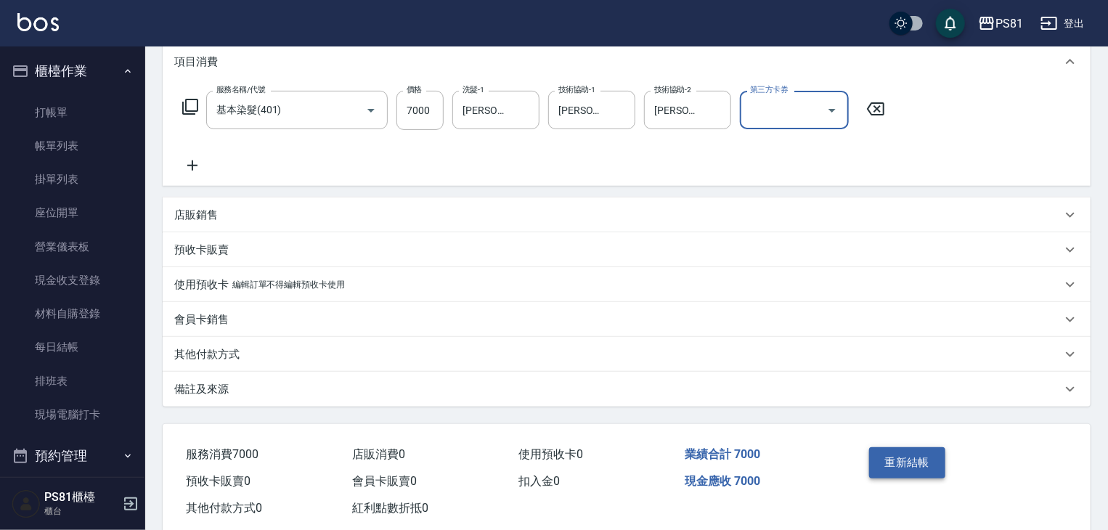
scroll to position [232, 0]
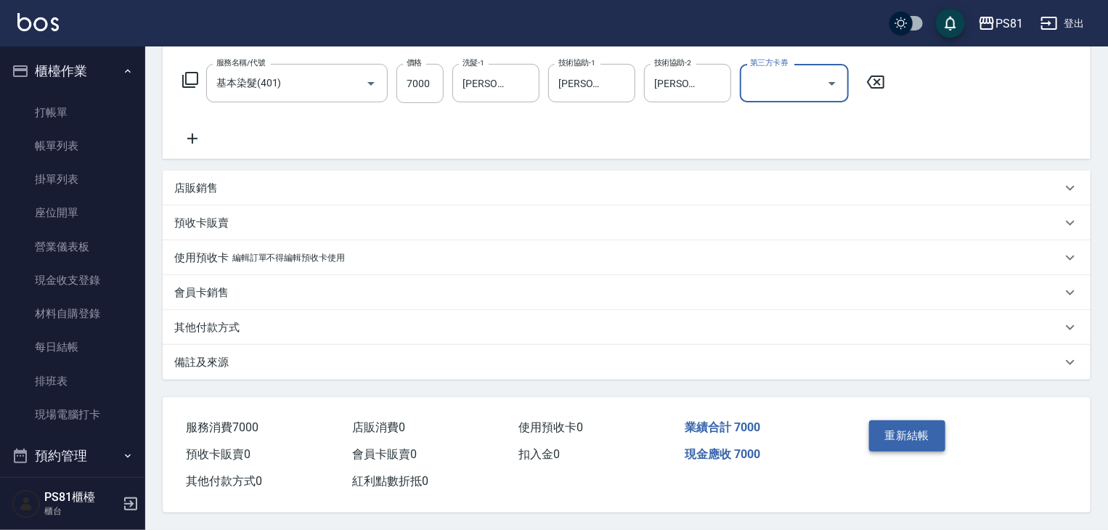
click at [900, 433] on button "重新結帳" at bounding box center [907, 435] width 77 height 30
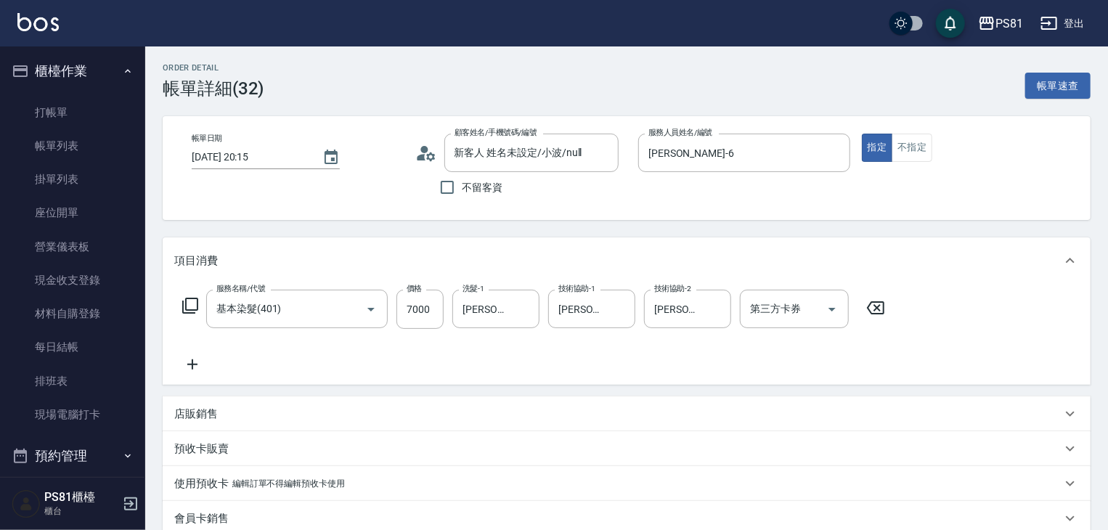
scroll to position [0, 0]
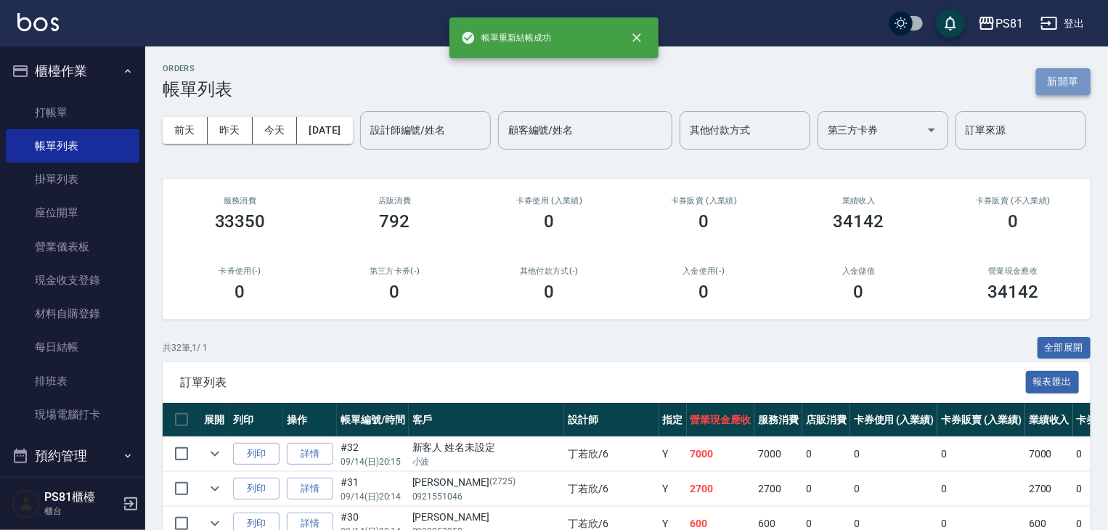
click at [1078, 83] on button "新開單" at bounding box center [1063, 81] width 54 height 27
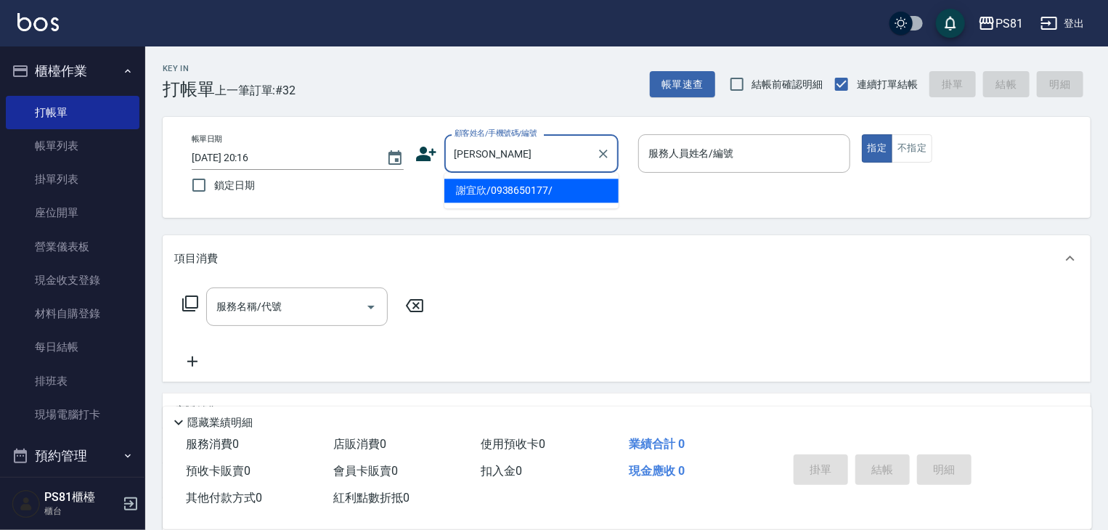
click at [513, 148] on input "[PERSON_NAME]" at bounding box center [520, 153] width 139 height 25
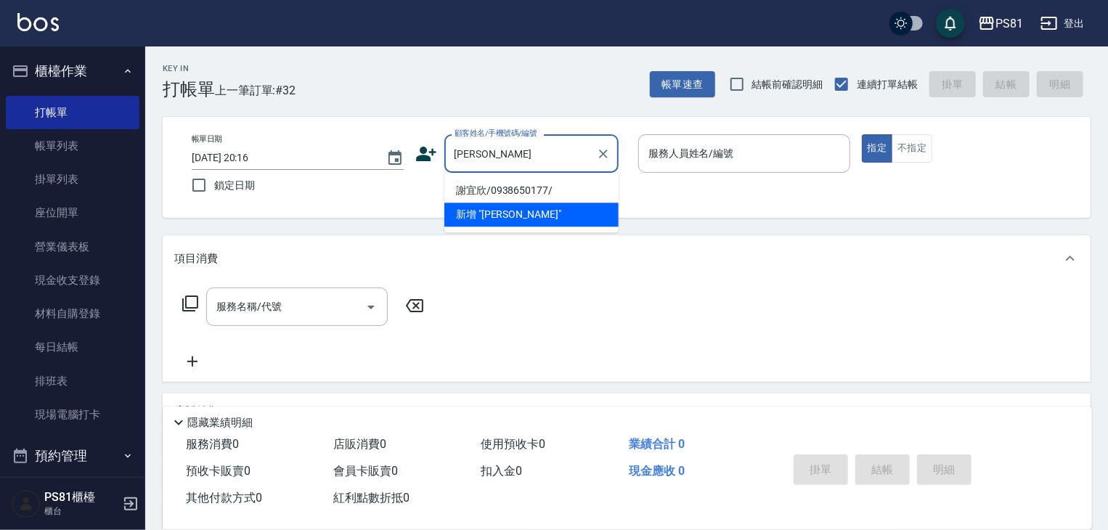
click at [497, 190] on li "謝宜欣/0938650177/" at bounding box center [531, 191] width 174 height 24
type input "謝宜欣/0938650177/"
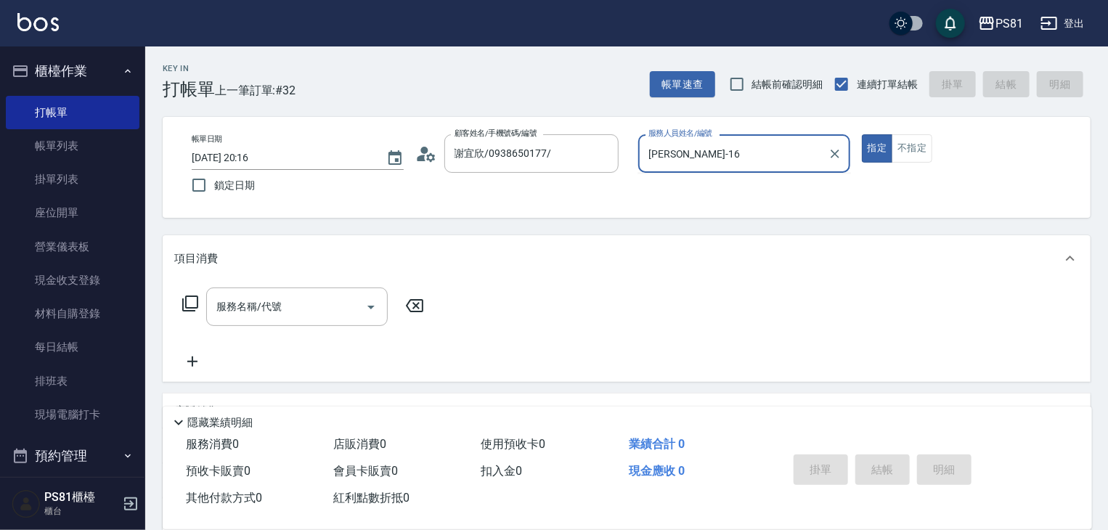
click at [711, 158] on input "[PERSON_NAME]-16" at bounding box center [733, 153] width 177 height 25
type input "[PERSON_NAME]-6"
type button "true"
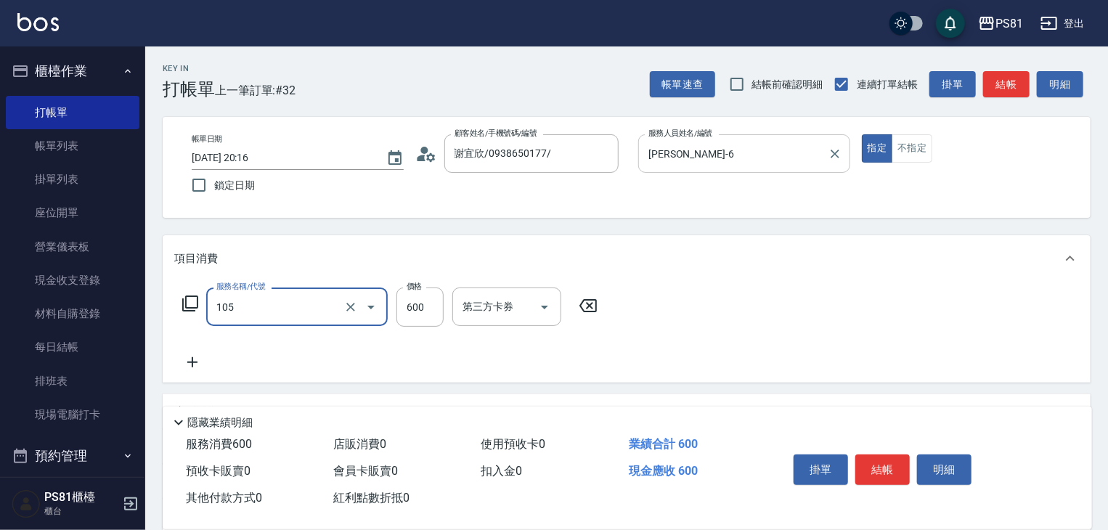
type input "A級洗剪600(105)"
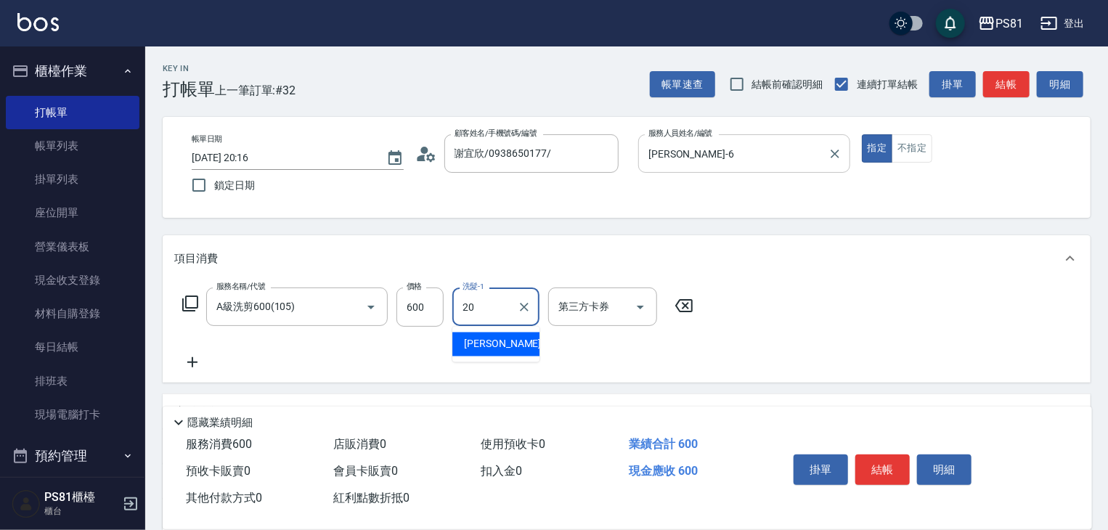
type input "[PERSON_NAME]-20"
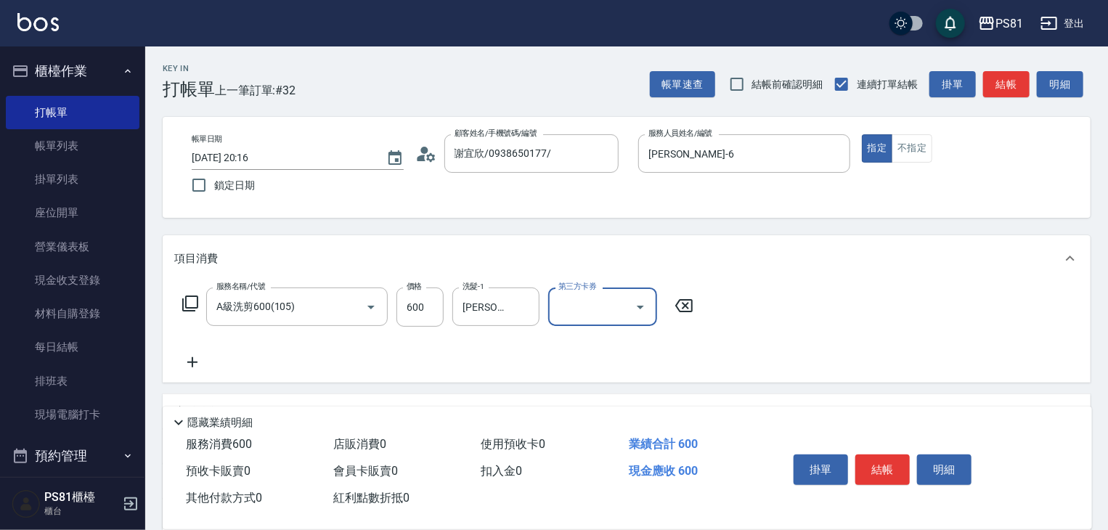
drag, startPoint x: 884, startPoint y: 468, endPoint x: 877, endPoint y: 464, distance: 7.9
click at [882, 468] on button "結帳" at bounding box center [882, 469] width 54 height 30
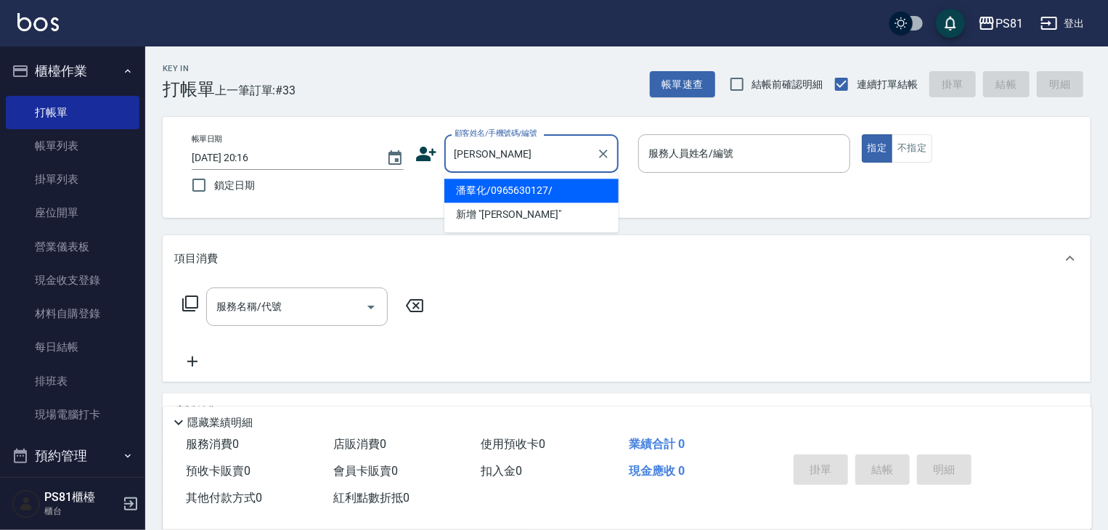
click at [558, 191] on li "潘羣化/0965630127/" at bounding box center [531, 191] width 174 height 24
type input "潘羣化/0965630127/"
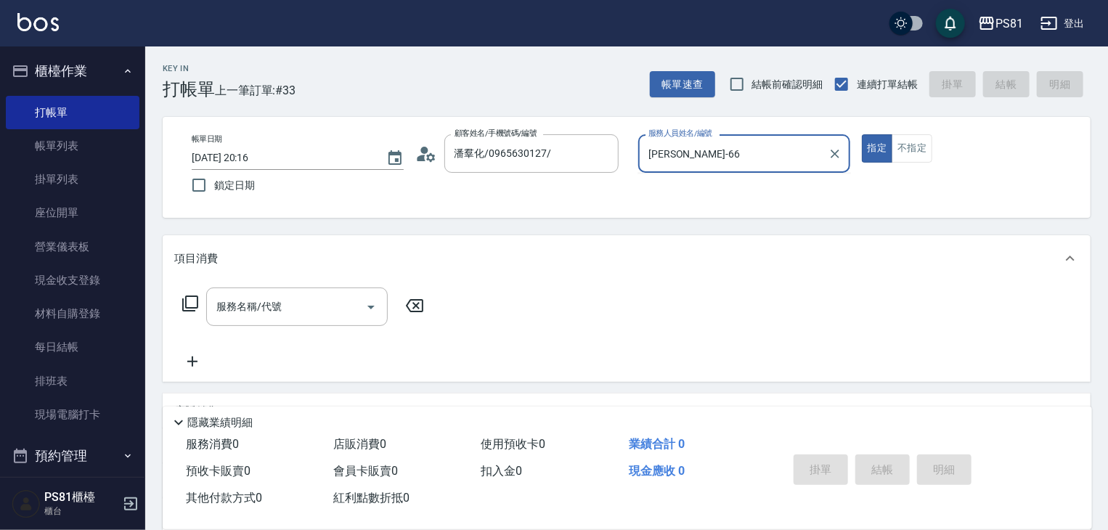
type input "[PERSON_NAME]-6"
click at [862, 134] on button "指定" at bounding box center [877, 148] width 31 height 28
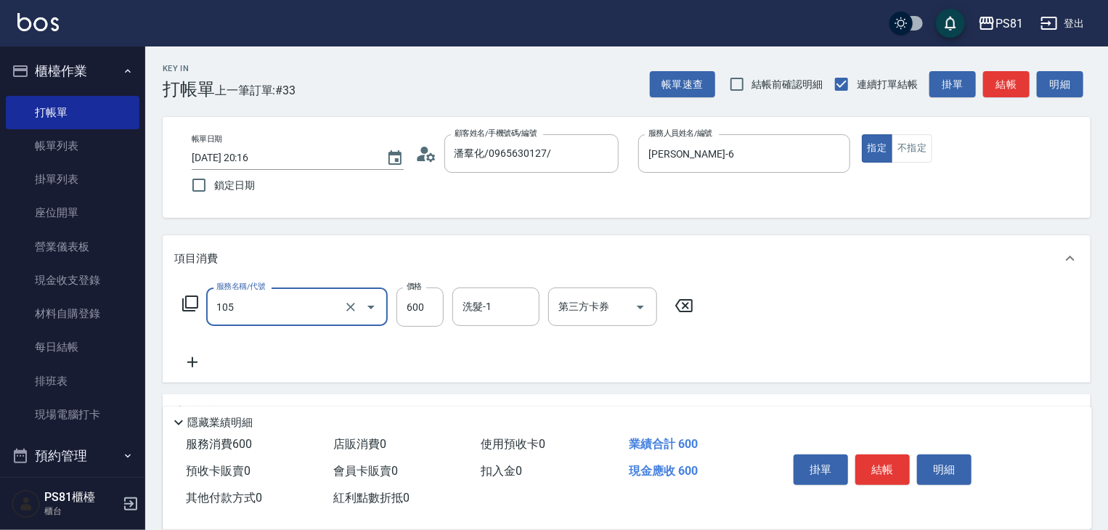
type input "A級洗剪600(105)"
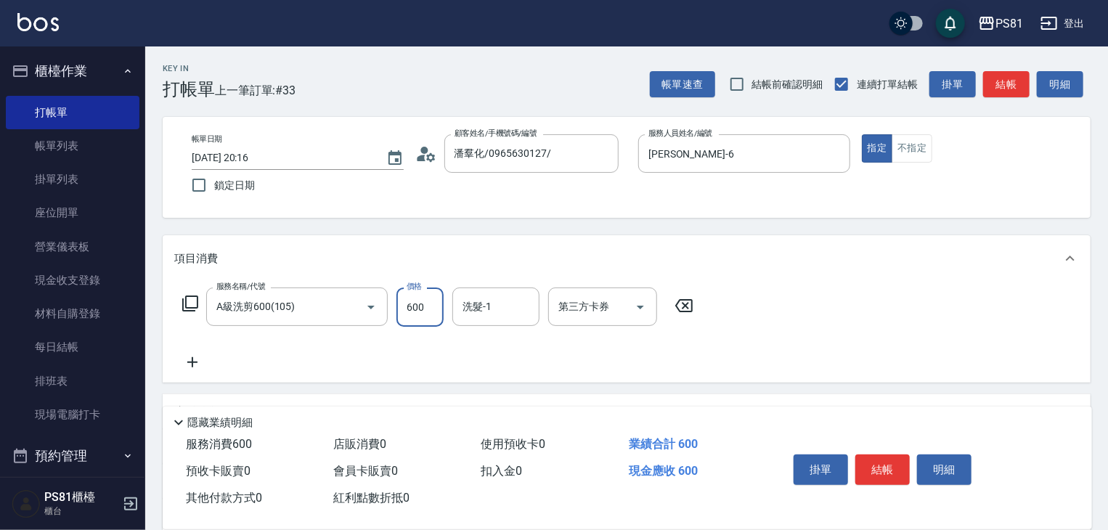
paste input "0981208940"
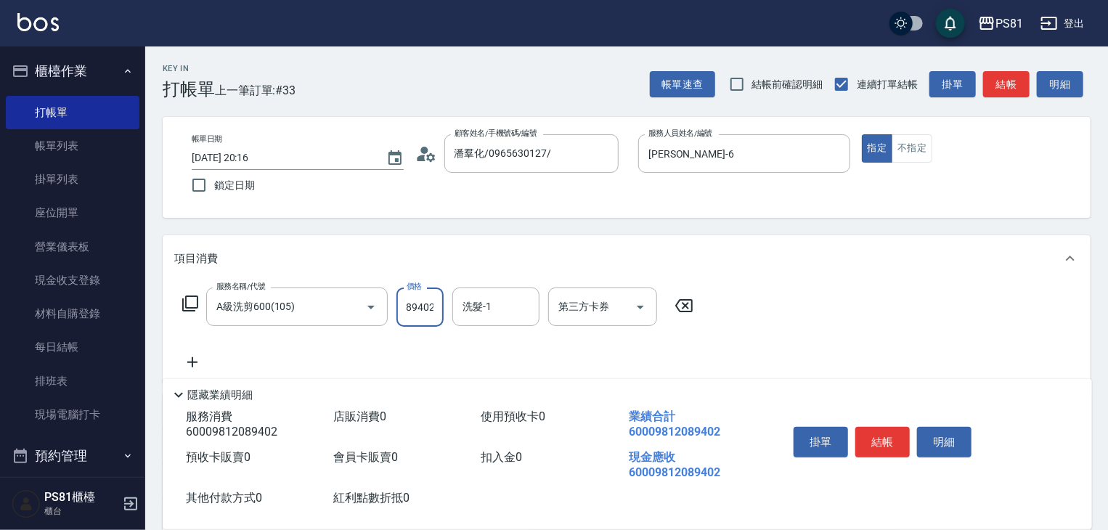
click at [404, 317] on input "60009812089402" at bounding box center [419, 306] width 47 height 39
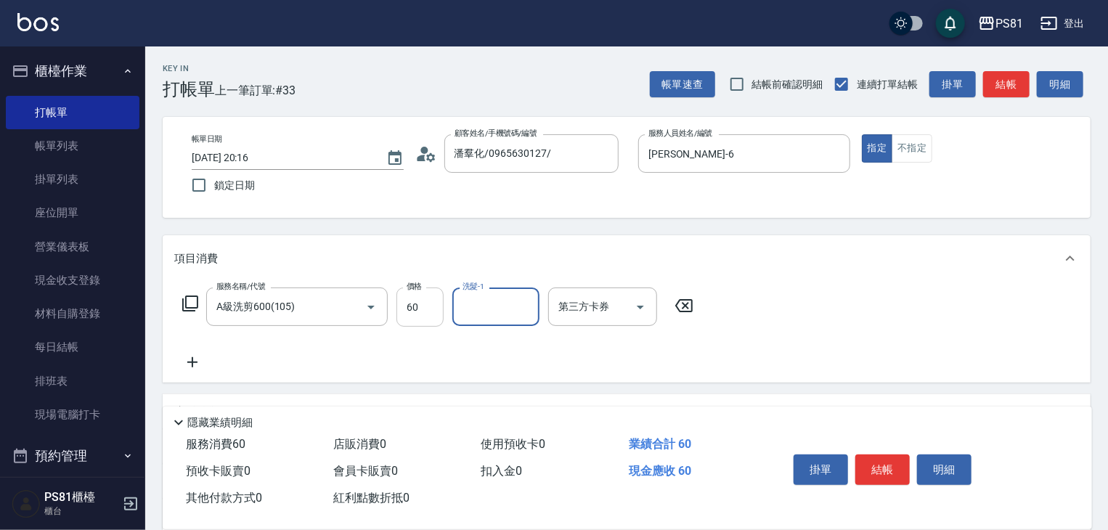
click at [404, 317] on input "60" at bounding box center [419, 306] width 47 height 39
type input "600"
type input "妮可-25"
drag, startPoint x: 874, startPoint y: 474, endPoint x: 882, endPoint y: 509, distance: 35.8
click at [874, 476] on button "結帳" at bounding box center [882, 469] width 54 height 30
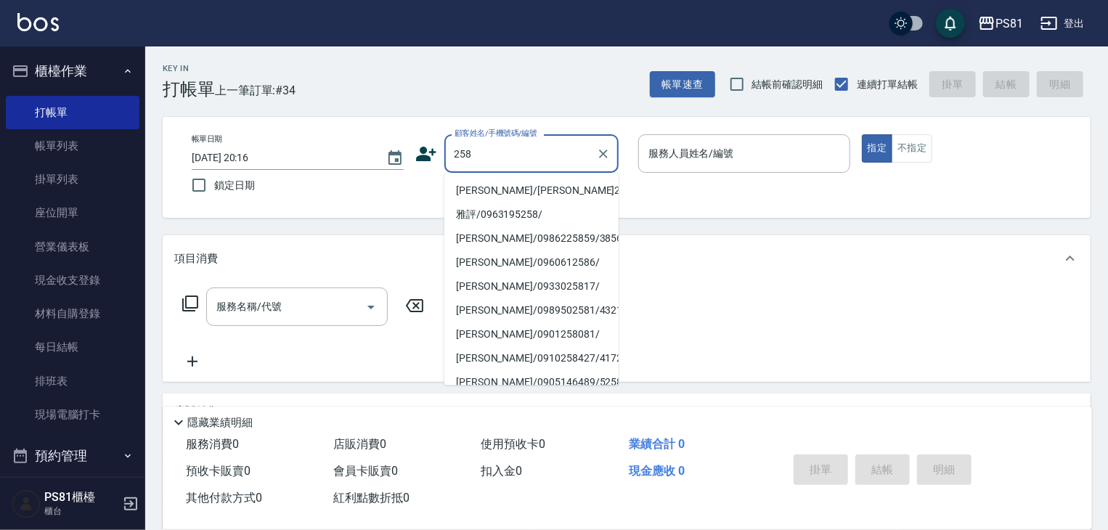
click at [517, 155] on input "258" at bounding box center [520, 153] width 139 height 25
click at [515, 155] on input "258" at bounding box center [520, 153] width 139 height 25
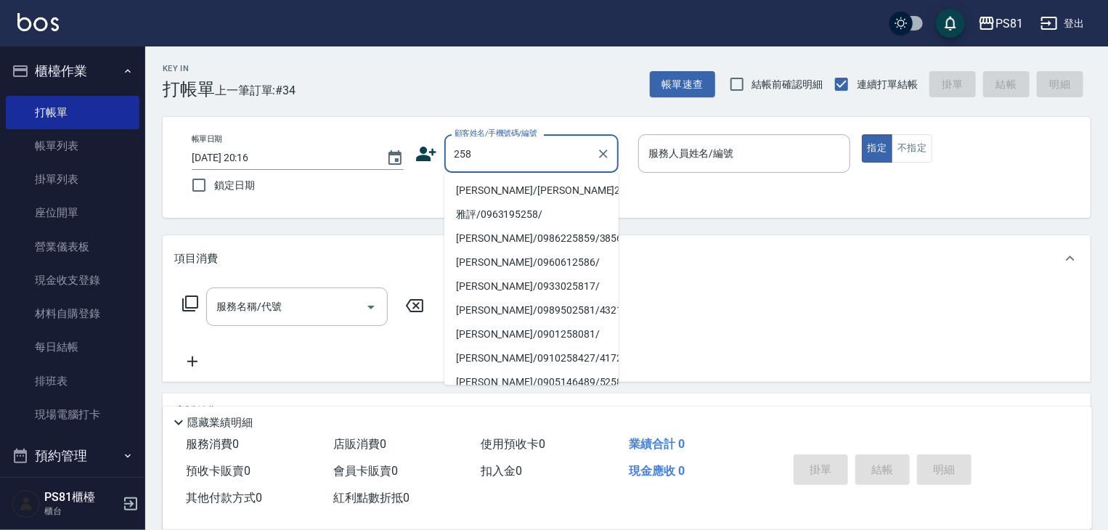
click at [515, 155] on input "258" at bounding box center [520, 153] width 139 height 25
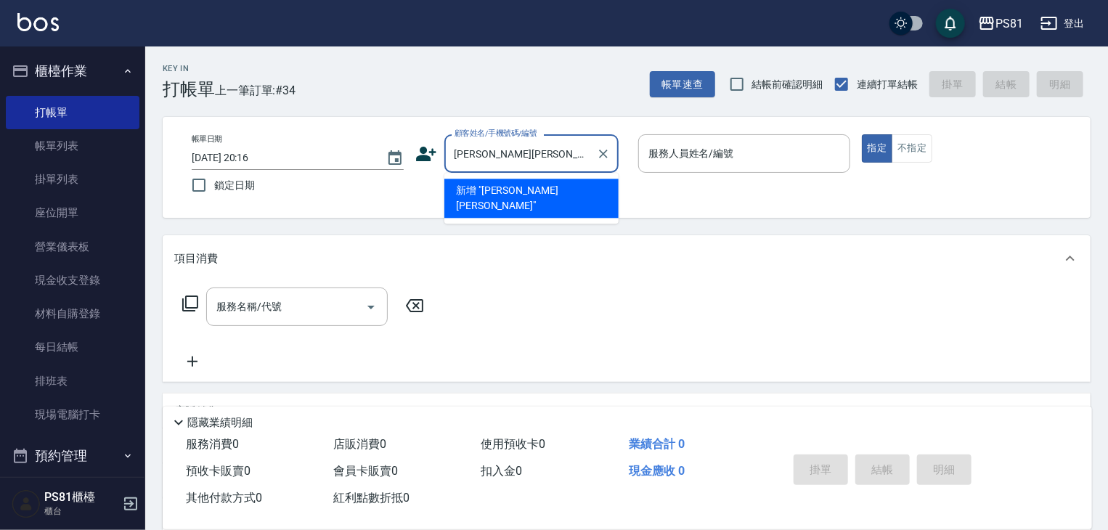
click at [495, 197] on li "新增 "[PERSON_NAME][PERSON_NAME]"" at bounding box center [531, 198] width 174 height 39
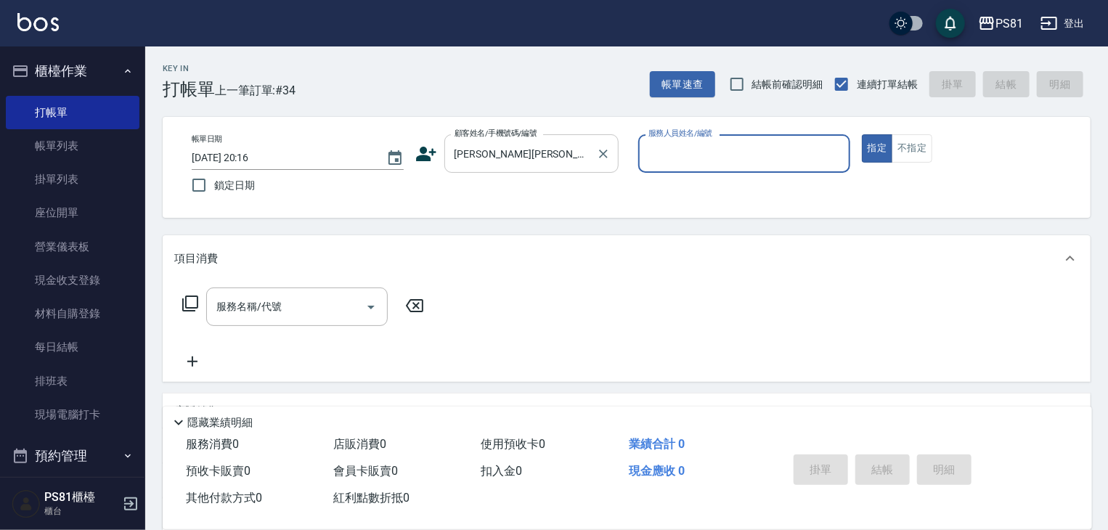
click at [532, 158] on input "[PERSON_NAME][PERSON_NAME]" at bounding box center [520, 153] width 139 height 25
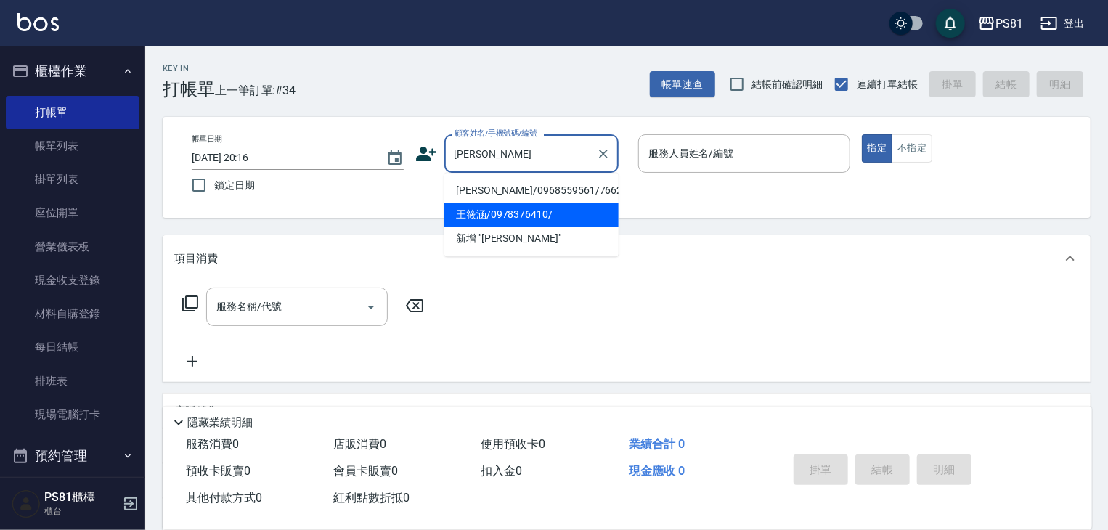
click at [499, 216] on li "王筱涵/0978376410/" at bounding box center [531, 215] width 174 height 24
type input "王筱涵/0978376410/"
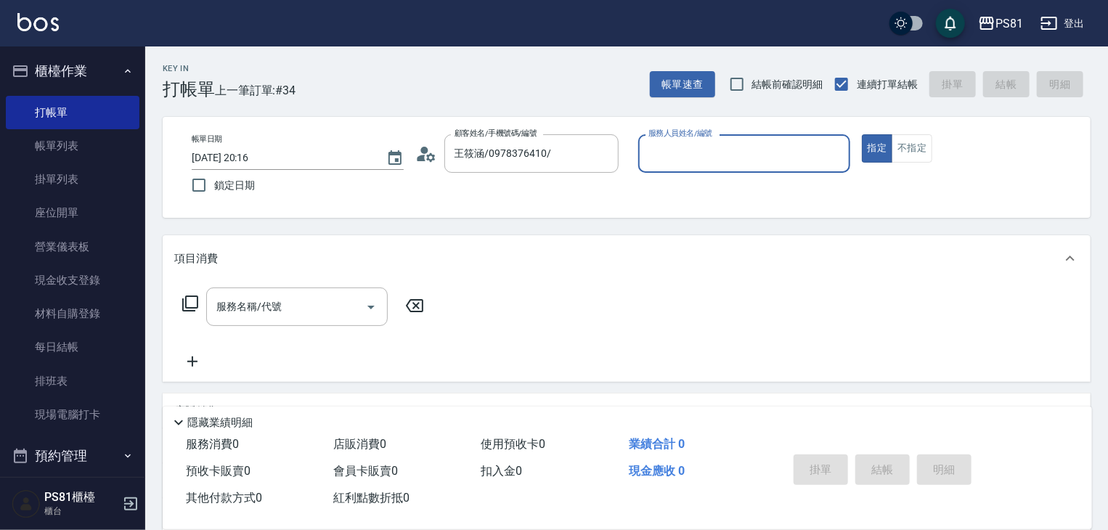
type input "[PERSON_NAME]-6"
click at [862, 134] on button "指定" at bounding box center [877, 148] width 31 height 28
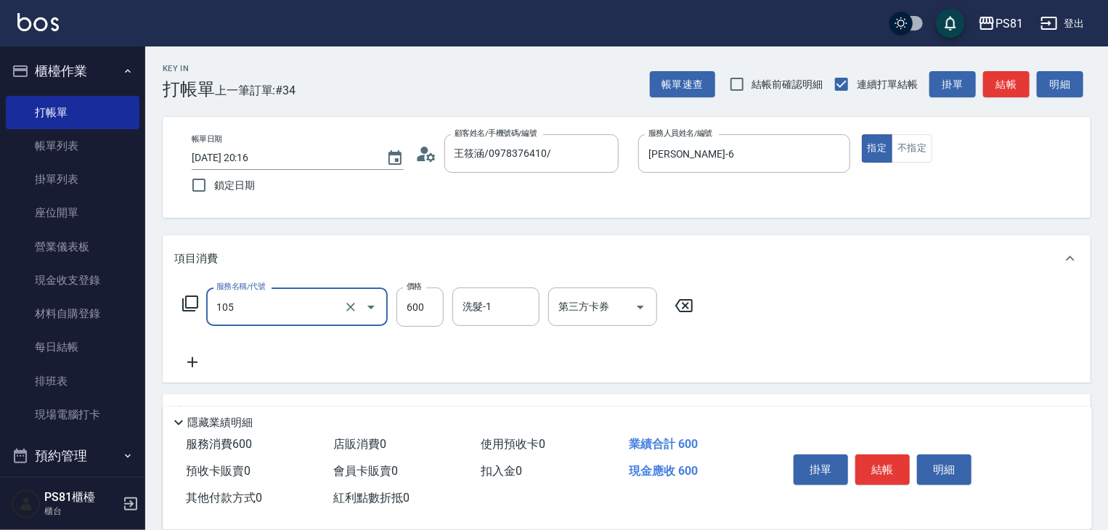
type input "A級洗剪600(105)"
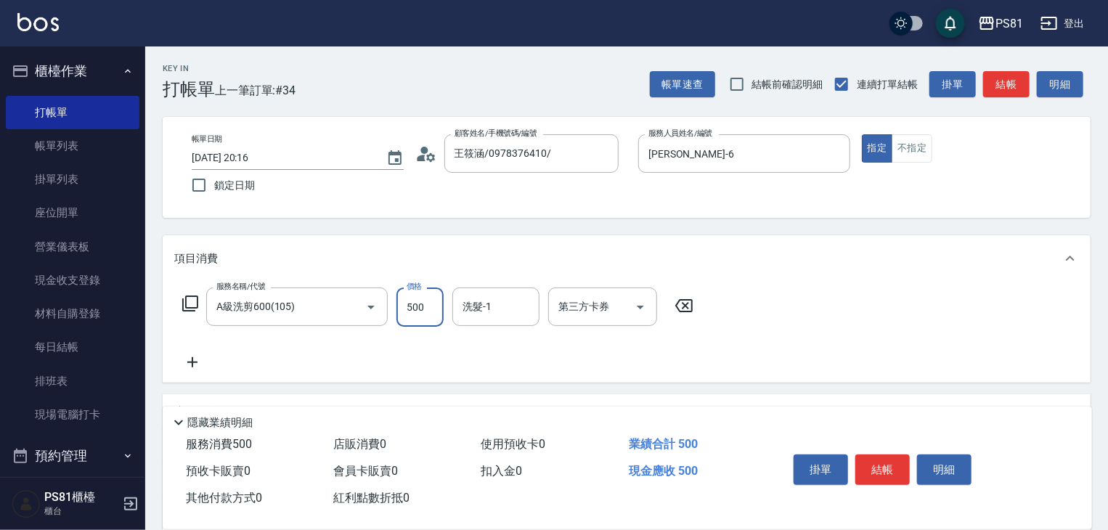
type input "500"
type input "妮可-25"
drag, startPoint x: 900, startPoint y: 465, endPoint x: 741, endPoint y: 431, distance: 162.6
click at [900, 465] on button "結帳" at bounding box center [882, 469] width 54 height 30
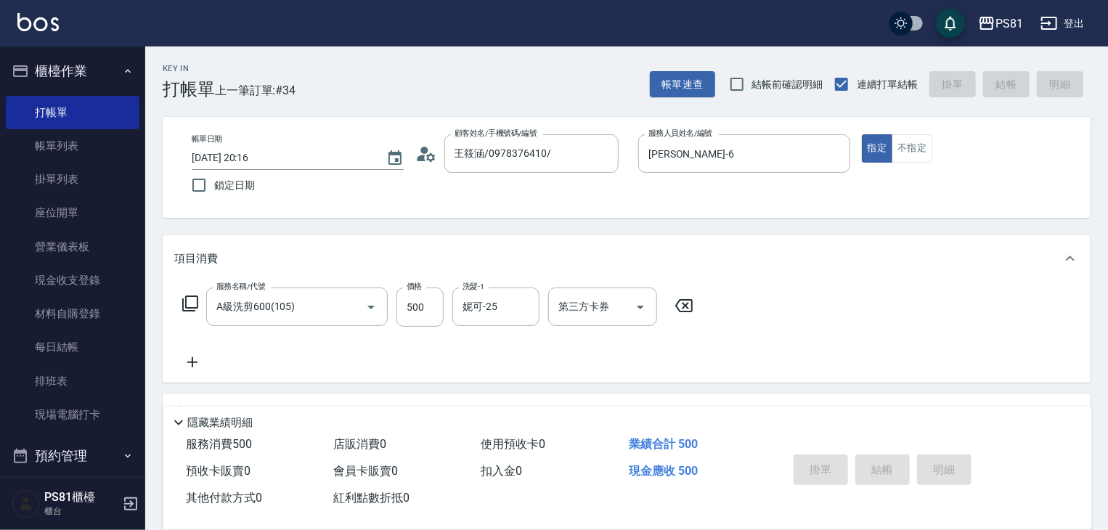
type input "[DATE] 20:17"
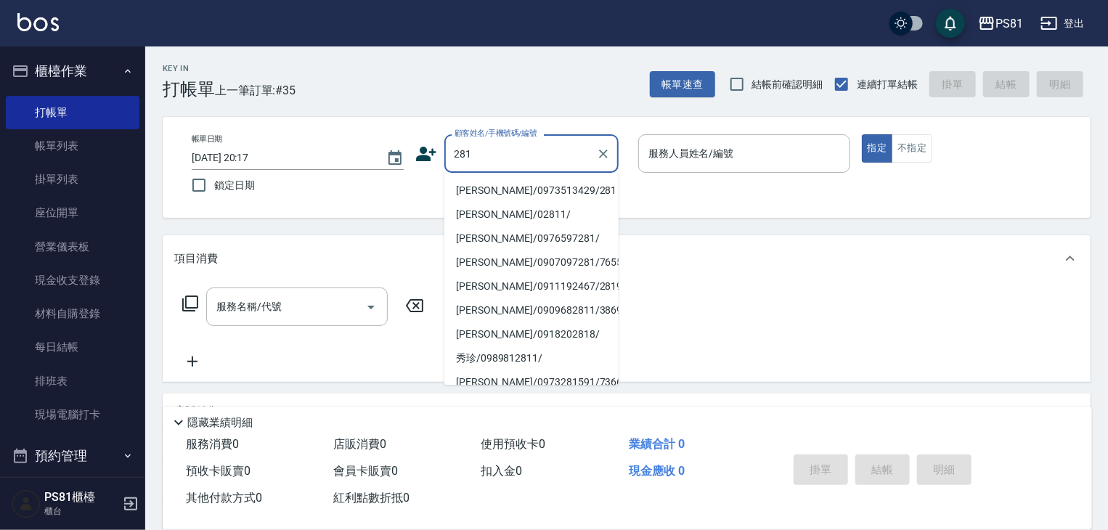
click at [509, 148] on input "281" at bounding box center [520, 153] width 139 height 25
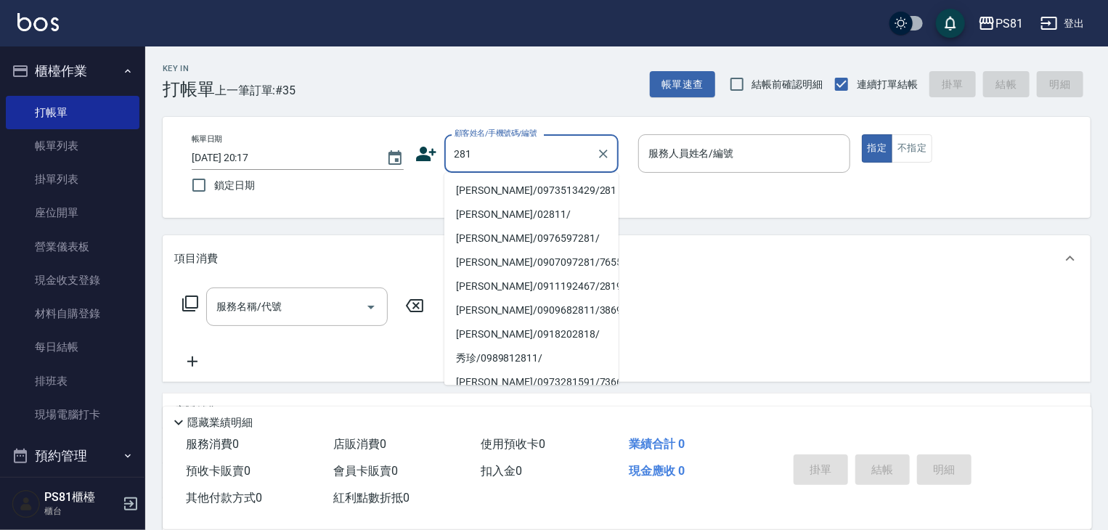
click at [505, 153] on input "281" at bounding box center [520, 153] width 139 height 25
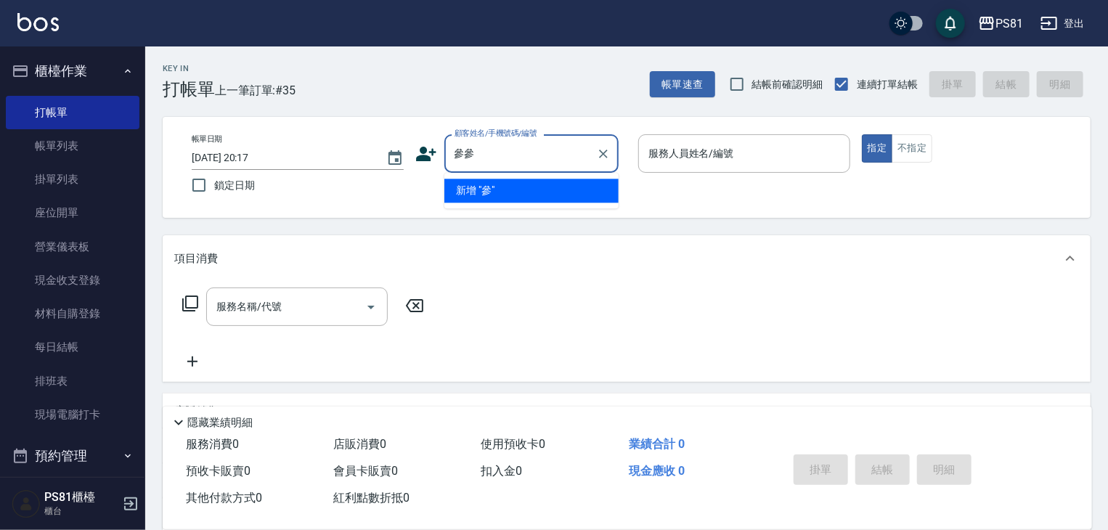
click at [508, 156] on input "參參" at bounding box center [520, 153] width 139 height 25
click at [508, 156] on input "參" at bounding box center [520, 153] width 139 height 25
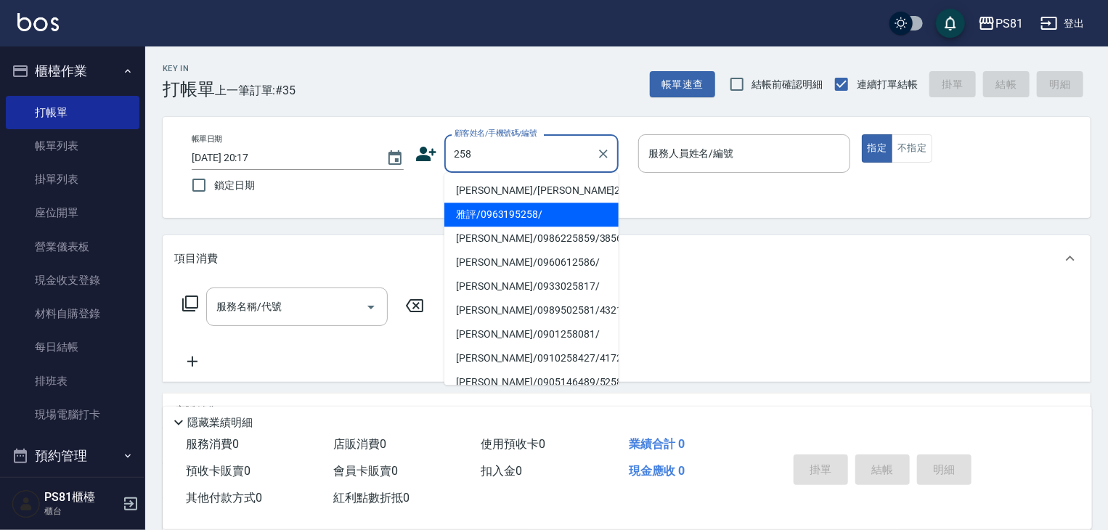
click at [486, 203] on li "雅評/0963195258/" at bounding box center [531, 215] width 174 height 24
type input "雅評/0963195258/"
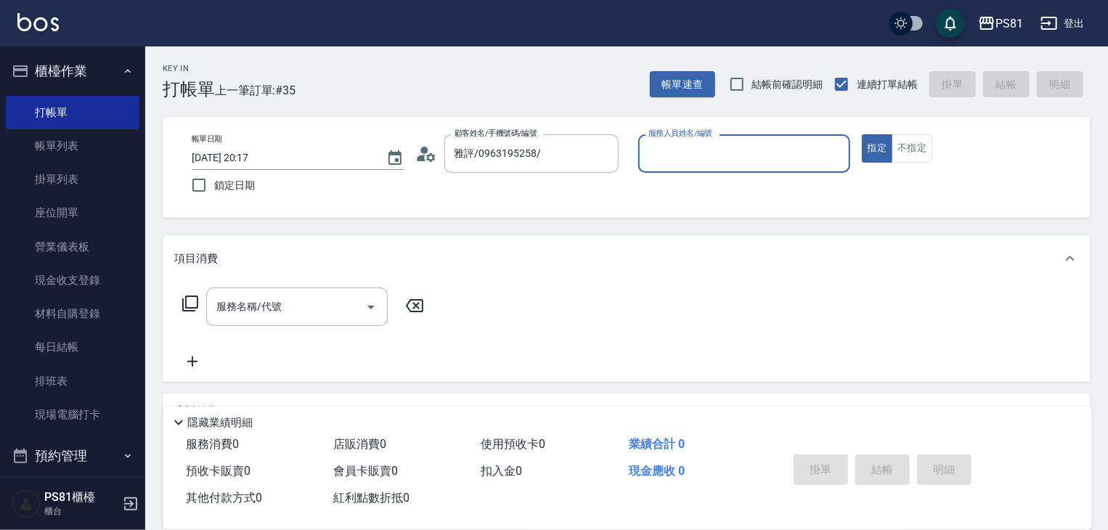
type input "采蓮-2"
click at [477, 166] on div "[PERSON_NAME]評/0963195258/ 顧客姓名/手機號碼/編號" at bounding box center [531, 153] width 174 height 38
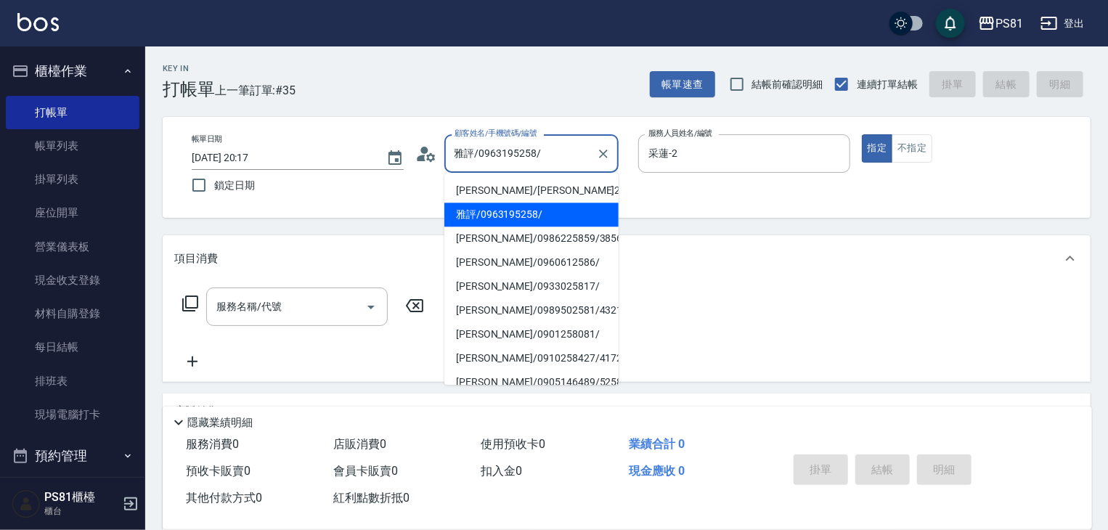
click at [478, 166] on input "雅評/0963195258/" at bounding box center [520, 153] width 139 height 25
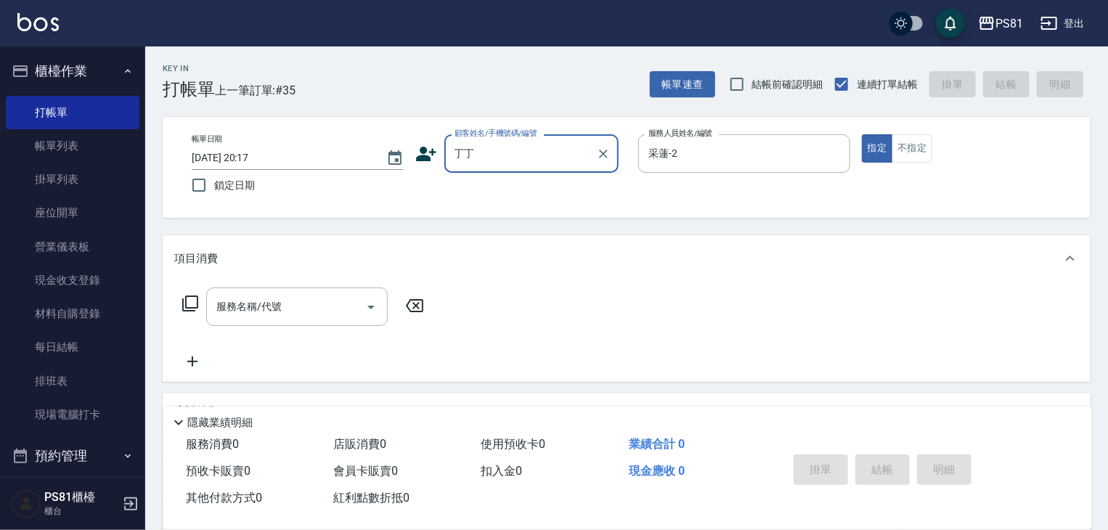
click at [530, 166] on input "丁丁" at bounding box center [520, 153] width 139 height 25
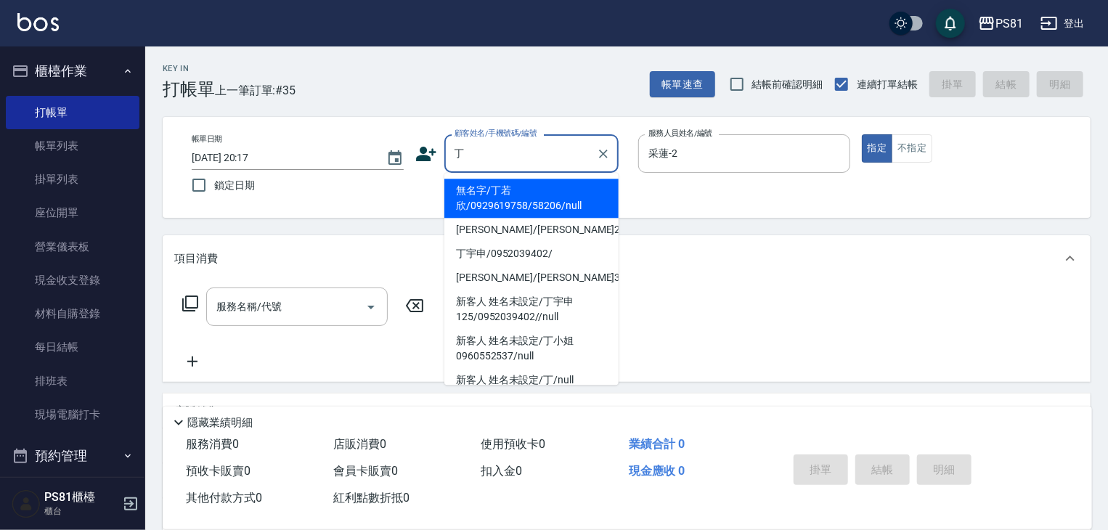
click at [499, 192] on li "無名字/丁若欣/0929619758/58206/null" at bounding box center [531, 198] width 174 height 39
type input "無名字/丁若欣/0929619758/58206/null"
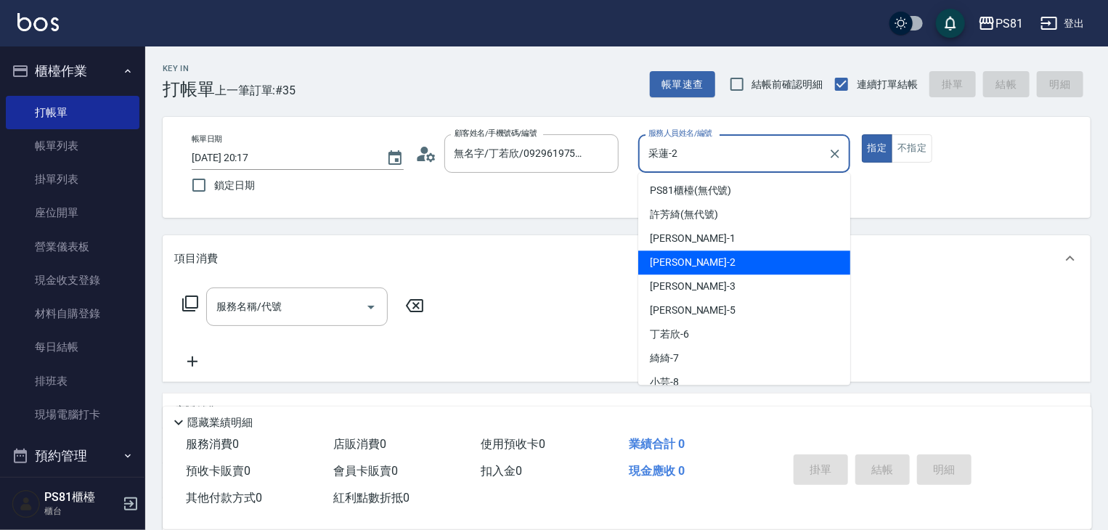
click at [729, 158] on input "采蓮-2" at bounding box center [733, 153] width 177 height 25
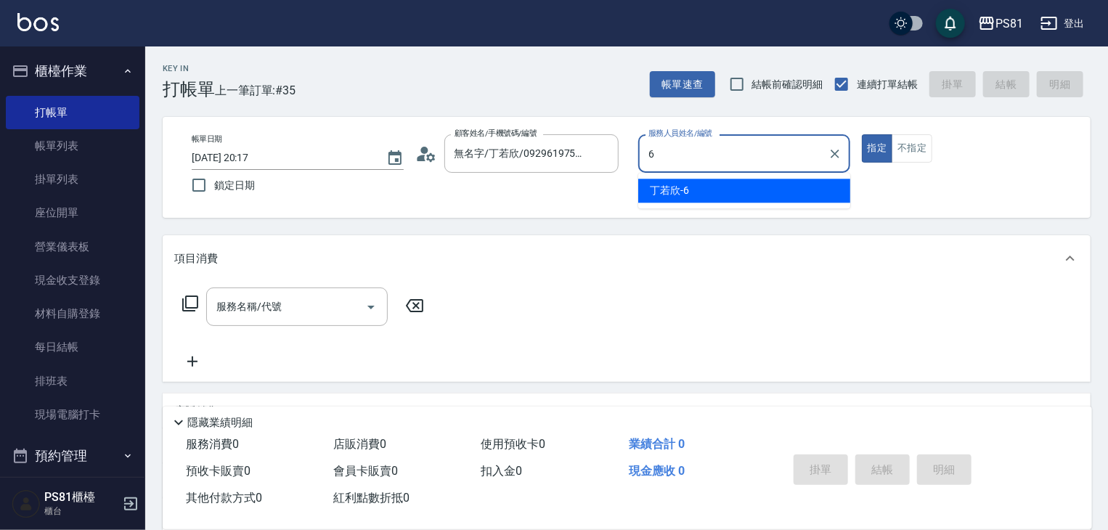
type input "[PERSON_NAME]-6"
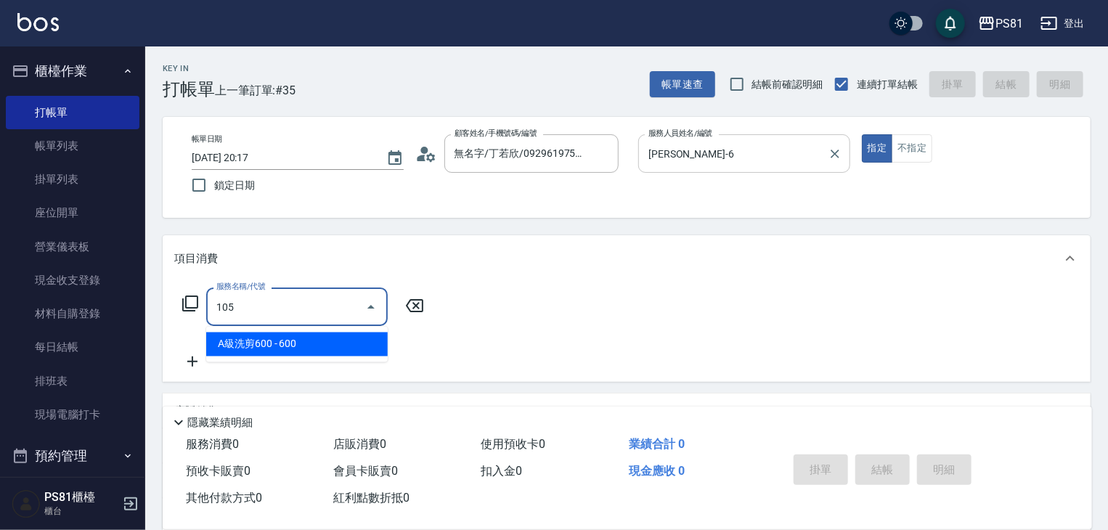
type input "A級洗剪600(105)"
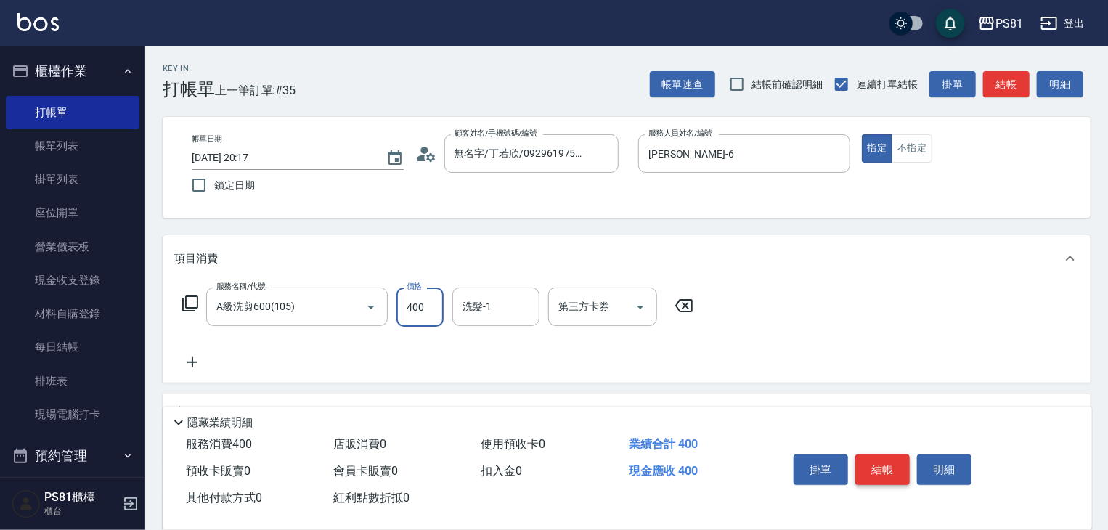
type input "400"
click at [894, 462] on button "結帳" at bounding box center [882, 469] width 54 height 30
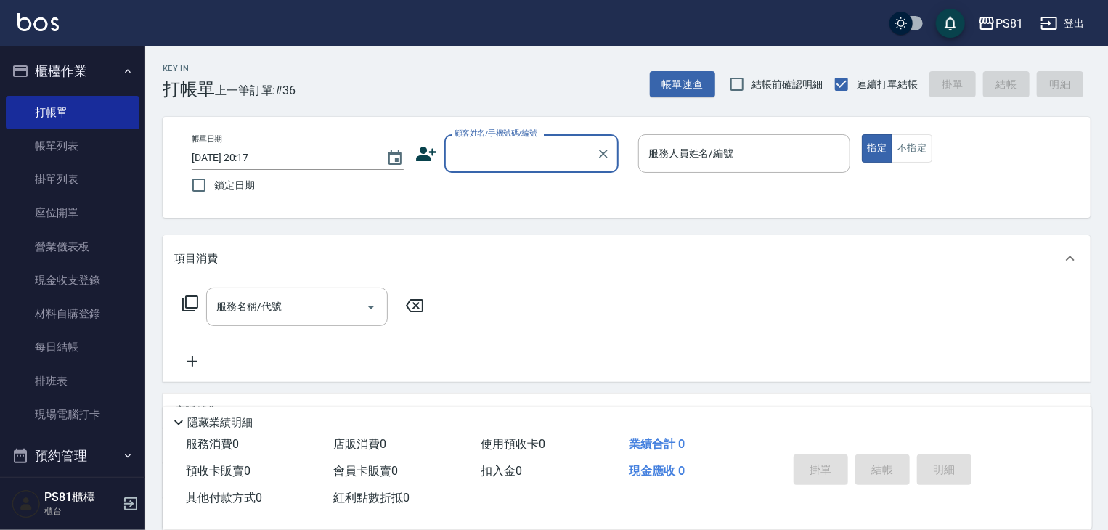
type input "ㄎ"
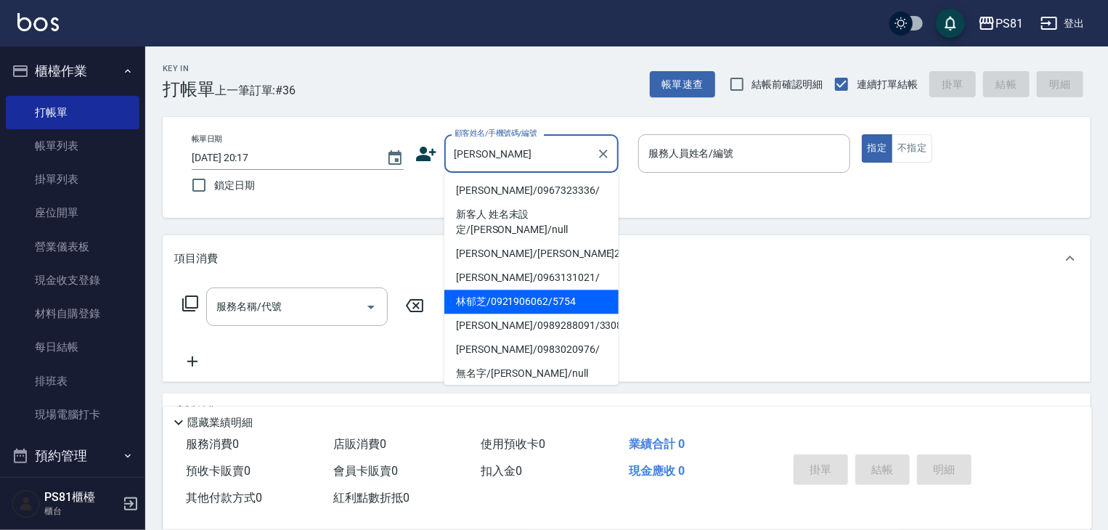
click at [497, 290] on li "林郁芝/0921906062/5754" at bounding box center [531, 302] width 174 height 24
type input "林郁芝/0921906062/5754"
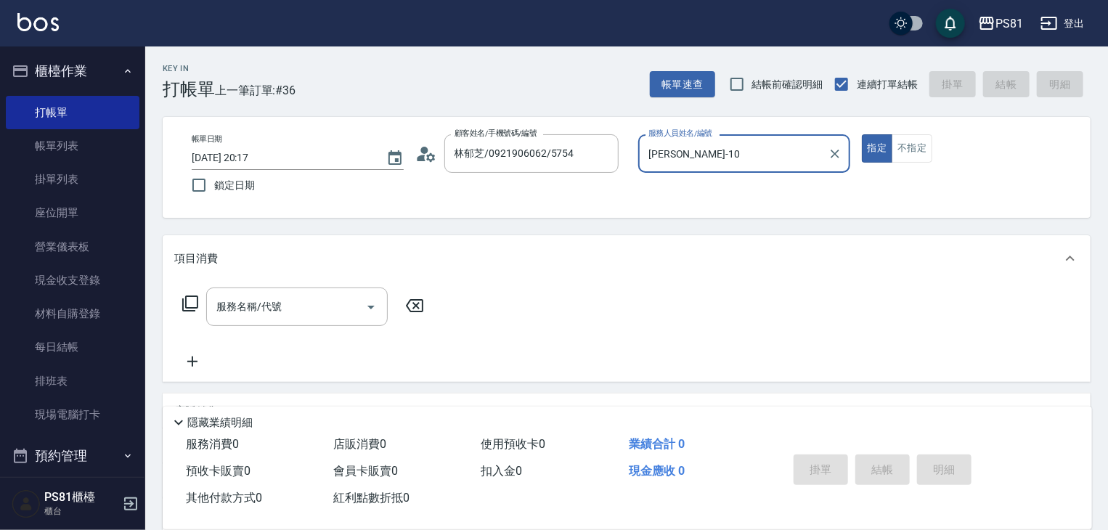
click at [725, 128] on div "帳單日期 [DATE] 20:17 鎖定日期 顧客姓名/手機號碼/編號 [PERSON_NAME]/0921906062/5754 顧客姓名/手機號碼/編號 …" at bounding box center [627, 167] width 928 height 101
click at [720, 133] on div "帳單日期 [DATE] 20:17 鎖定日期 顧客姓名/手機號碼/編號 [PERSON_NAME]/0921906062/5754 顧客姓名/手機號碼/編號 …" at bounding box center [627, 167] width 928 height 101
click at [714, 140] on div "[PERSON_NAME]-10 服務人員姓名/編號" at bounding box center [744, 153] width 212 height 38
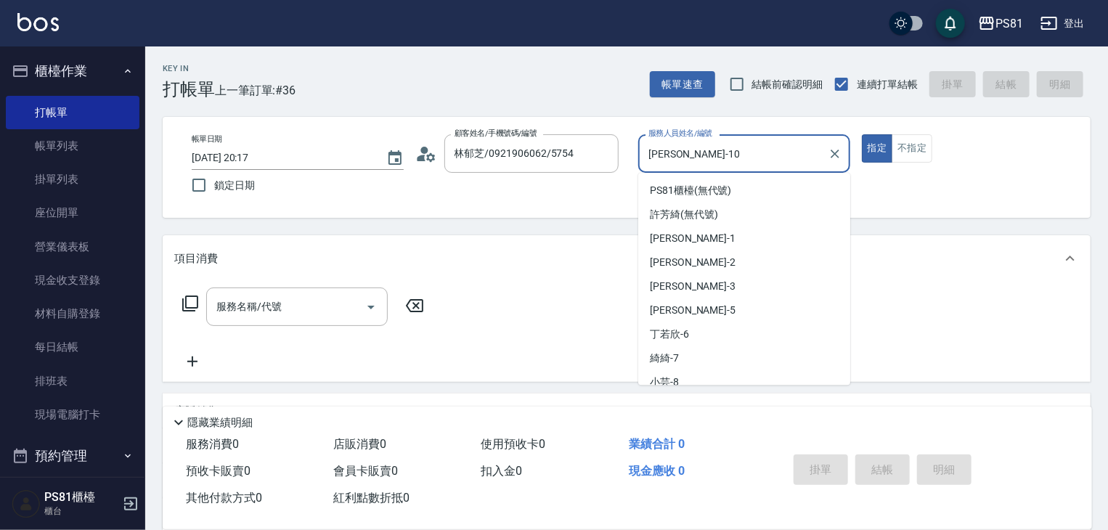
click at [714, 140] on div "[PERSON_NAME]-10 服務人員姓名/編號" at bounding box center [744, 153] width 212 height 38
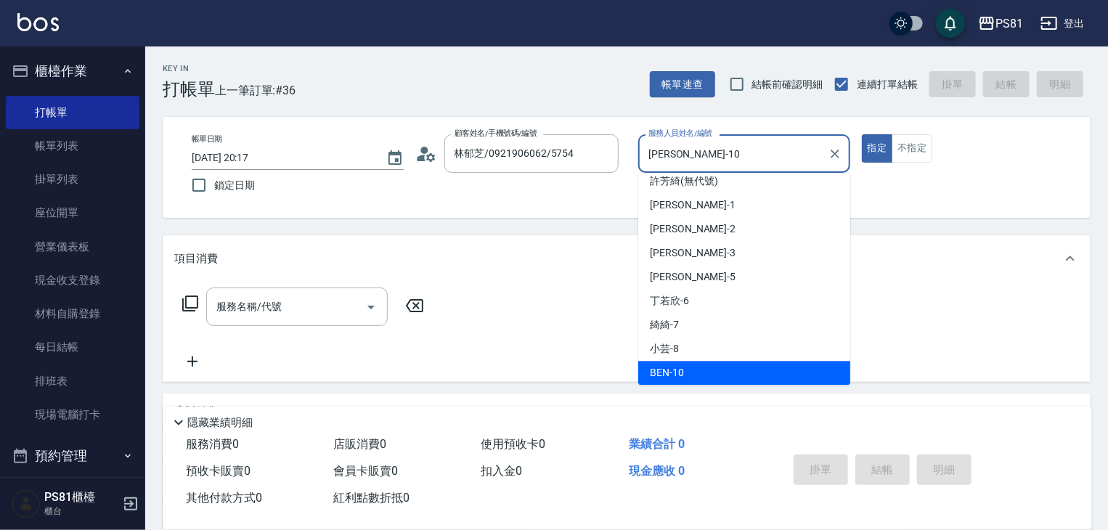
click at [714, 140] on div "[PERSON_NAME]-10 服務人員姓名/編號" at bounding box center [744, 153] width 212 height 38
click at [711, 137] on div "服務人員姓名/編號 [PERSON_NAME]-10 服務人員姓名/編號" at bounding box center [744, 153] width 212 height 38
click at [711, 137] on label "服務人員姓名/編號" at bounding box center [680, 133] width 64 height 11
click at [711, 141] on input "[PERSON_NAME]-10" at bounding box center [733, 153] width 177 height 25
click at [701, 148] on input "[PERSON_NAME]-10" at bounding box center [733, 153] width 177 height 25
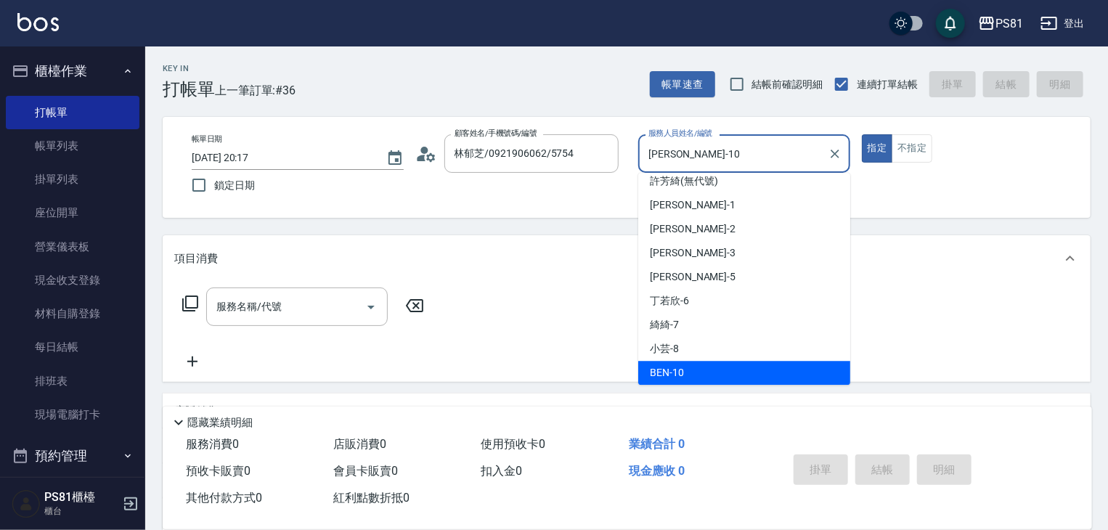
click at [701, 148] on input "[PERSON_NAME]-10" at bounding box center [733, 153] width 177 height 25
click at [701, 149] on input "[PERSON_NAME]-10" at bounding box center [733, 153] width 177 height 25
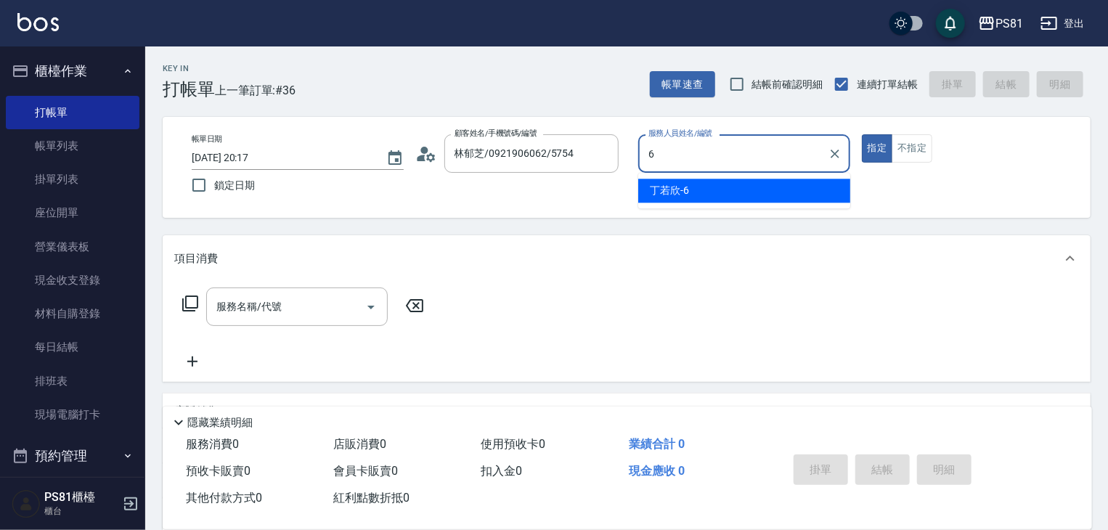
type input "[PERSON_NAME]-6"
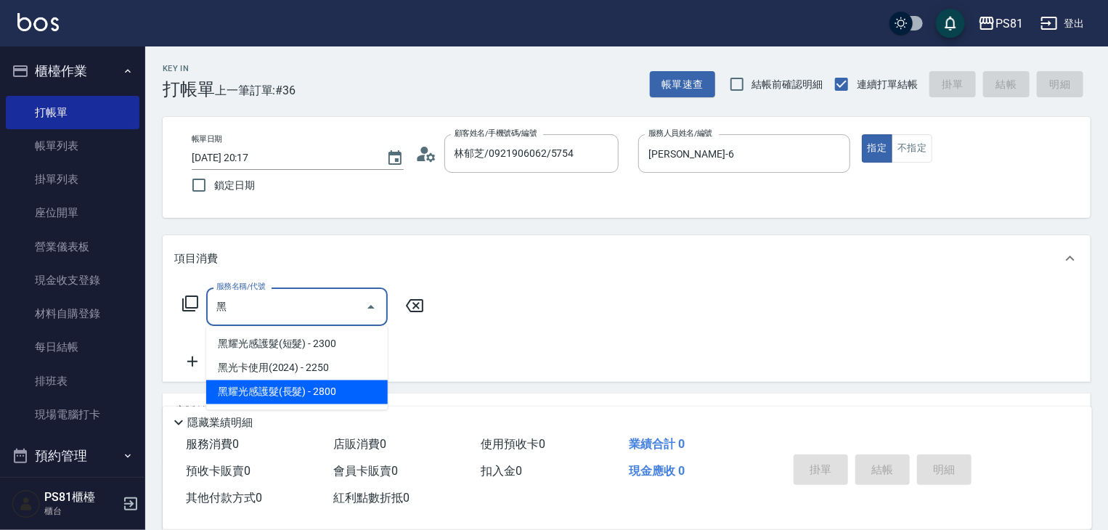
click at [293, 382] on span "黑耀光感護髮(長髮) - 2800" at bounding box center [296, 392] width 181 height 24
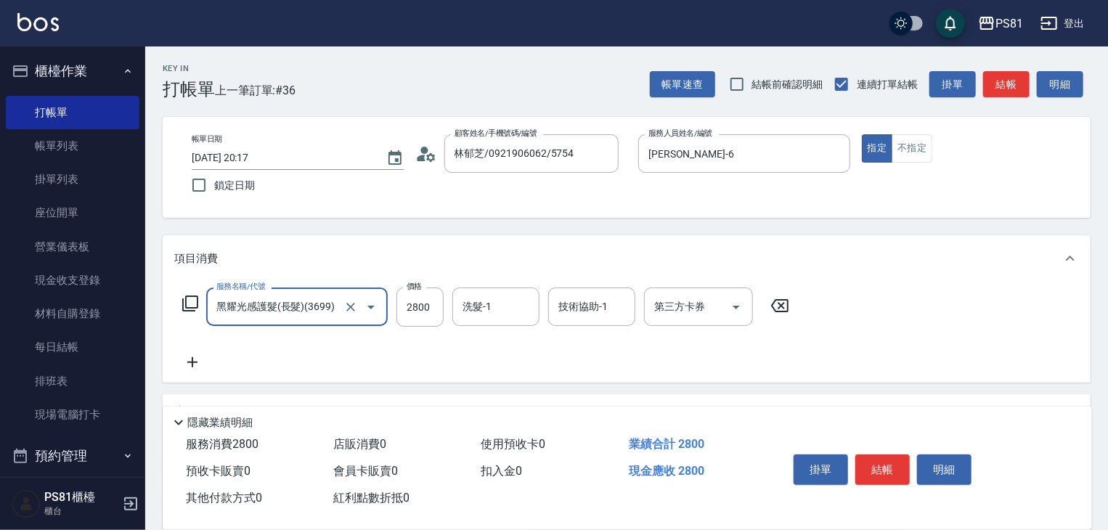
type input "黑耀光感護髮(長髮)(3699)"
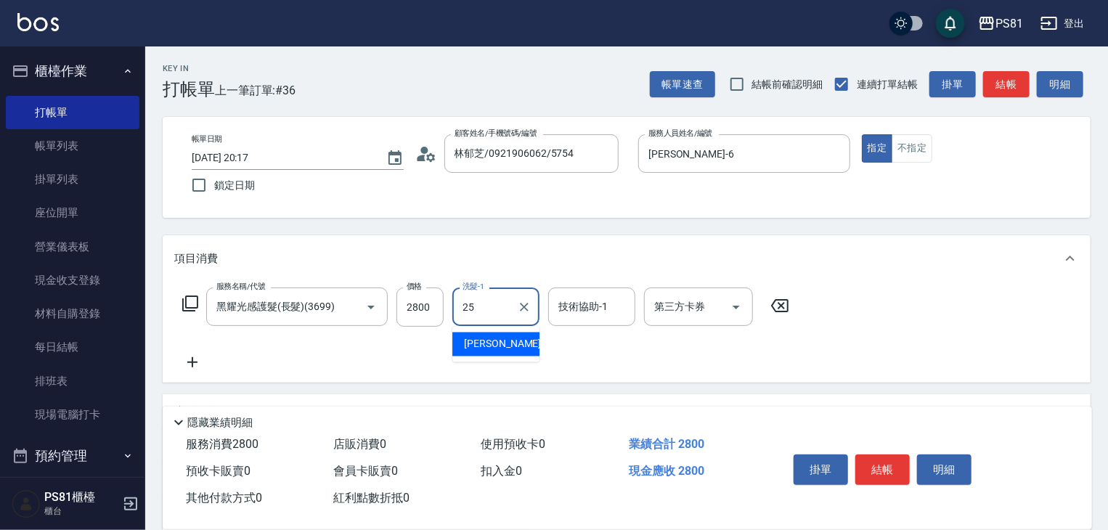
type input "妮可-25"
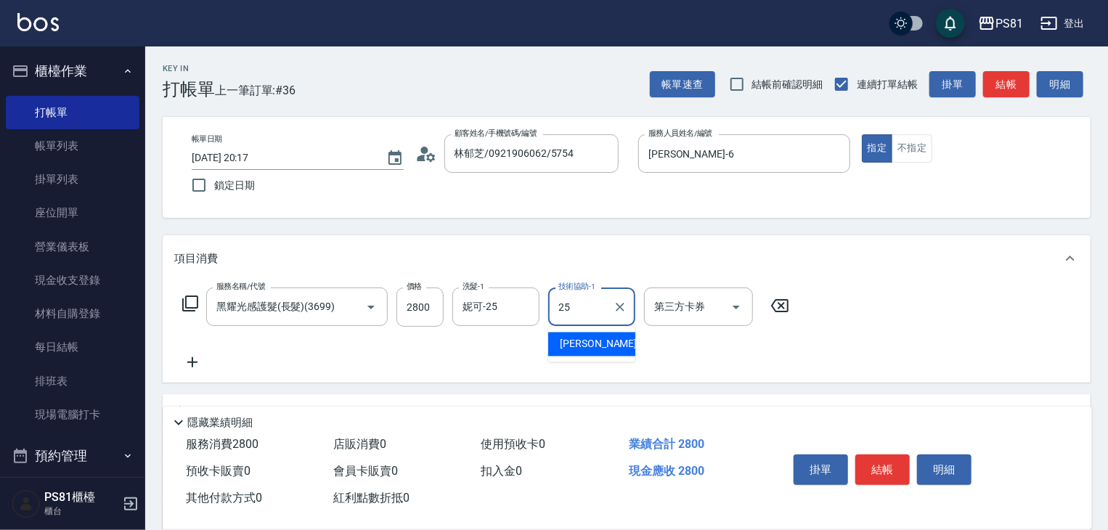
type input "妮可-25"
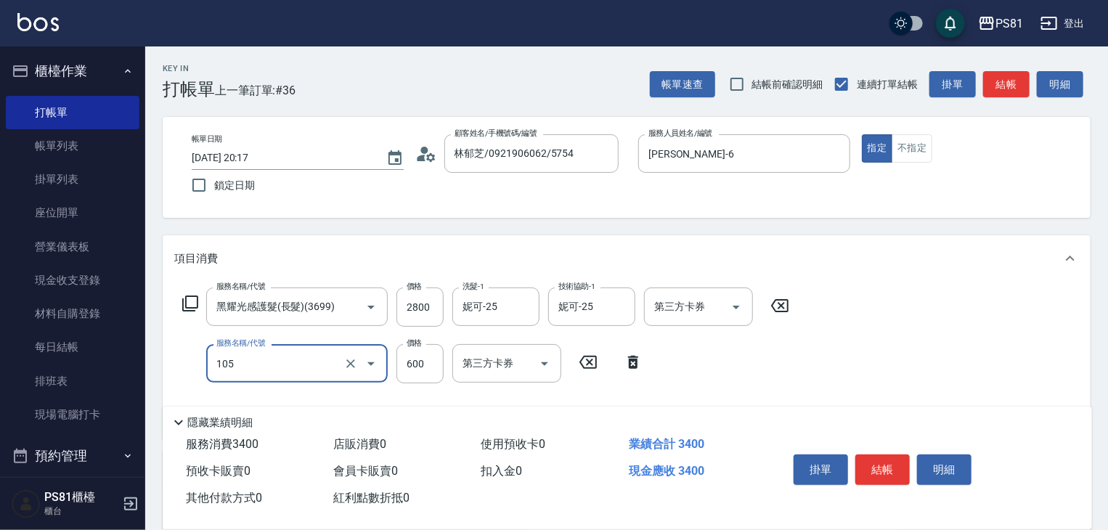
type input "A級洗剪600(105)"
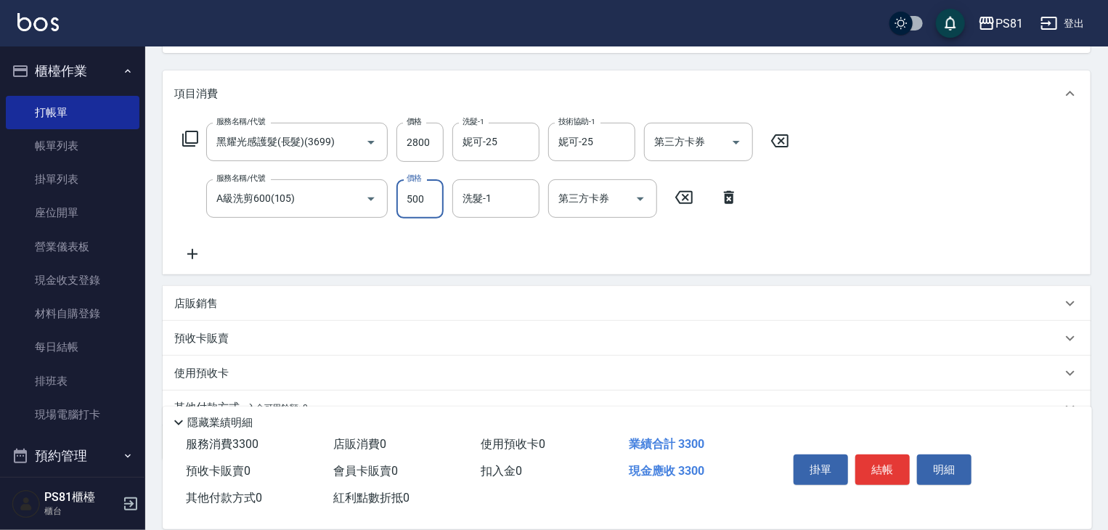
scroll to position [233, 0]
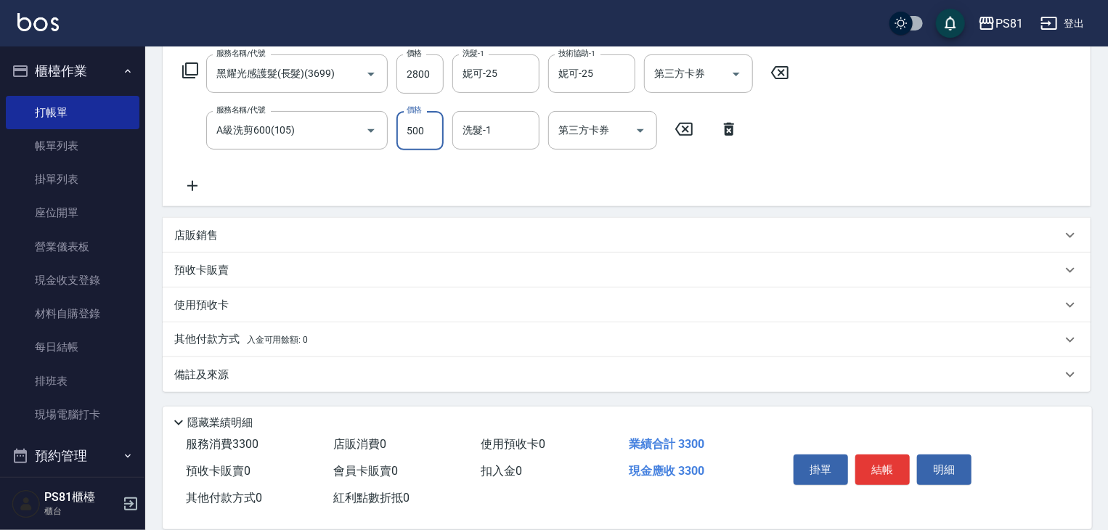
type input "500"
click at [244, 343] on p "其他付款方式 入金可用餘額: 0" at bounding box center [241, 340] width 134 height 16
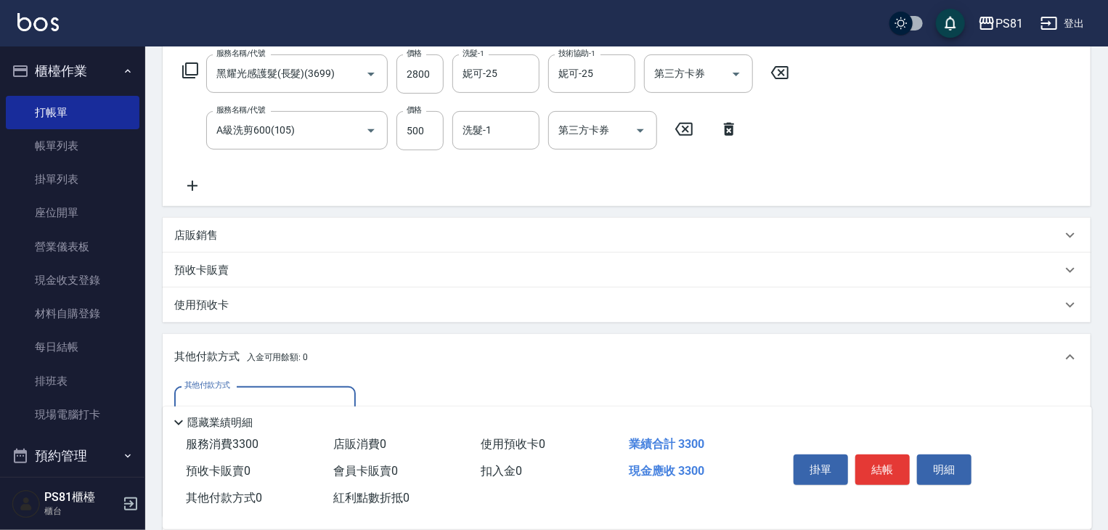
scroll to position [0, 0]
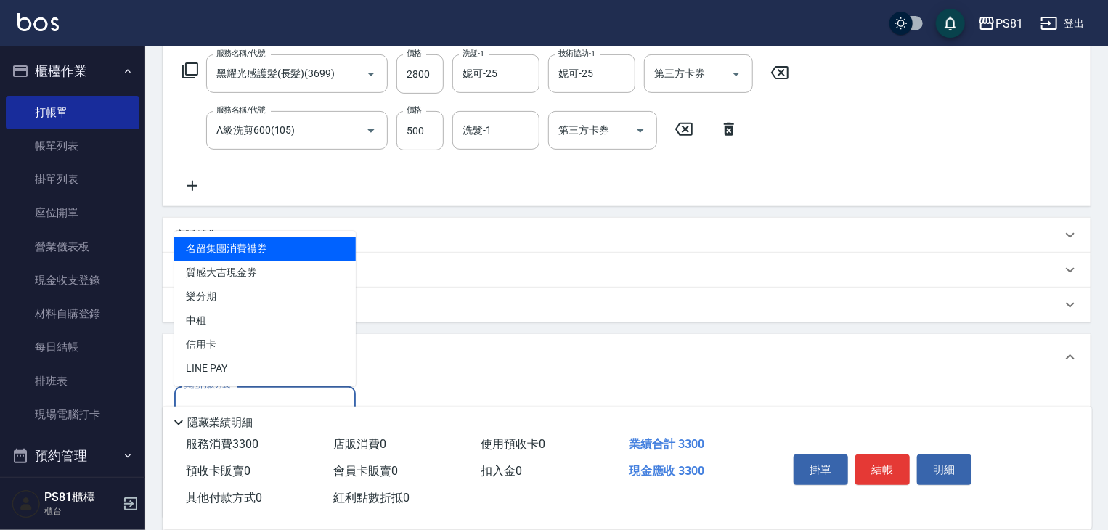
click at [197, 394] on input "其他付款方式" at bounding box center [265, 405] width 168 height 25
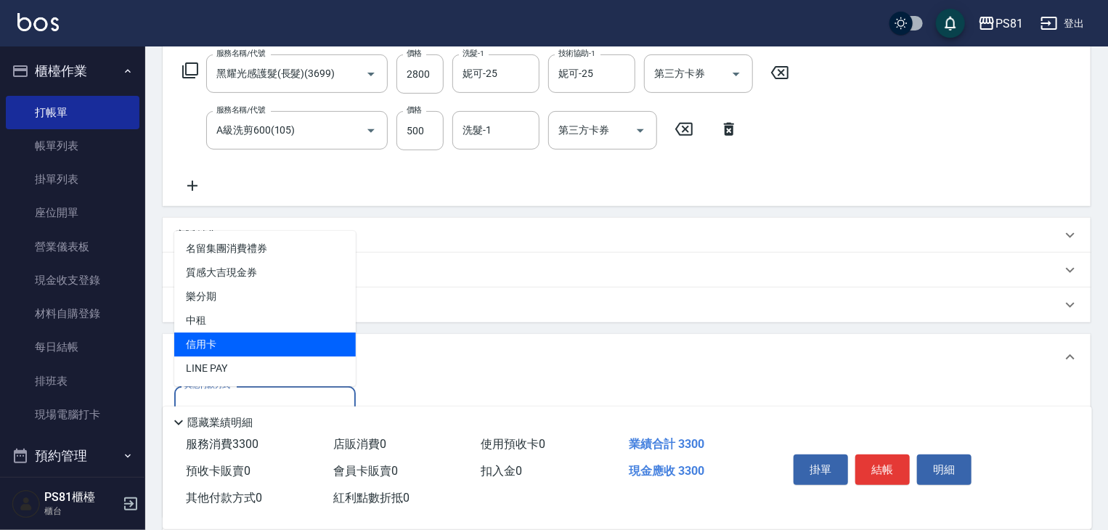
click at [224, 346] on span "信用卡" at bounding box center [264, 344] width 181 height 24
type input "信用卡"
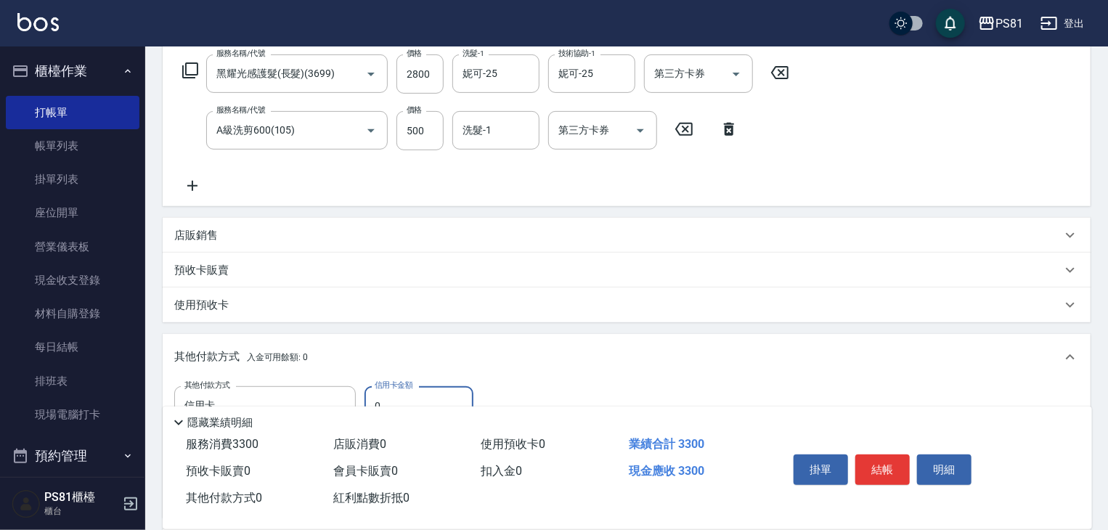
click at [397, 393] on input "0" at bounding box center [418, 405] width 109 height 39
click at [396, 393] on input "0" at bounding box center [418, 405] width 109 height 39
type input "3300"
click at [876, 460] on button "結帳" at bounding box center [882, 469] width 54 height 30
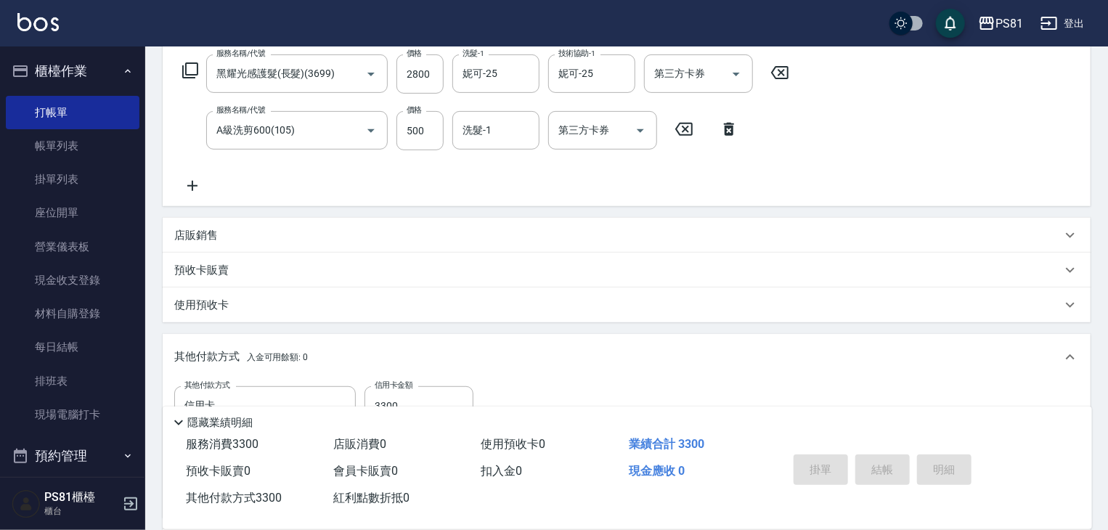
type input "[DATE] 20:19"
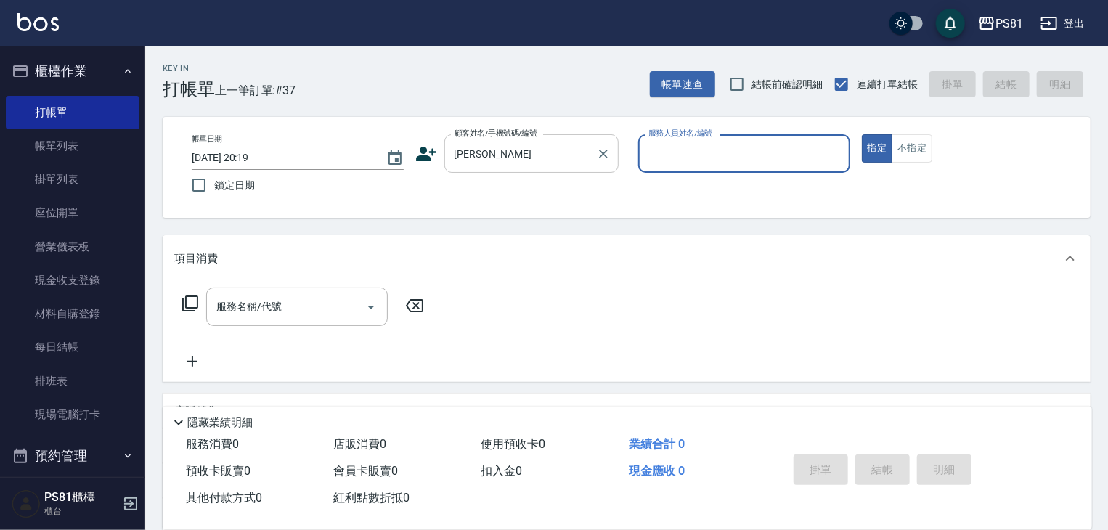
click at [516, 172] on div "[PERSON_NAME] 顧客姓名/手機號碼/編號" at bounding box center [531, 153] width 174 height 38
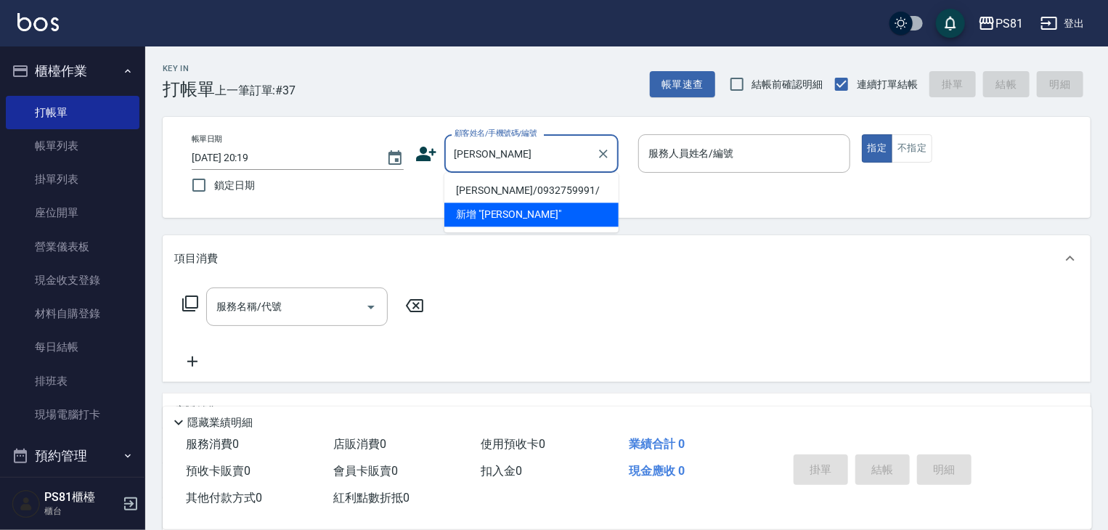
click at [504, 189] on li "[PERSON_NAME]/0932759991/" at bounding box center [531, 191] width 174 height 24
type input "[PERSON_NAME]/0932759991/"
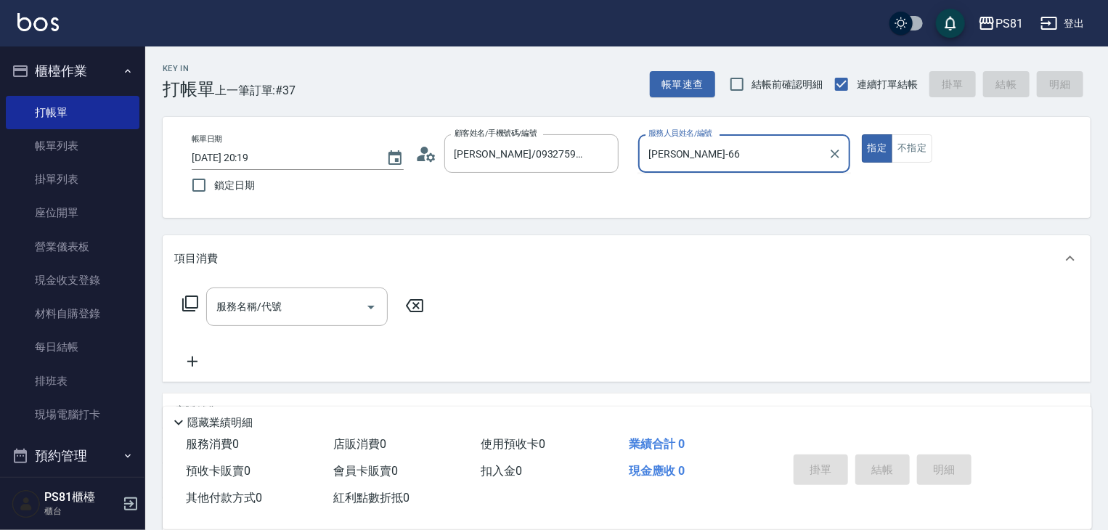
type input "[PERSON_NAME]-6"
click at [862, 134] on button "指定" at bounding box center [877, 148] width 31 height 28
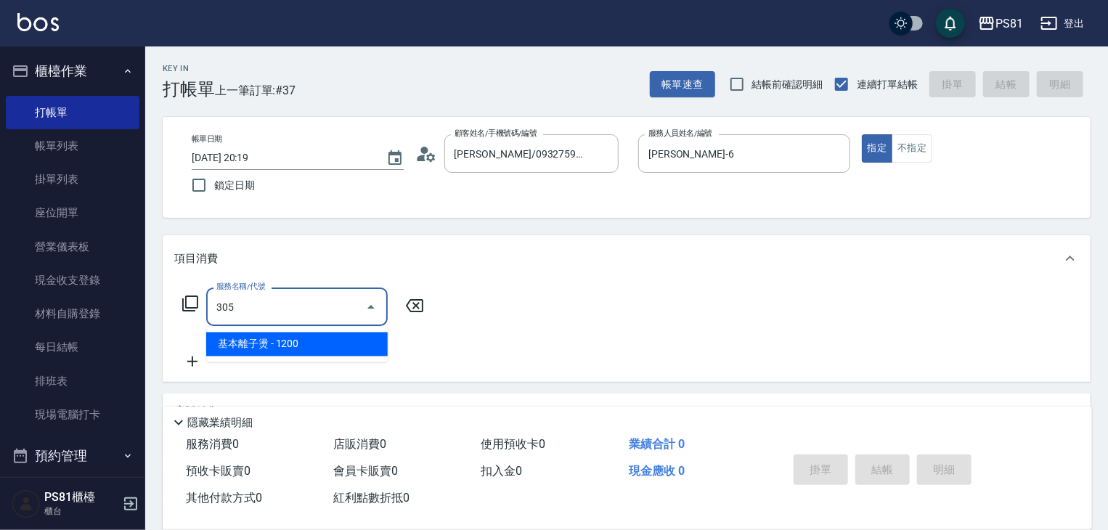
type input "基本離子燙(305)"
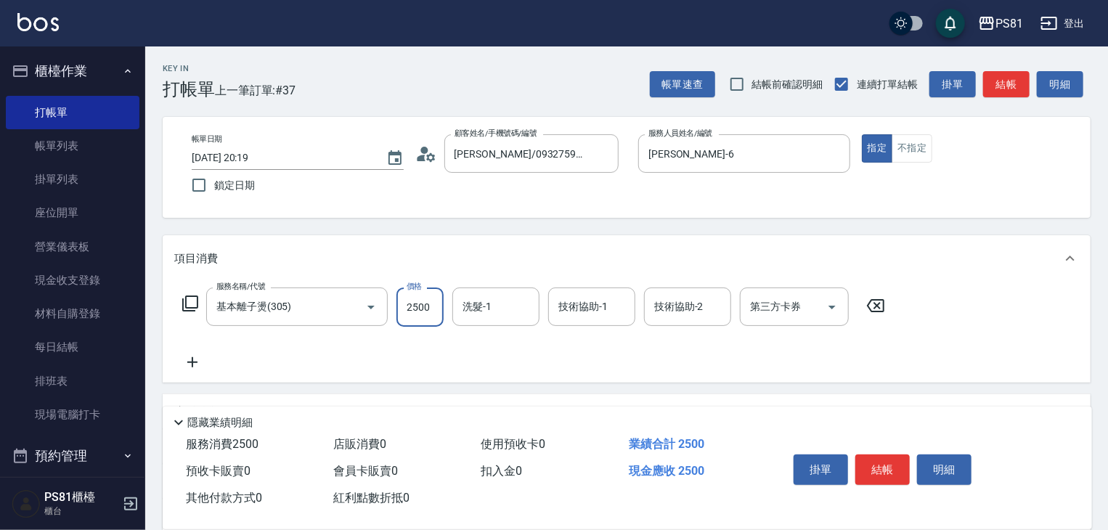
type input "2500"
type input "[PERSON_NAME]-20"
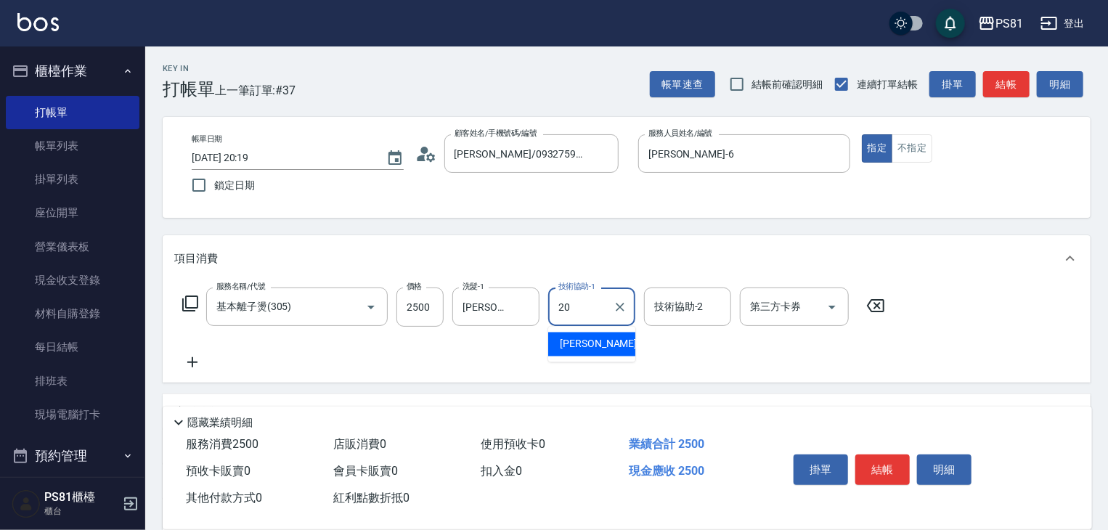
type input "[PERSON_NAME]-20"
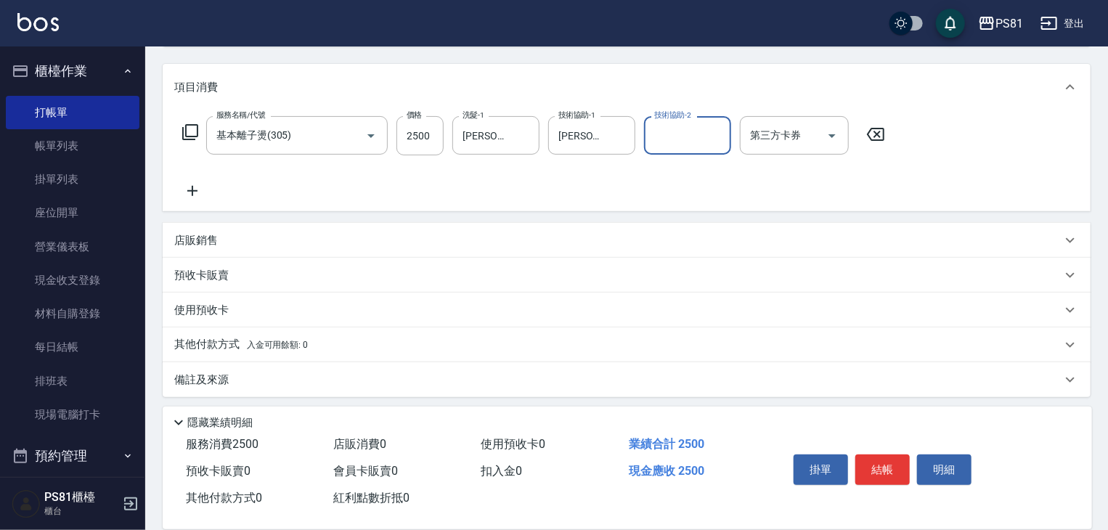
scroll to position [177, 0]
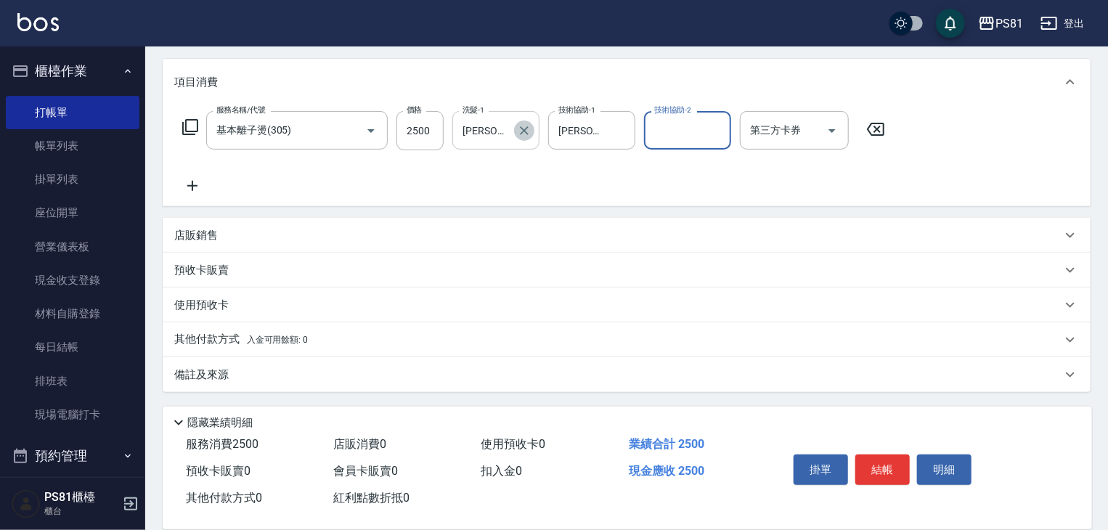
click at [523, 128] on icon "Clear" at bounding box center [524, 130] width 9 height 9
click at [277, 339] on span "入金可用餘額: 0" at bounding box center [278, 340] width 62 height 10
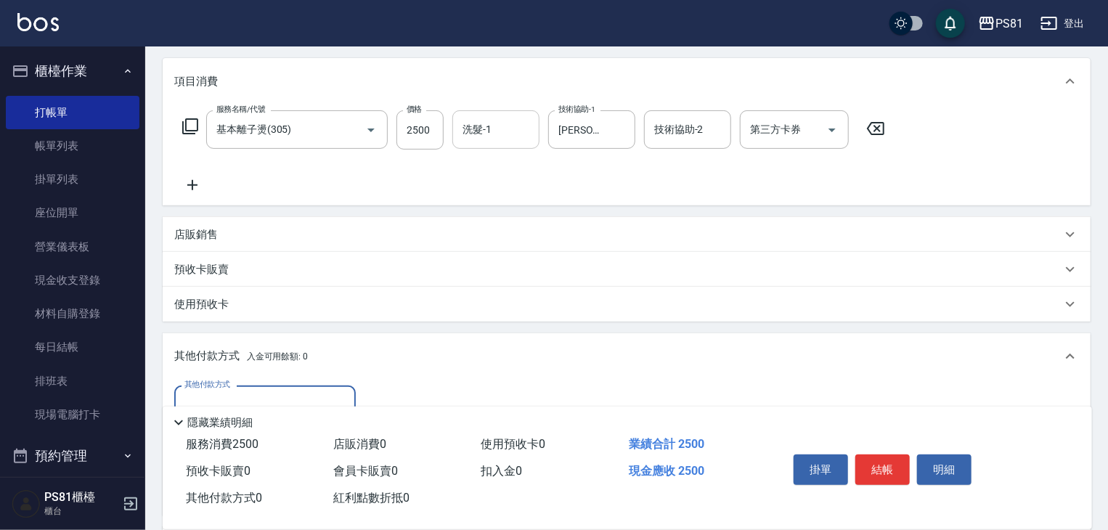
scroll to position [0, 0]
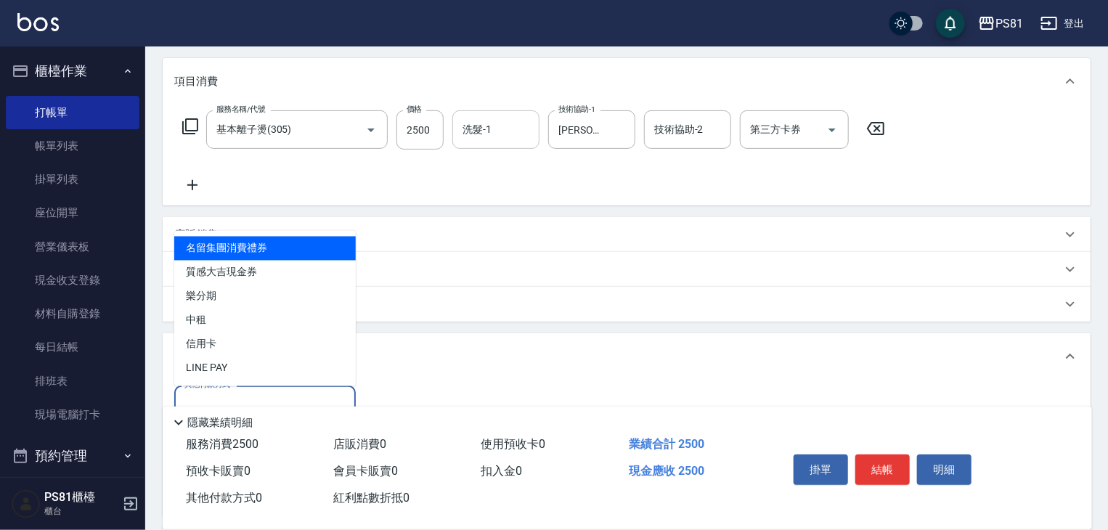
drag, startPoint x: 216, startPoint y: 395, endPoint x: 227, endPoint y: 381, distance: 17.1
click at [216, 396] on input "其他付款方式" at bounding box center [265, 404] width 168 height 25
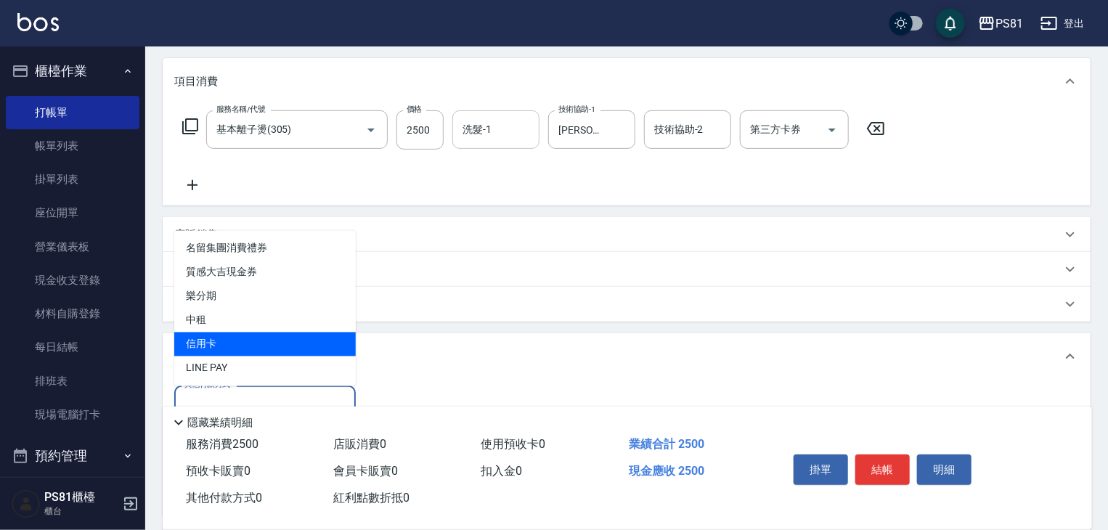
click at [245, 341] on span "信用卡" at bounding box center [264, 344] width 181 height 24
type input "信用卡"
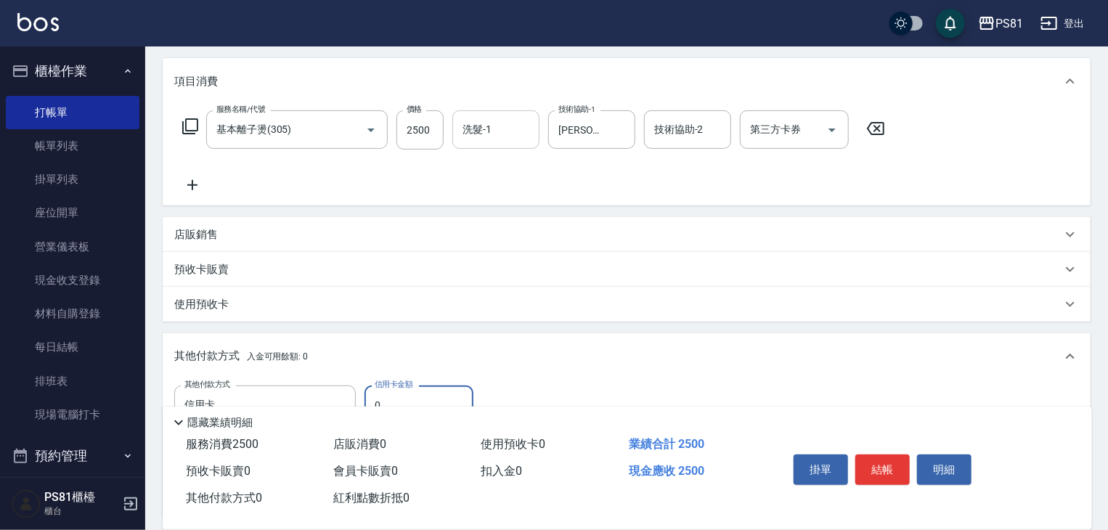
click at [392, 390] on input "0" at bounding box center [418, 404] width 109 height 39
click at [393, 393] on input "0" at bounding box center [418, 404] width 109 height 39
type input "2500"
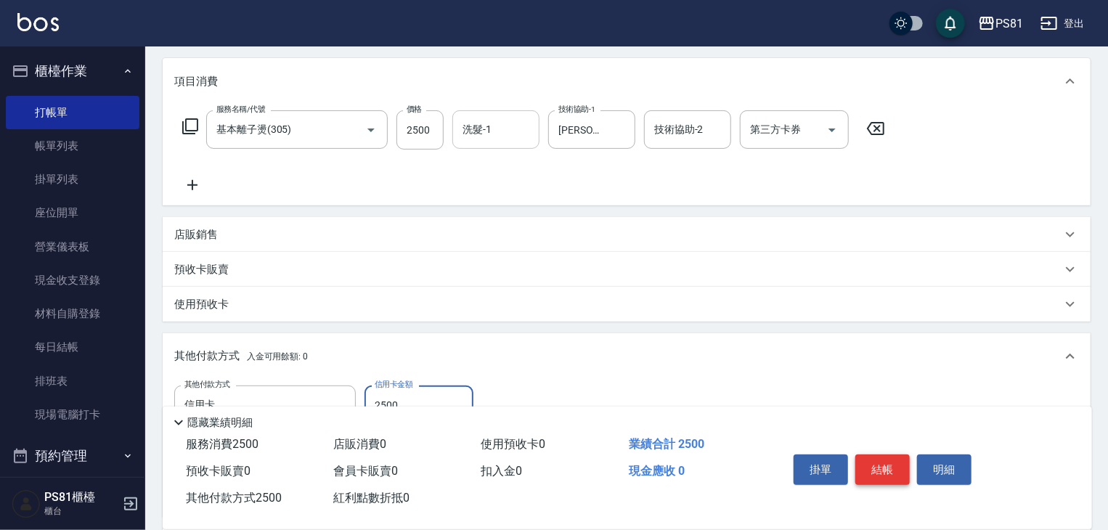
click at [901, 476] on button "結帳" at bounding box center [882, 469] width 54 height 30
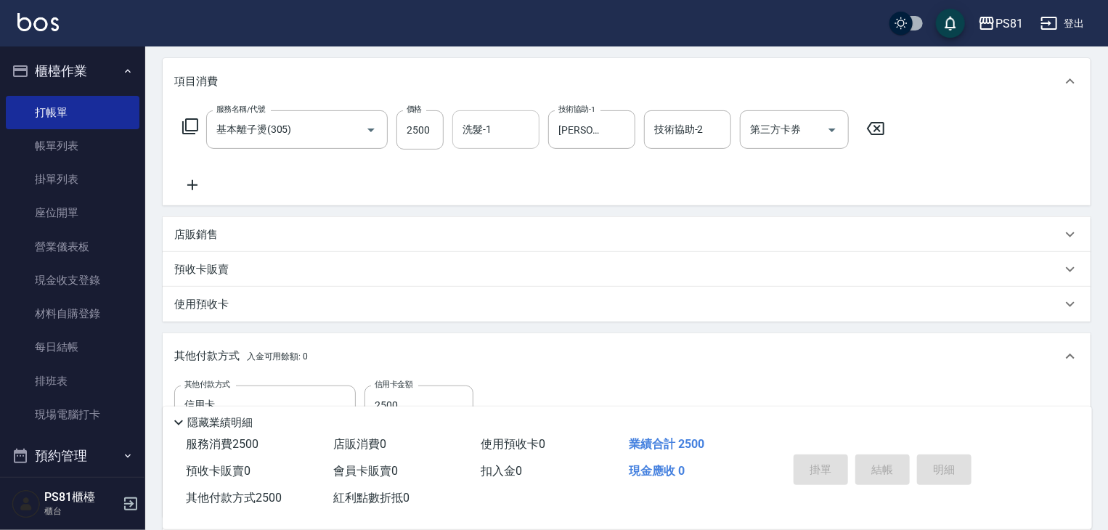
type input "[DATE] 20:20"
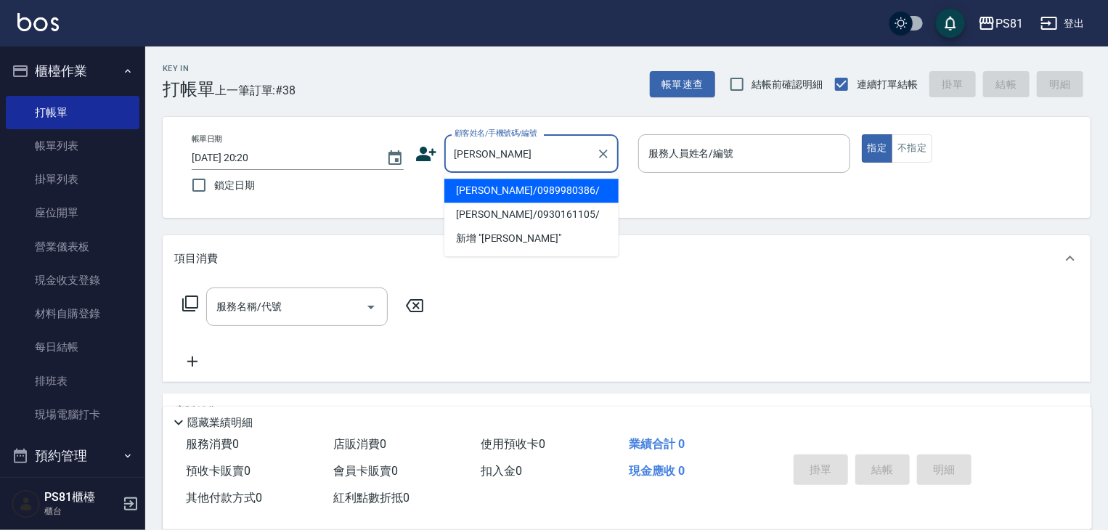
click at [546, 195] on li "[PERSON_NAME]/0989980386/" at bounding box center [531, 191] width 174 height 24
type input "[PERSON_NAME]/0989980386/"
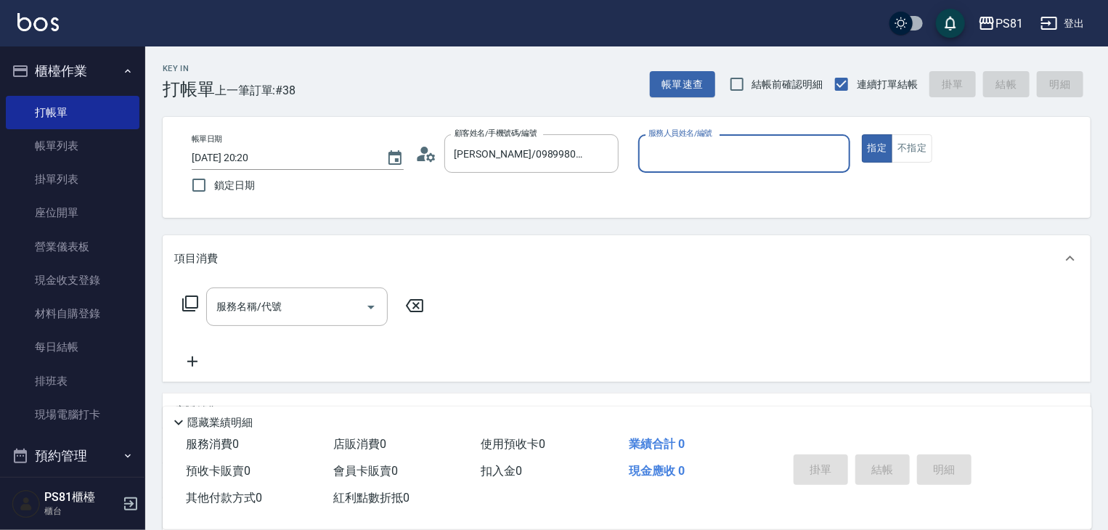
type input "[PERSON_NAME]-6"
click at [862, 134] on button "指定" at bounding box center [877, 148] width 31 height 28
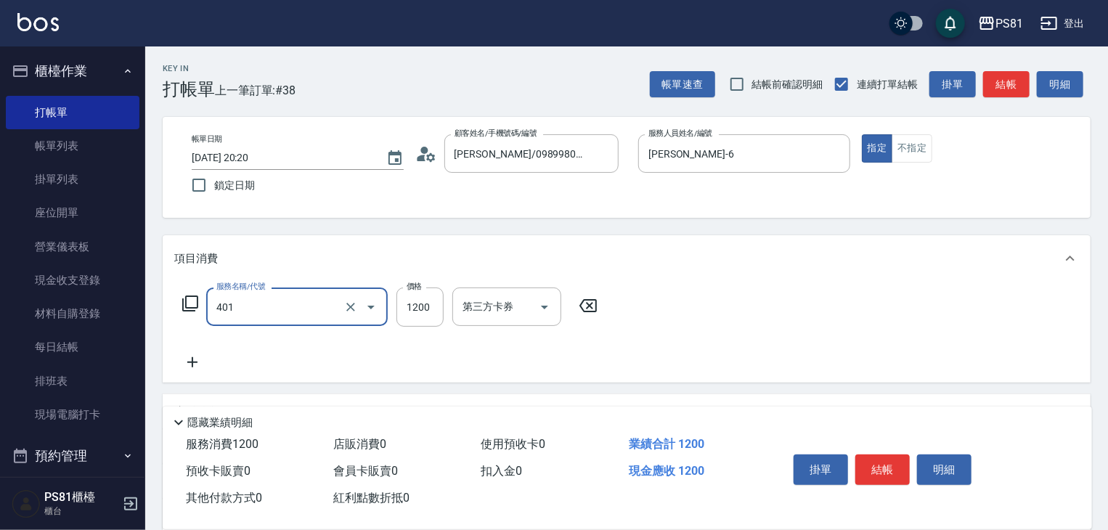
type input "基本染髮(401)"
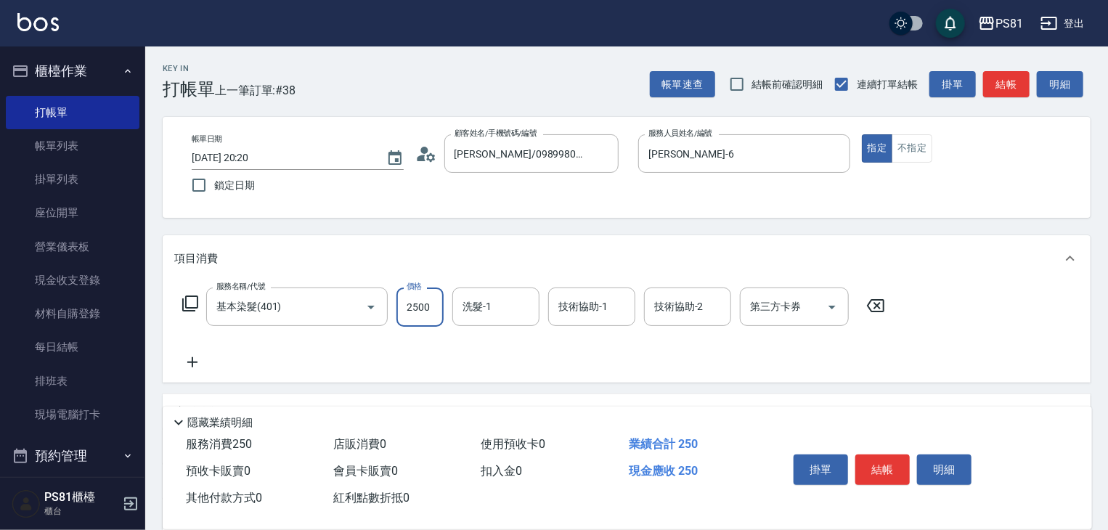
type input "2500"
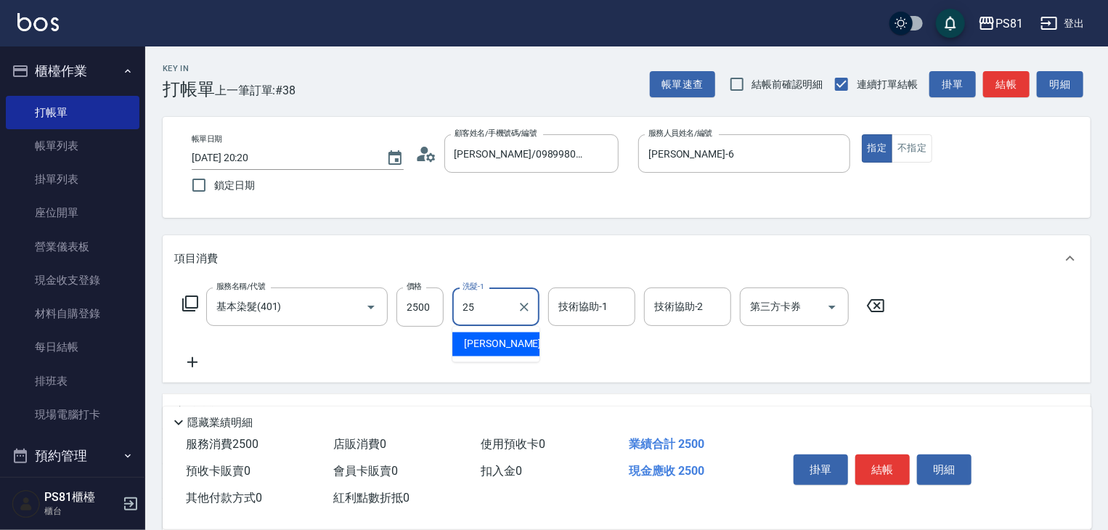
type input "妮可-25"
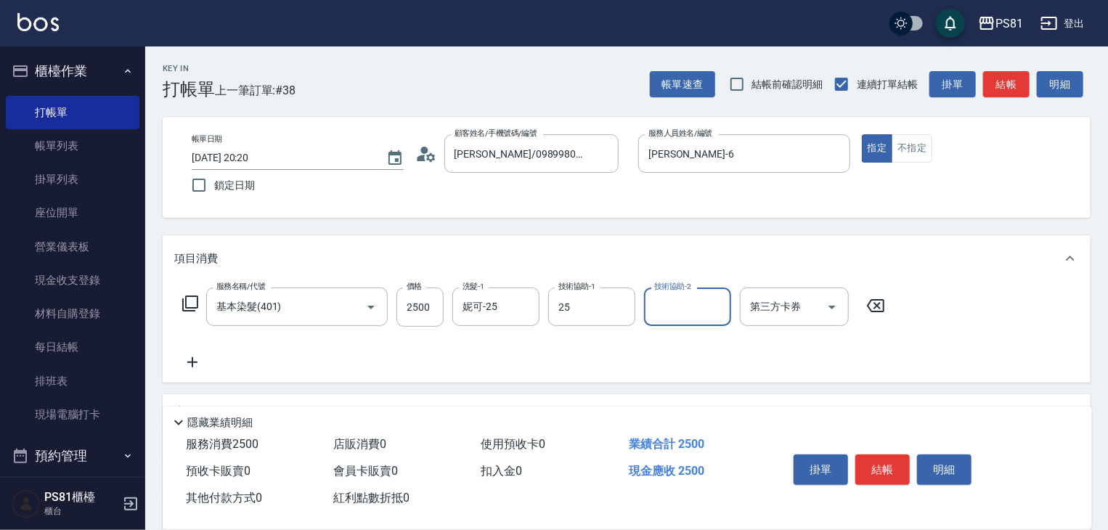
type input "妮可-25"
click at [878, 463] on button "結帳" at bounding box center [882, 469] width 54 height 30
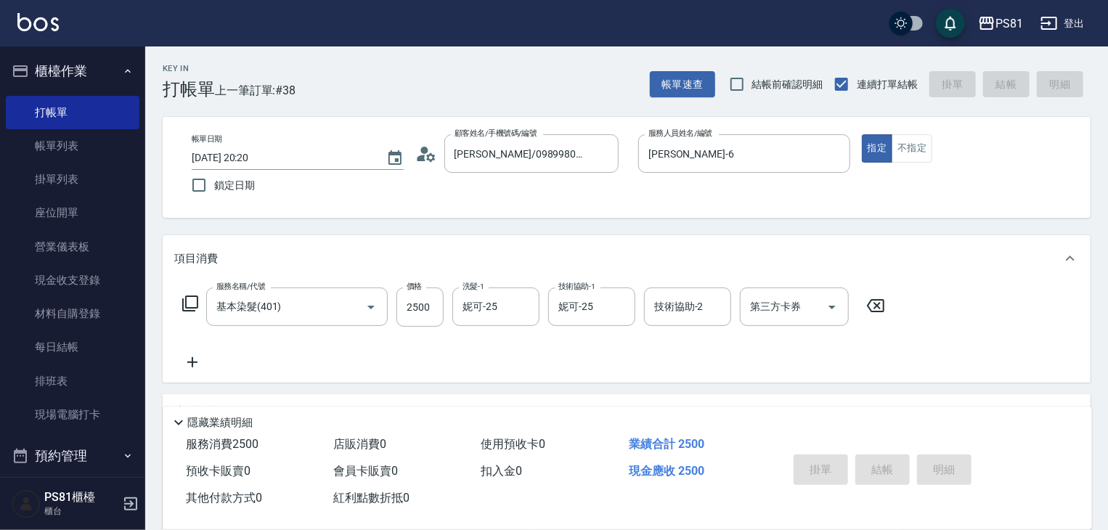
type input "[DATE] 20:21"
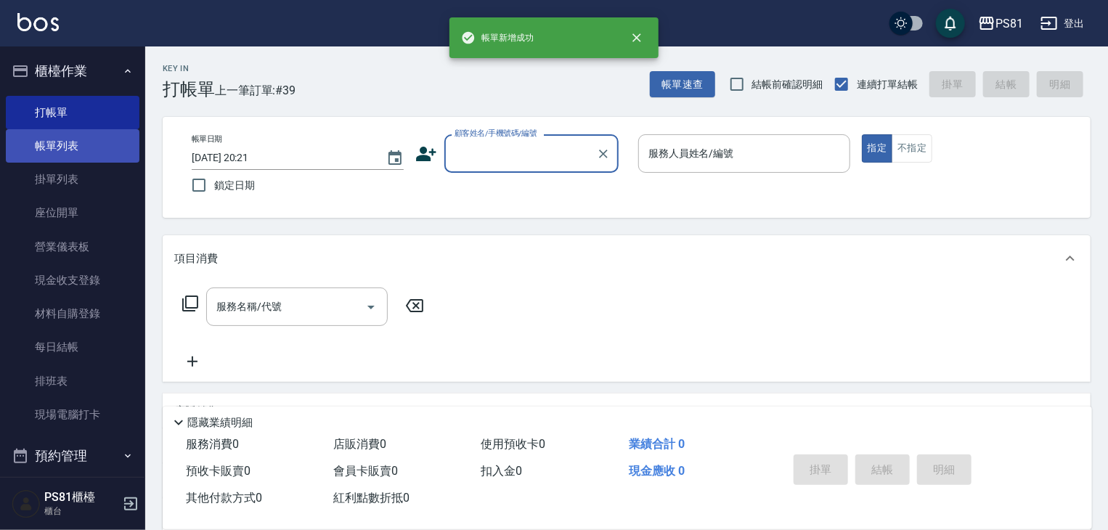
click at [76, 147] on link "帳單列表" at bounding box center [73, 145] width 134 height 33
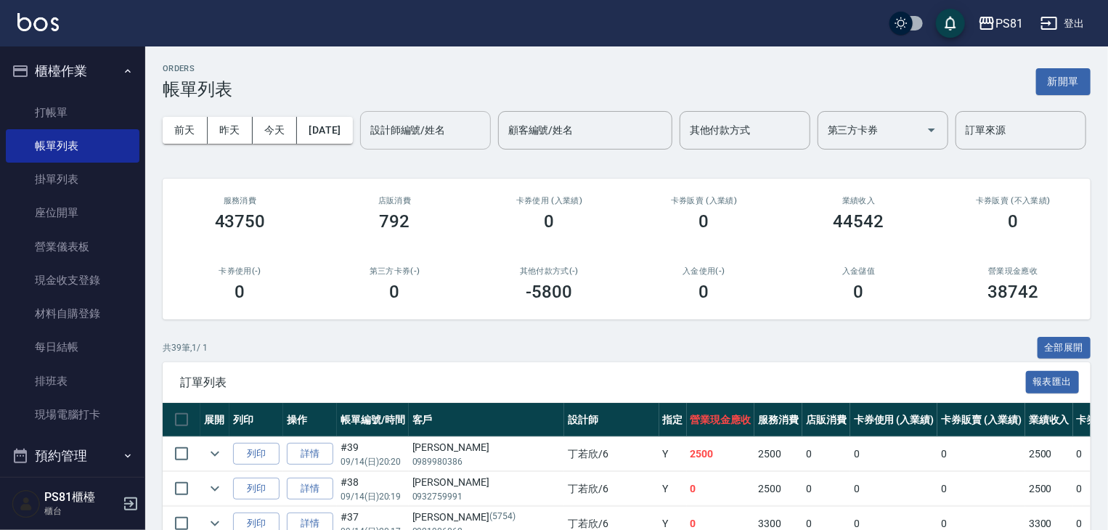
click at [360, 150] on div "設計師編號/姓名" at bounding box center [425, 130] width 131 height 38
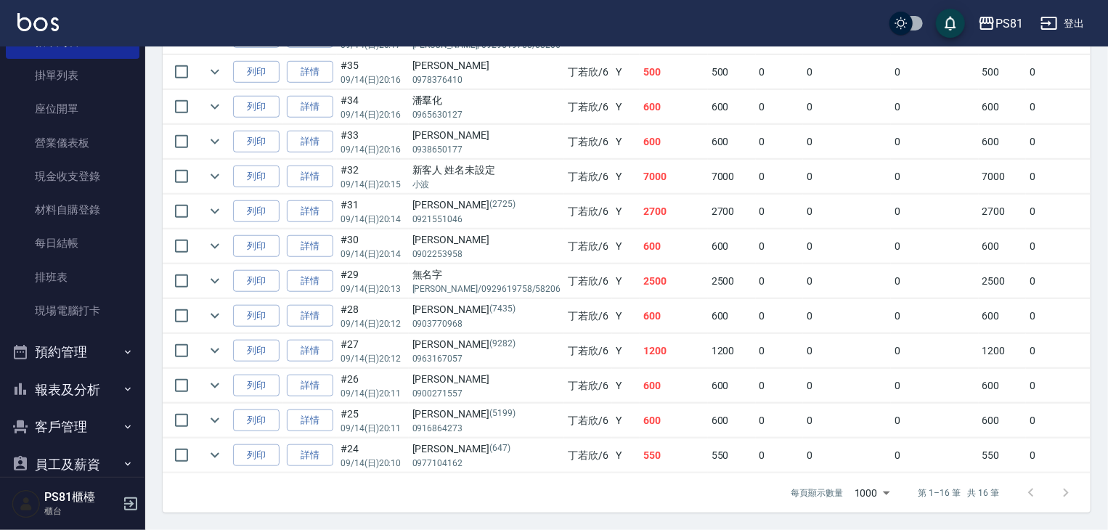
scroll to position [202, 0]
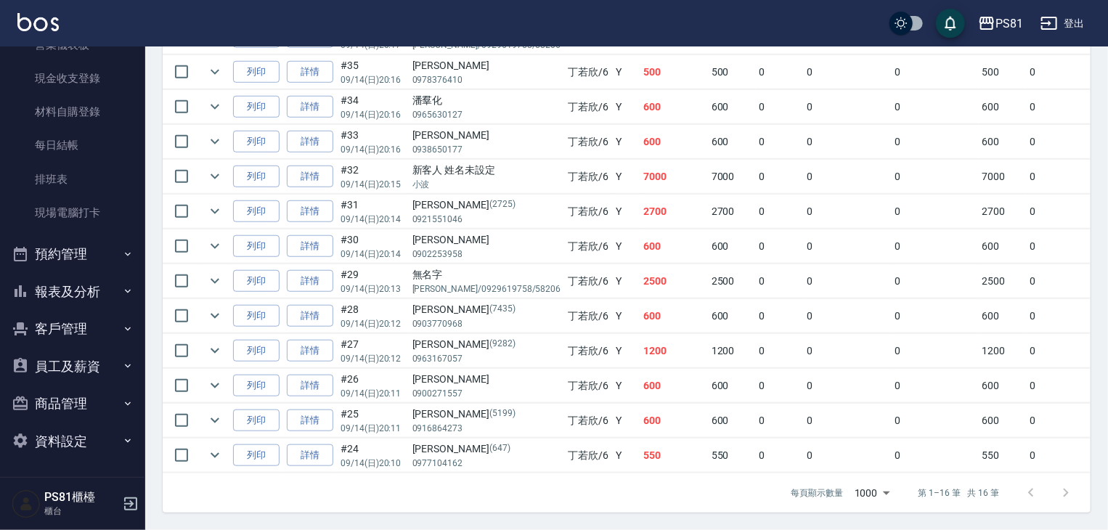
type input "[PERSON_NAME]-6"
click at [105, 291] on button "報表及分析" at bounding box center [73, 292] width 134 height 38
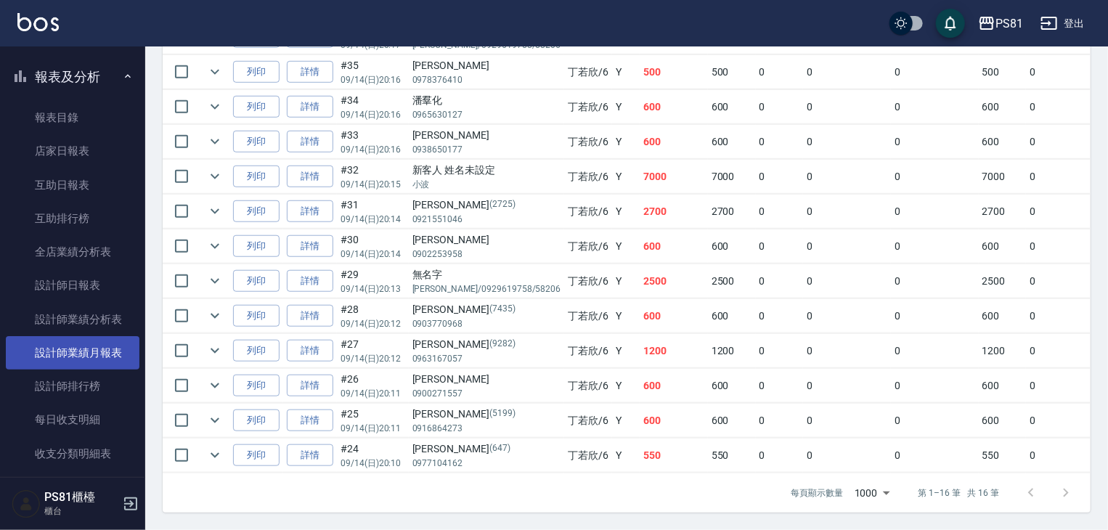
scroll to position [420, 0]
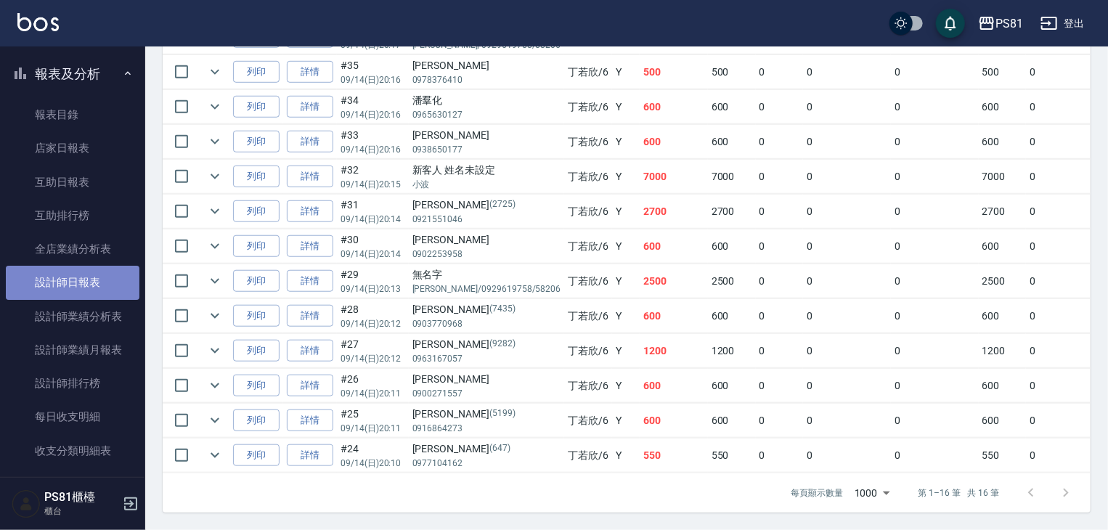
click at [113, 284] on link "設計師日報表" at bounding box center [73, 282] width 134 height 33
